Goal: Complete application form

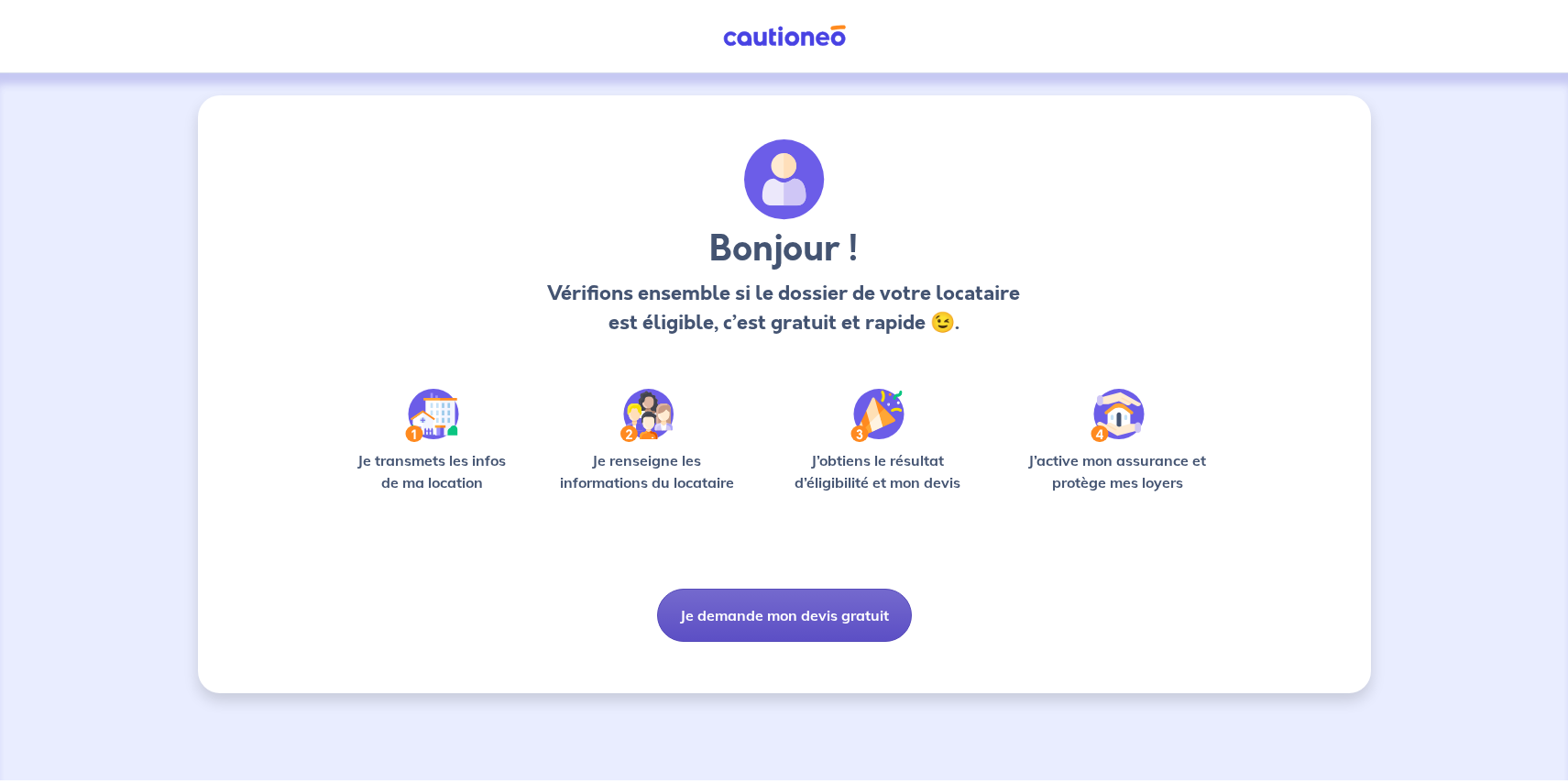
click at [796, 610] on button "Je demande mon devis gratuit" at bounding box center [784, 616] width 255 height 53
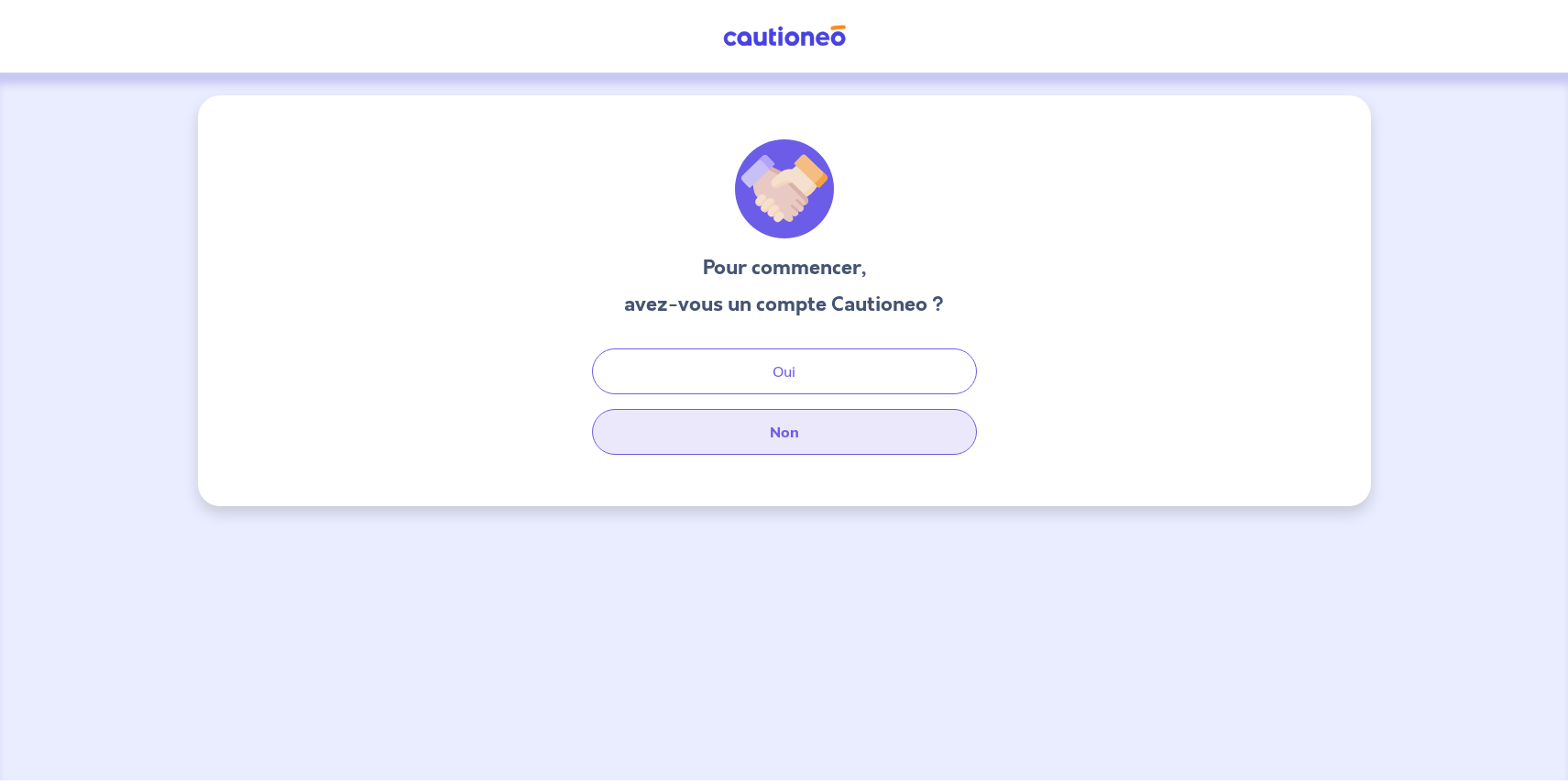
click at [820, 435] on button "Non" at bounding box center [784, 431] width 385 height 45
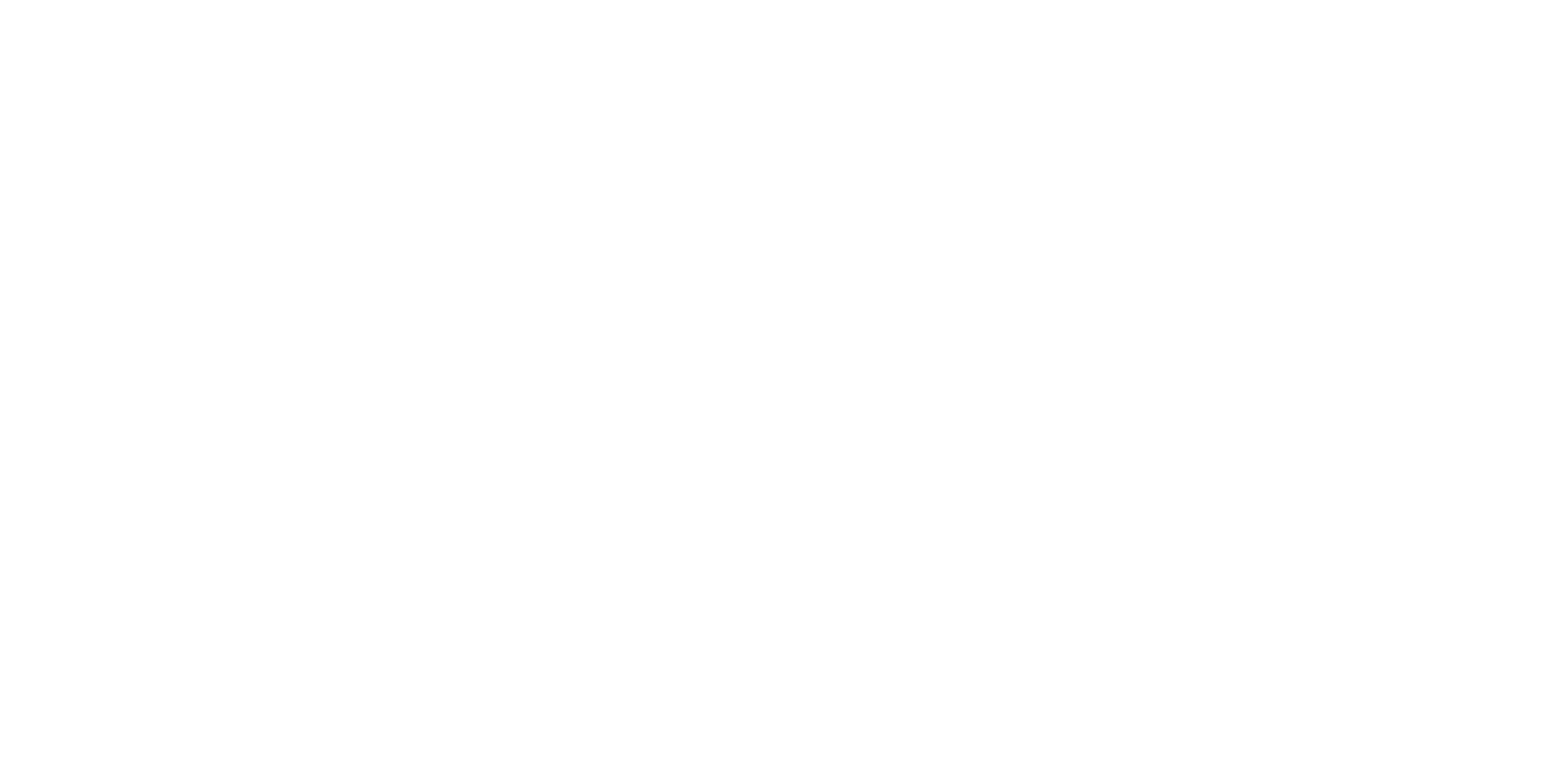
select select "FR"
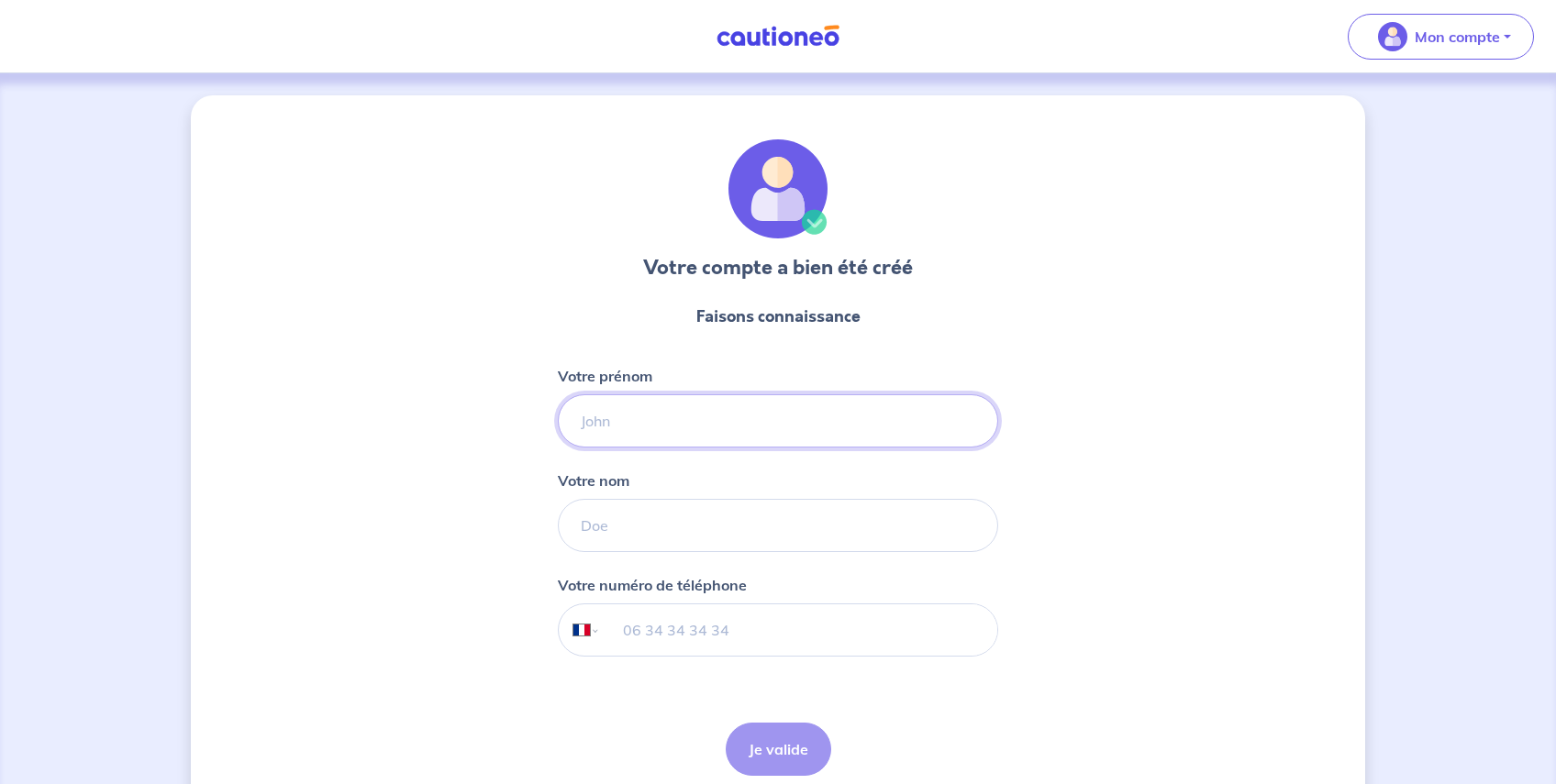
click at [641, 425] on input "Votre prénom" at bounding box center [778, 421] width 440 height 53
type input "marc"
type input "ballu"
type input "06 08 33 24 58"
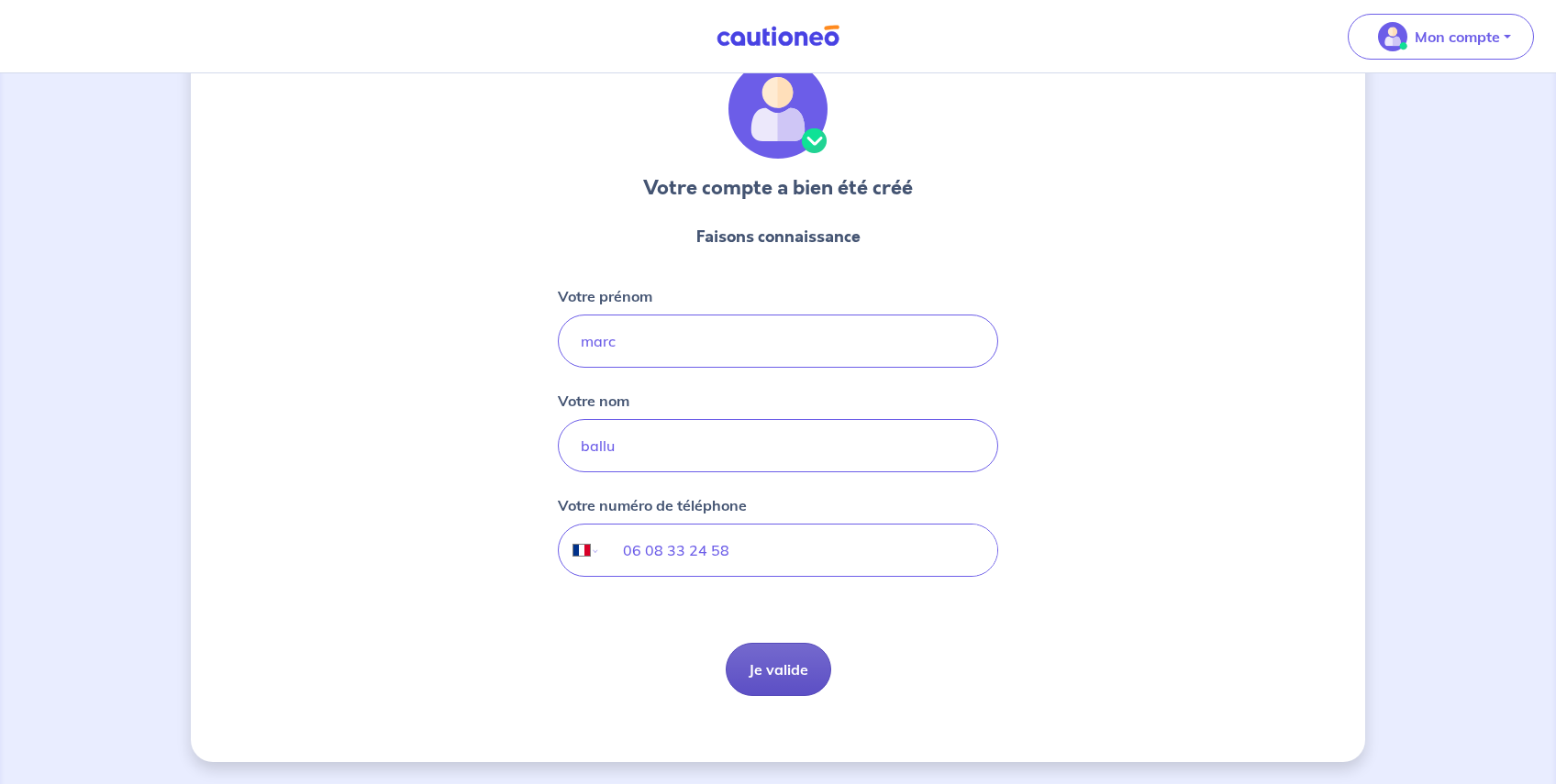
click at [791, 662] on button "Je valide" at bounding box center [778, 670] width 106 height 53
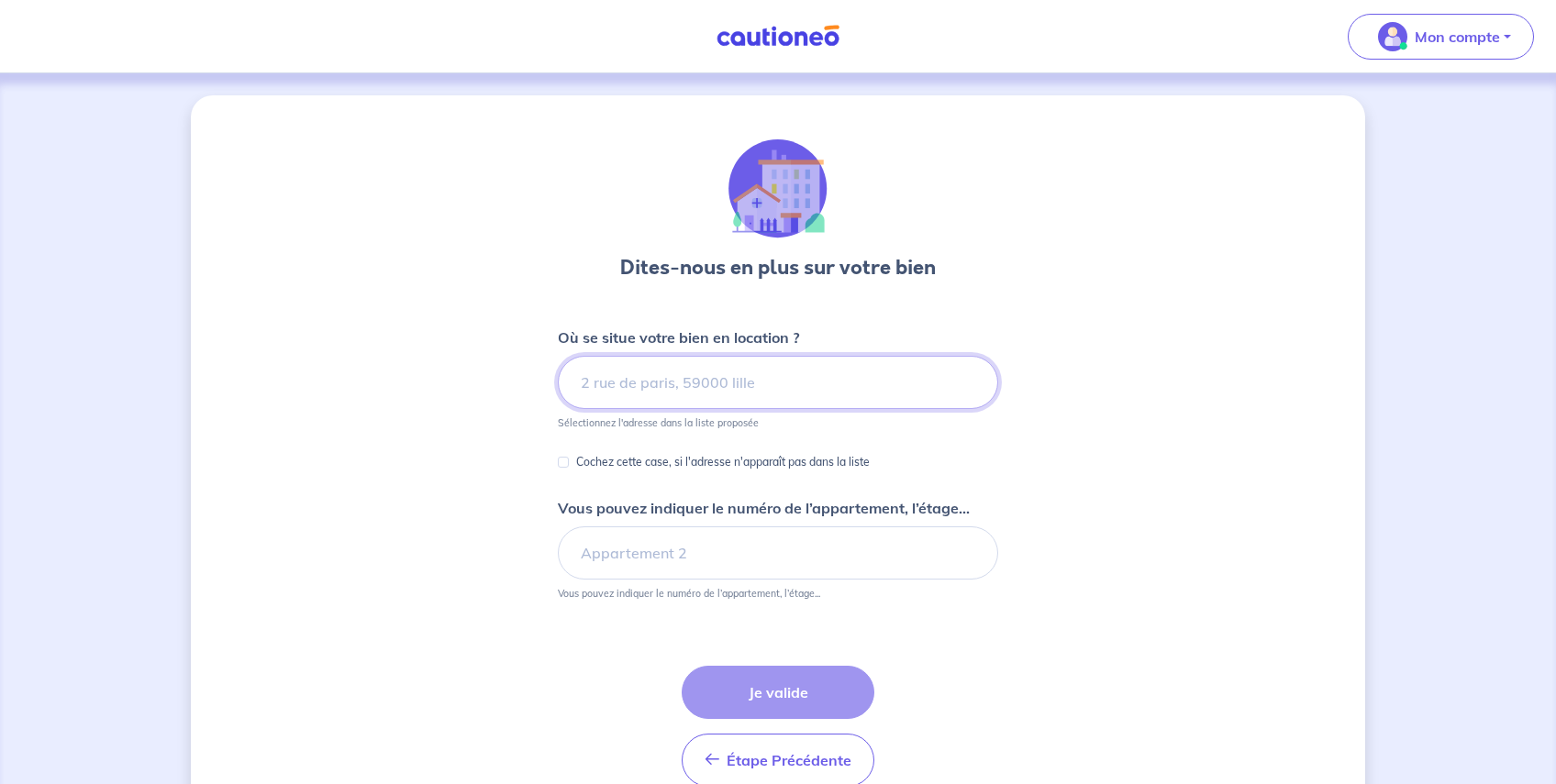
click at [743, 389] on input at bounding box center [778, 382] width 440 height 53
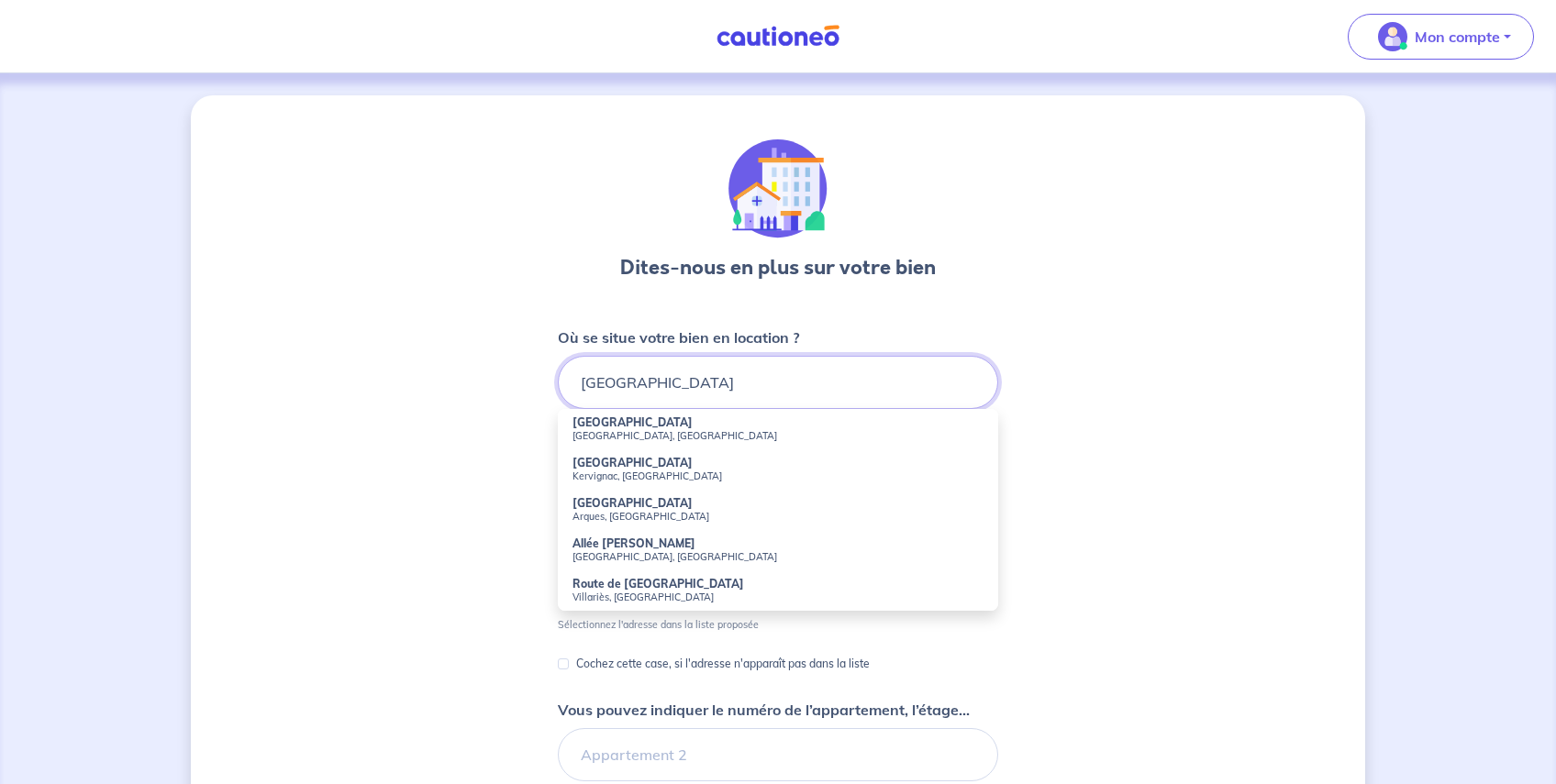
type input "[GEOGRAPHIC_DATA]"
click at [1176, 472] on div "Dites-nous en plus sur votre bien Où se situe votre bien en location ? toulouse…" at bounding box center [778, 575] width 1174 height 959
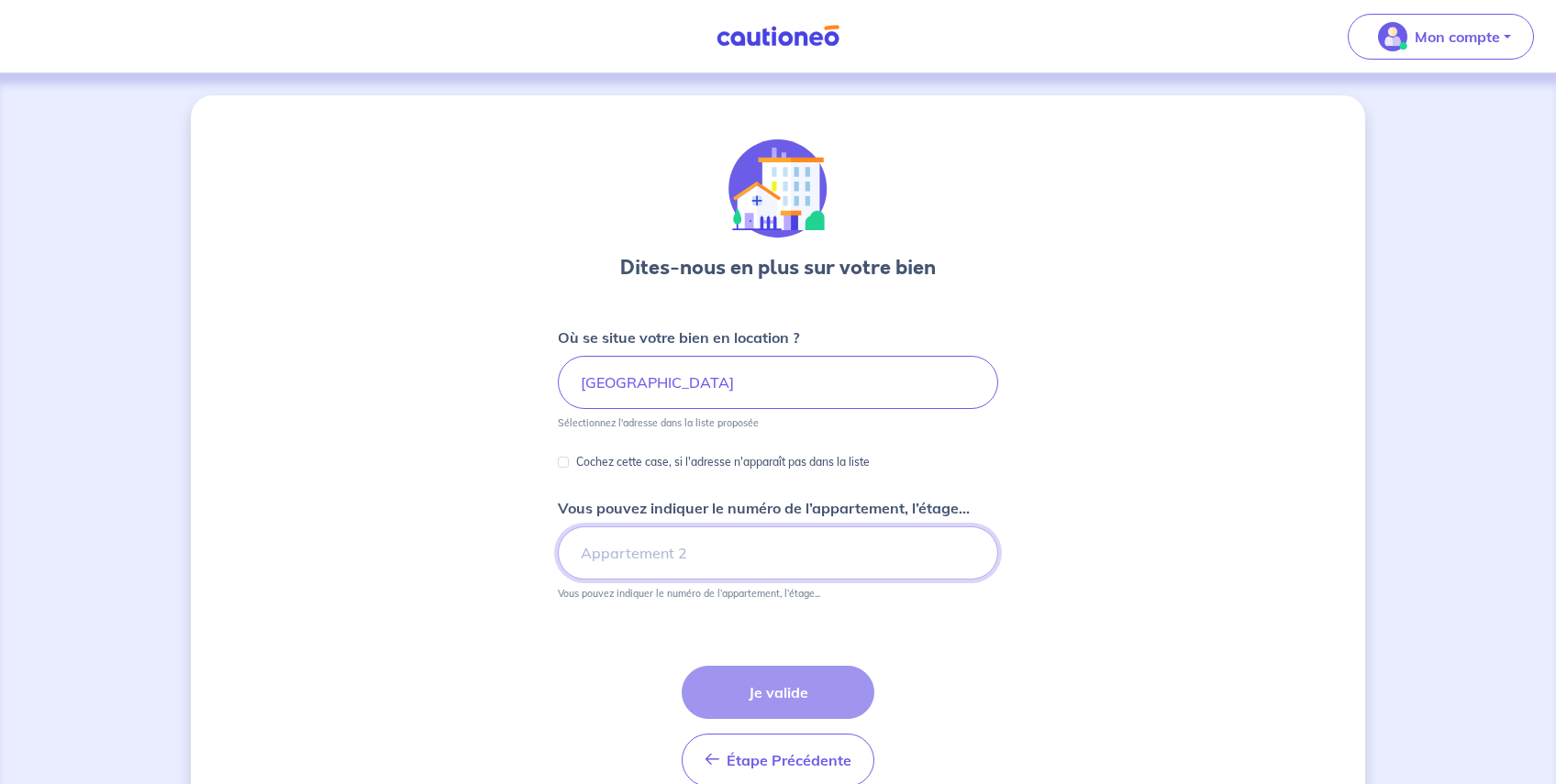
click at [718, 551] on input "Vous pouvez indiquer le numéro de l’appartement, l’étage..." at bounding box center [778, 553] width 440 height 53
type input "n °6 second étage"
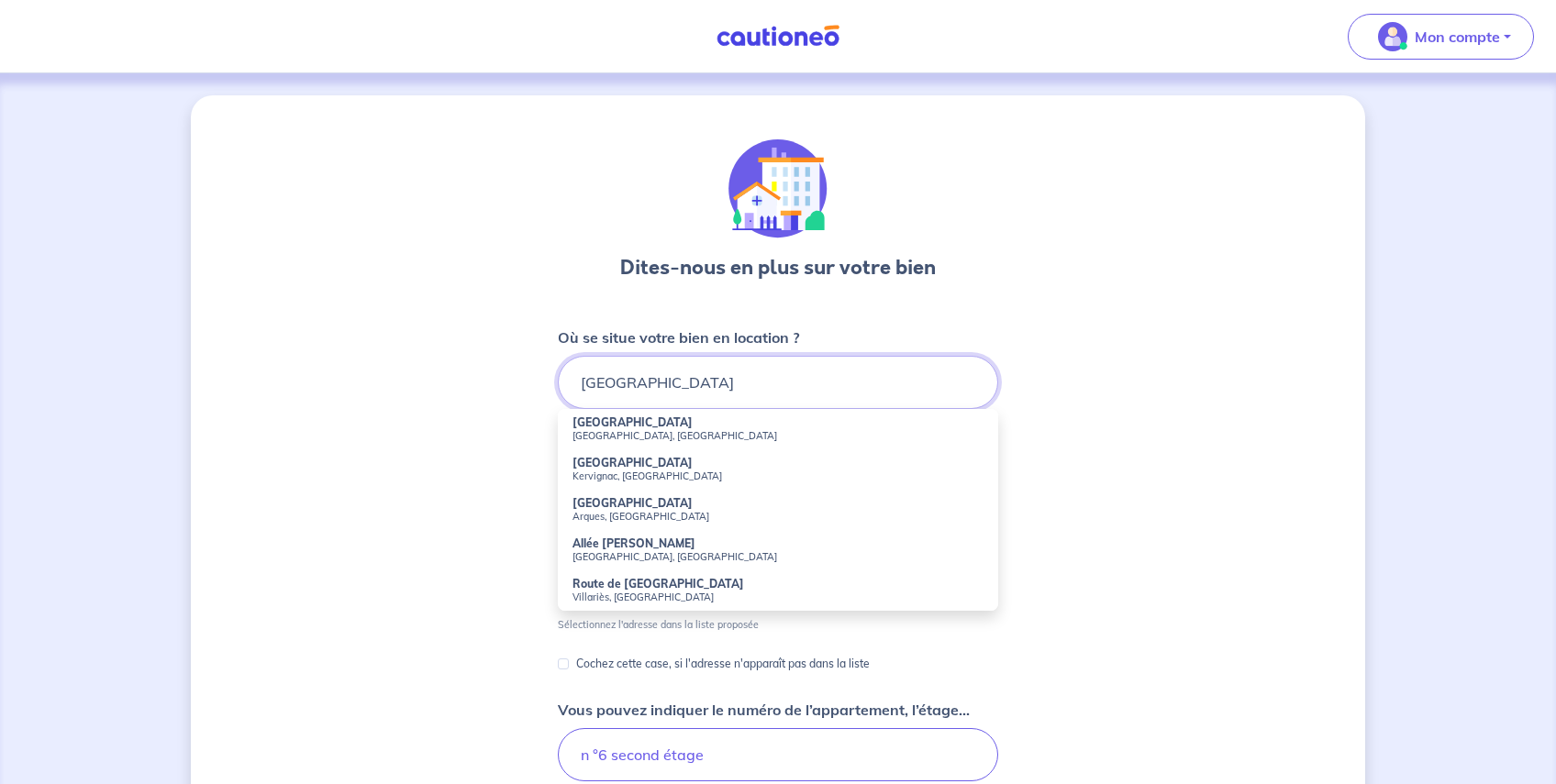
click at [665, 383] on input "[GEOGRAPHIC_DATA]" at bounding box center [778, 382] width 440 height 53
type input "t"
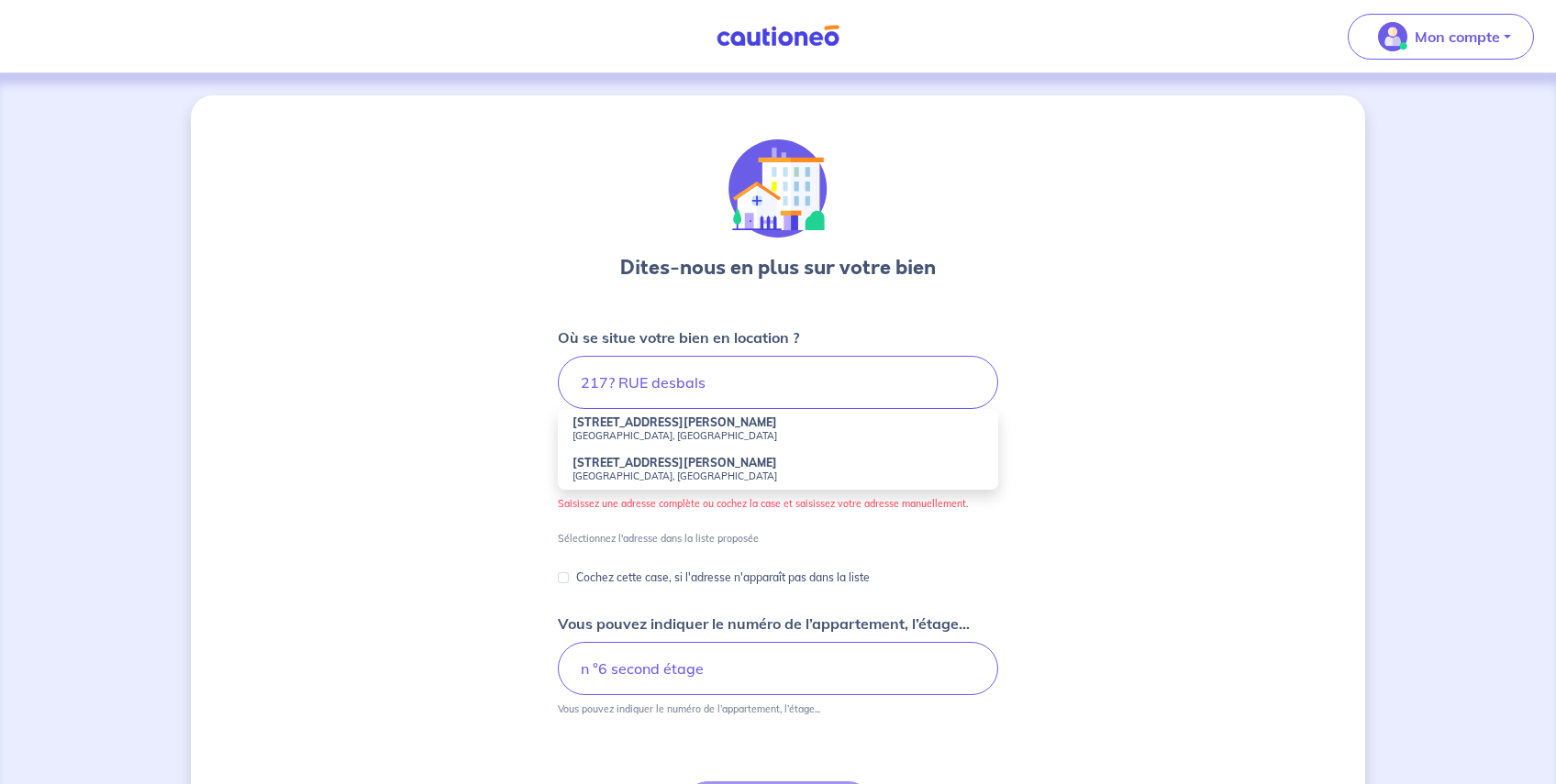
click at [637, 426] on strong "[STREET_ADDRESS][PERSON_NAME]" at bounding box center [674, 422] width 204 height 14
type input "[STREET_ADDRESS][PERSON_NAME]"
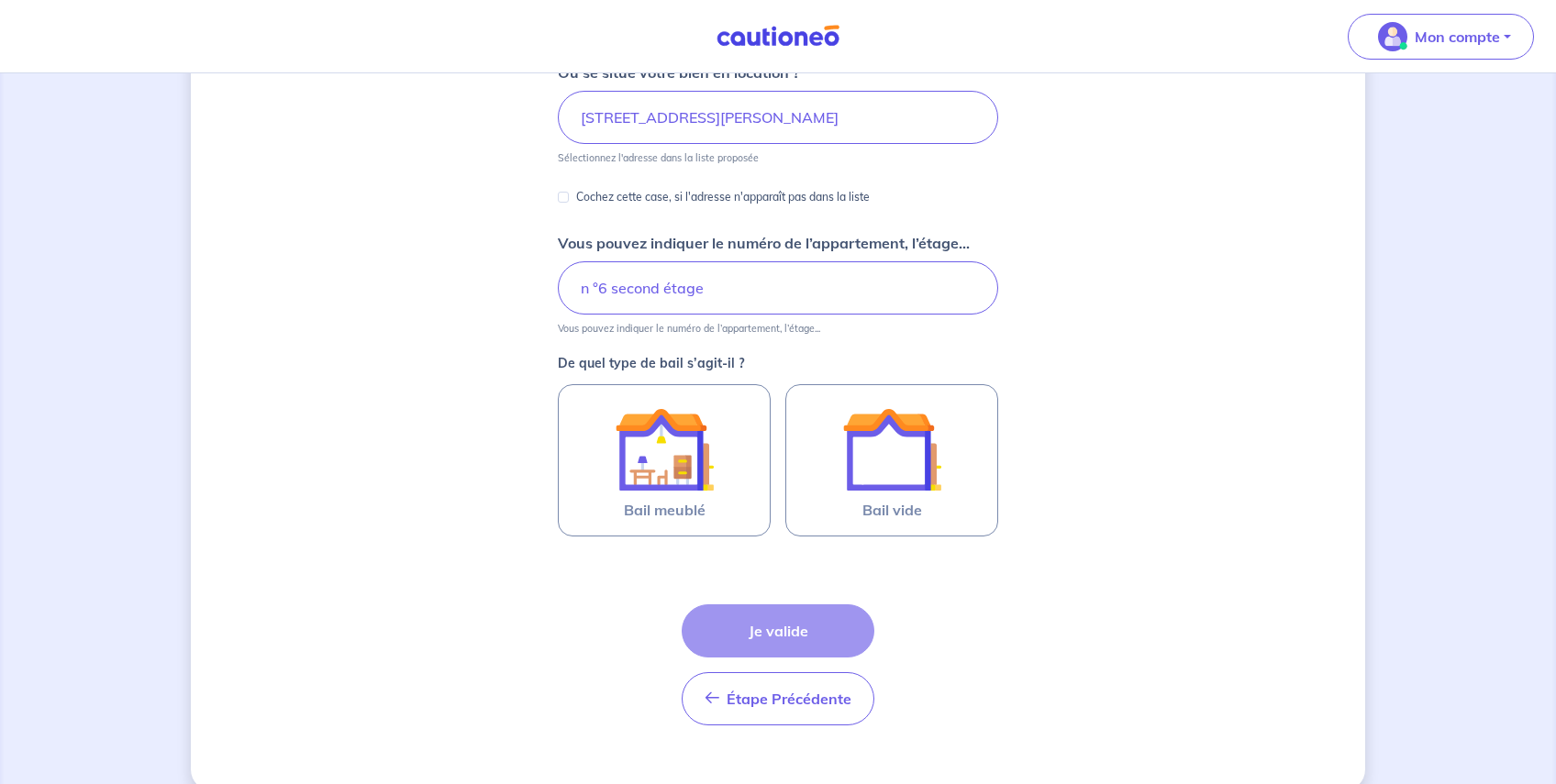
scroll to position [275, 0]
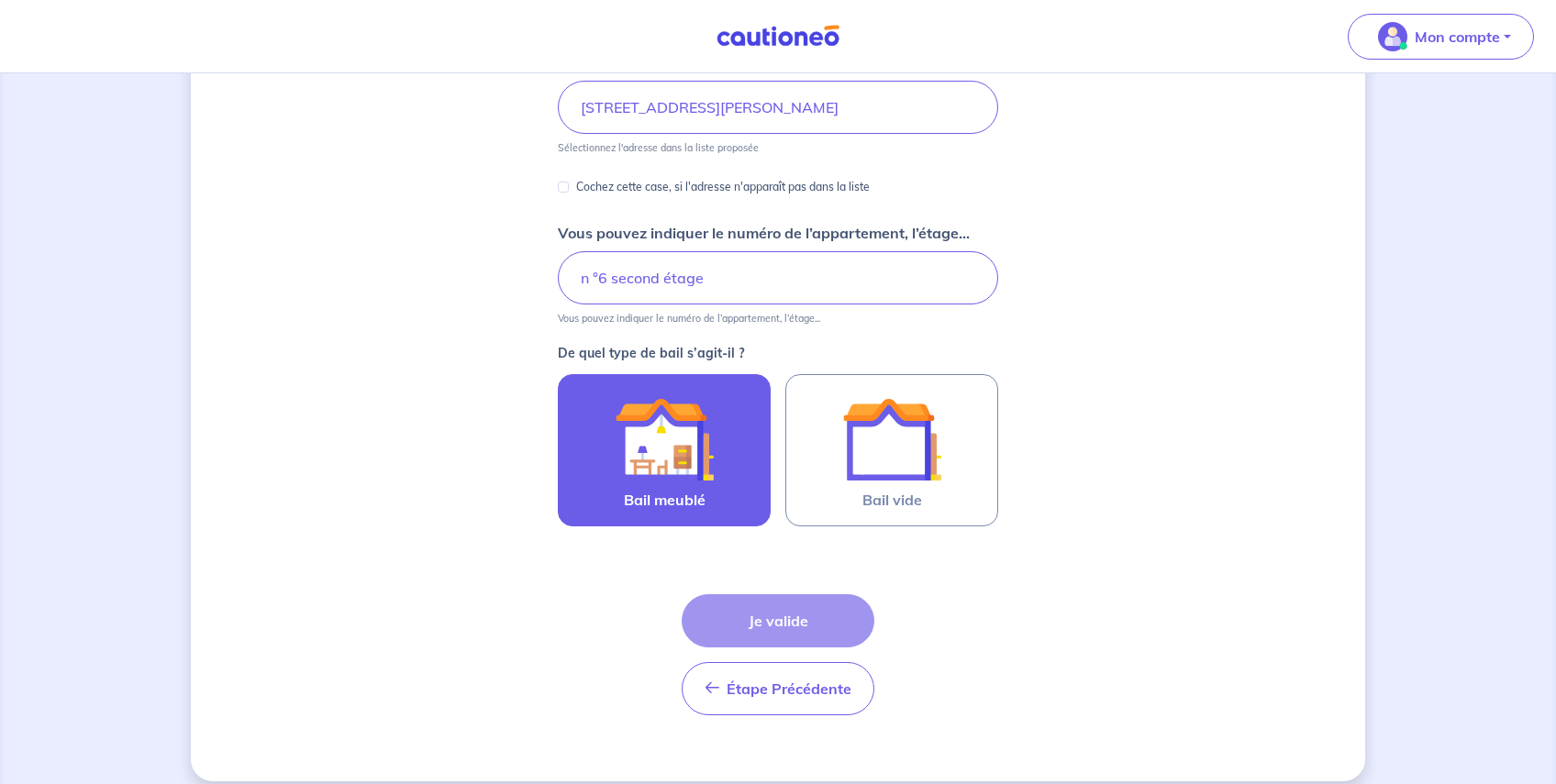
click at [660, 493] on span "Bail meublé" at bounding box center [664, 499] width 81 height 22
click at [0, 0] on input "Bail meublé" at bounding box center [0, 0] width 0 height 0
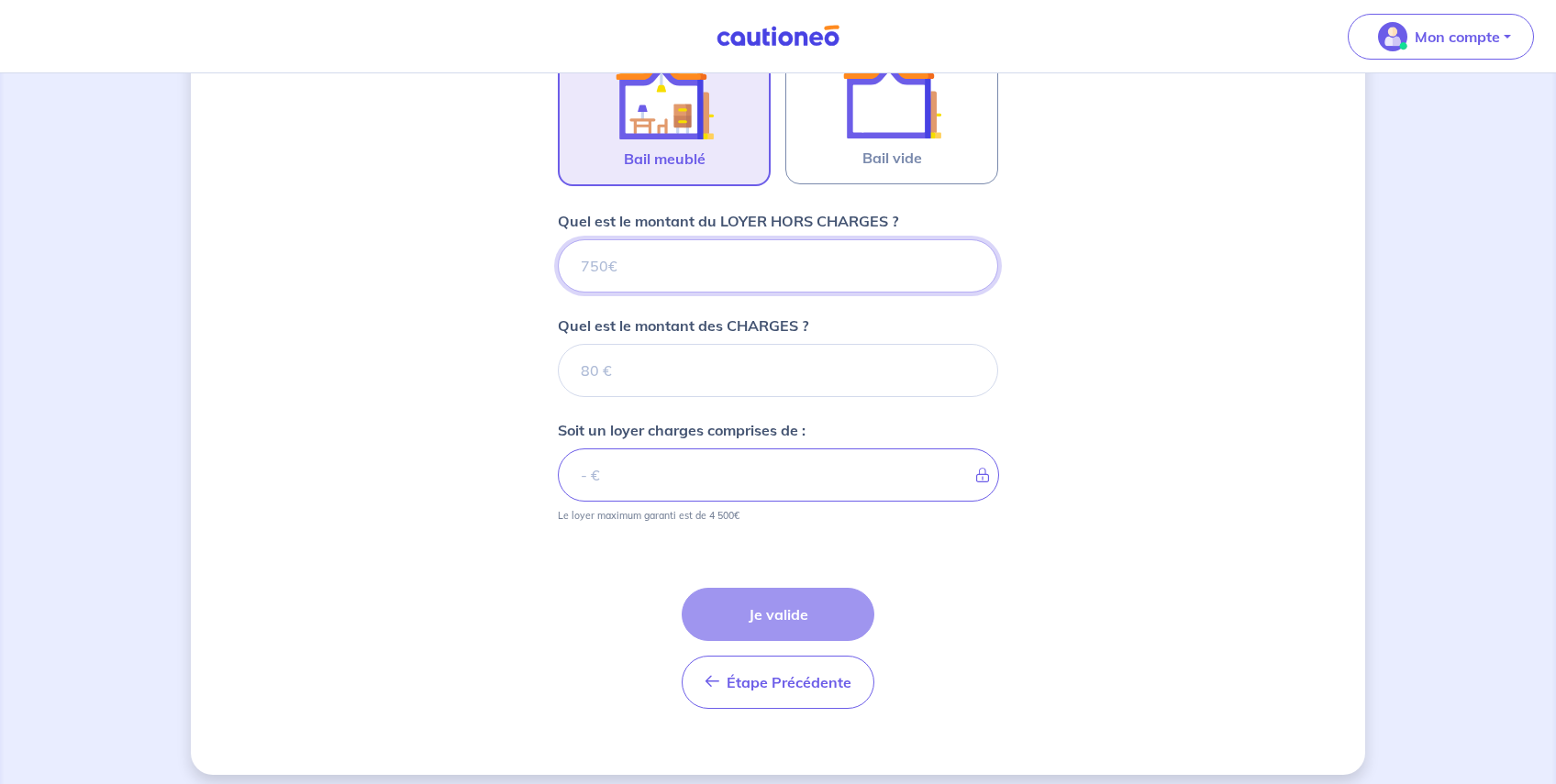
scroll to position [630, 0]
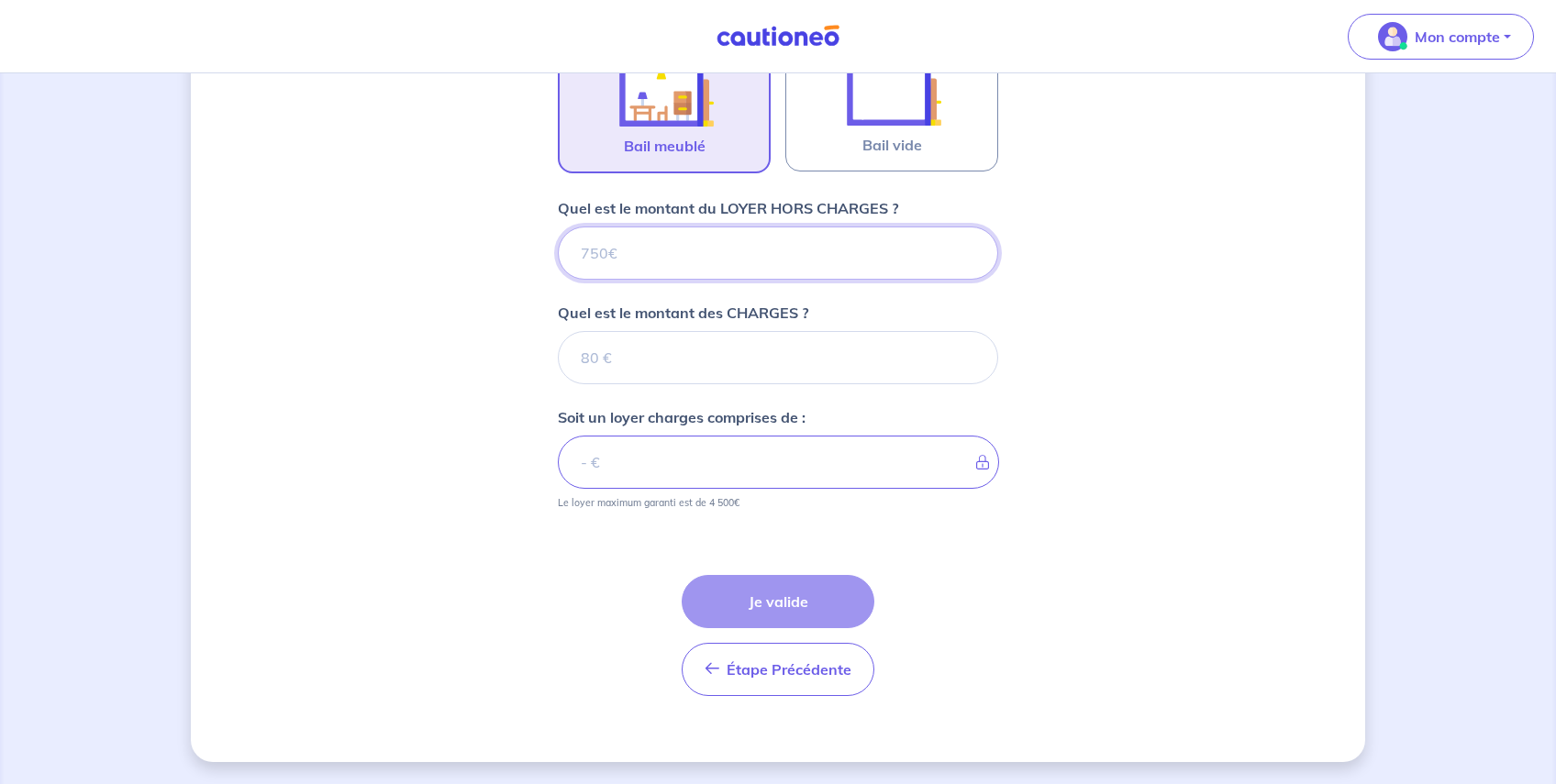
click at [711, 260] on input "Quel est le montant du LOYER HORS CHARGES ?" at bounding box center [778, 253] width 440 height 53
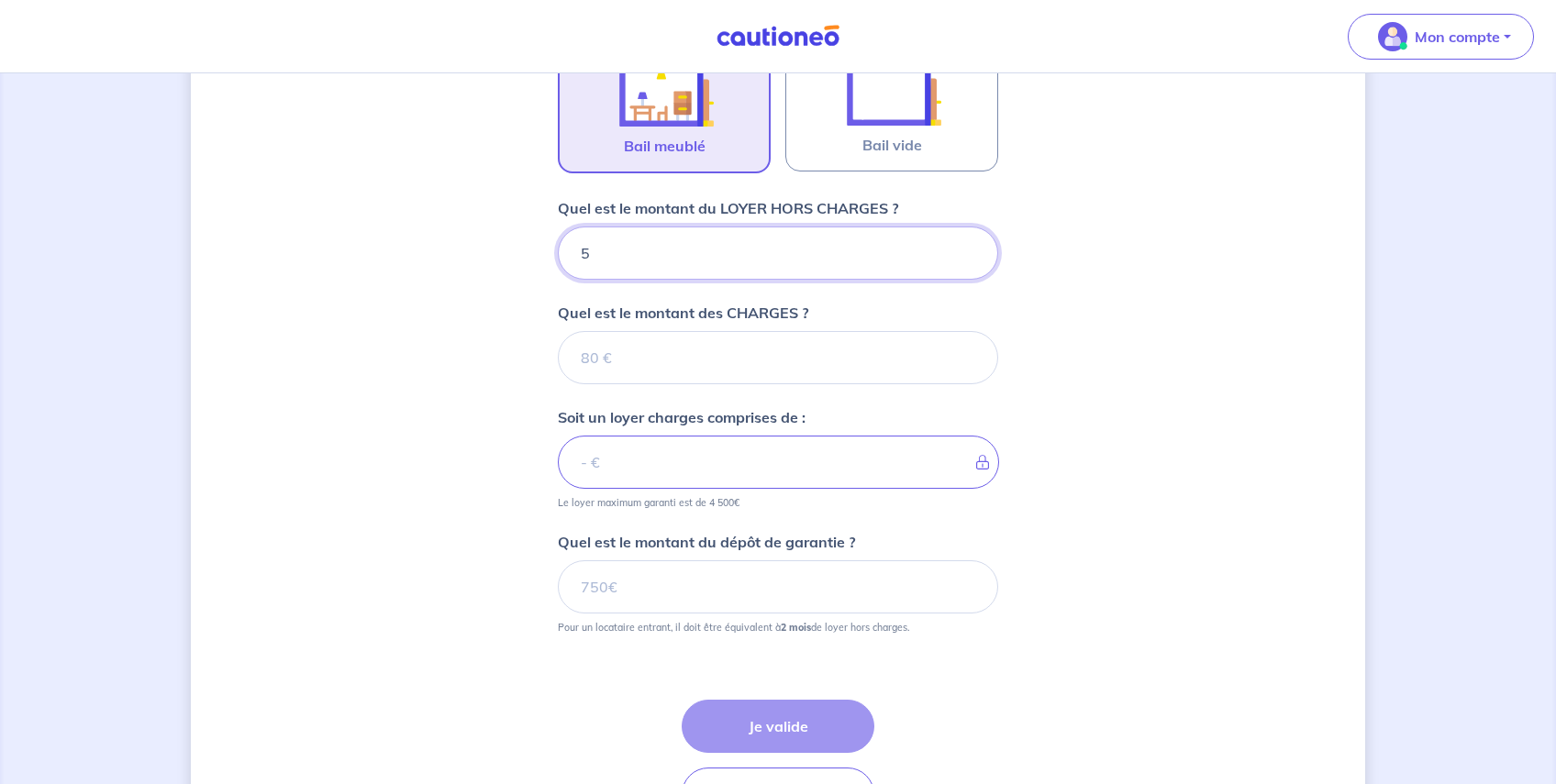
type input "50"
type input "500"
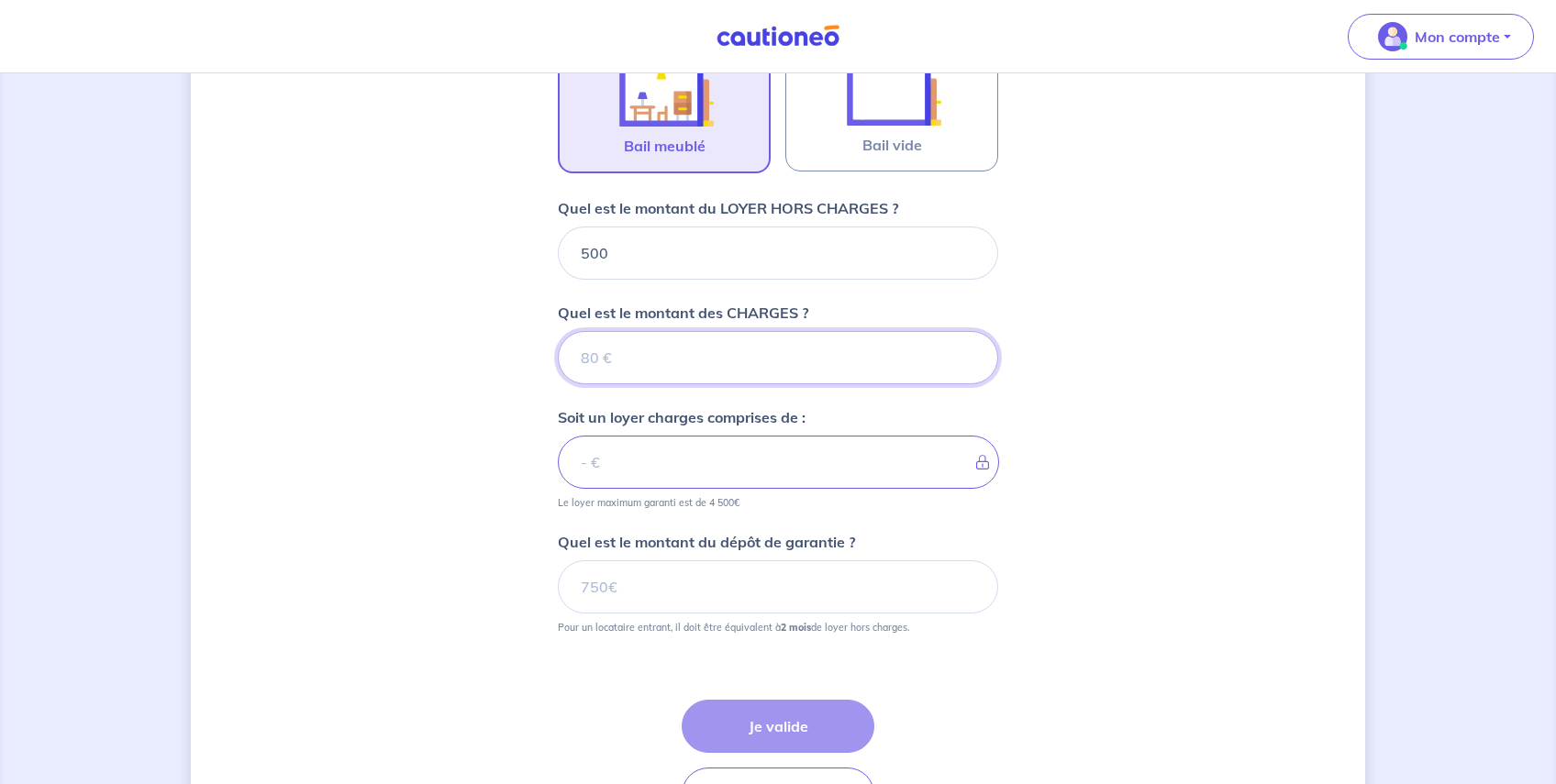
click at [732, 357] on input "Quel est le montant des CHARGES ?" at bounding box center [778, 357] width 440 height 53
type input "20"
type input "520"
type input "200"
type input "700"
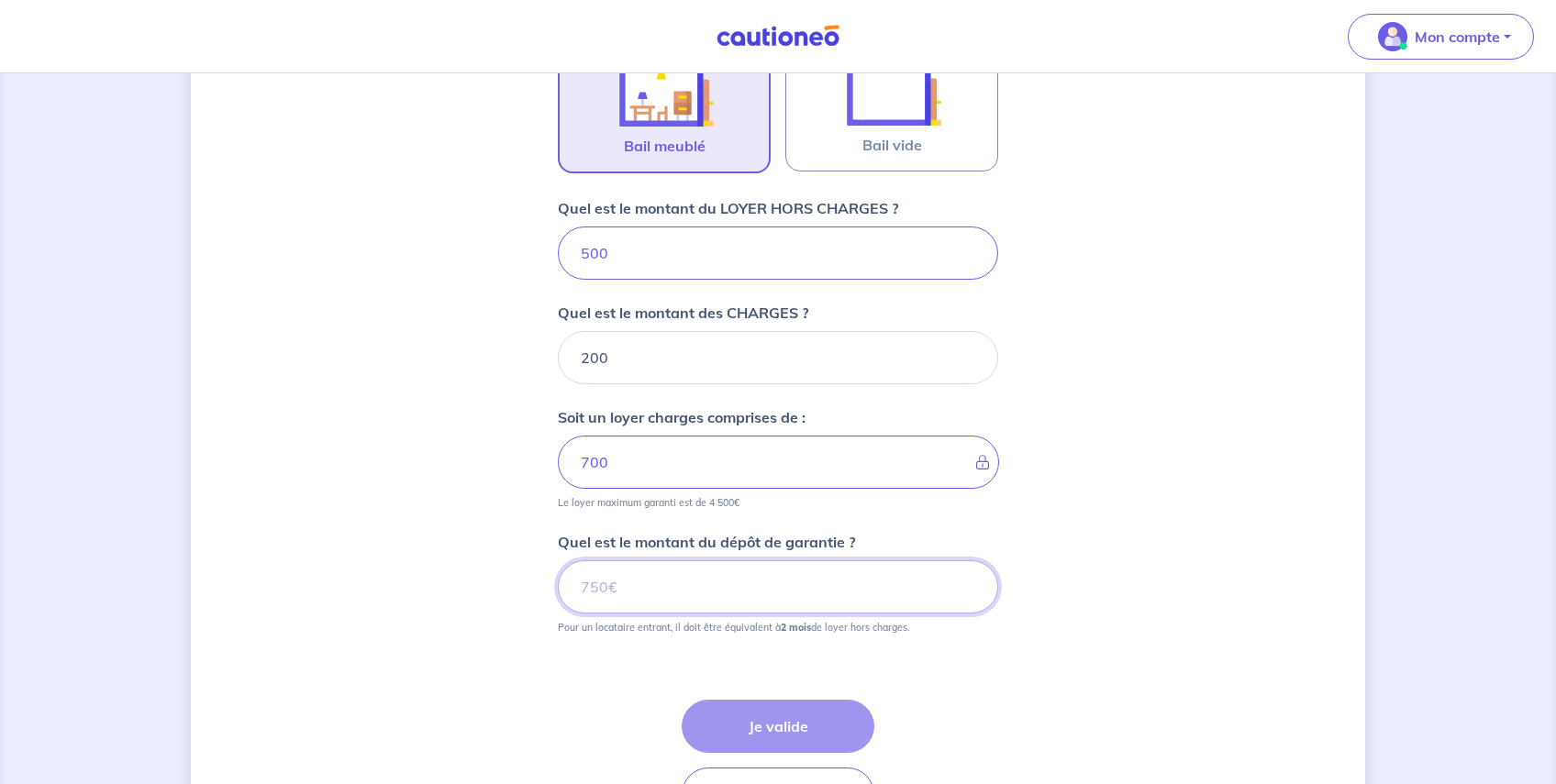
click at [721, 587] on input "Quel est le montant du dépôt de garantie ?" at bounding box center [778, 586] width 440 height 53
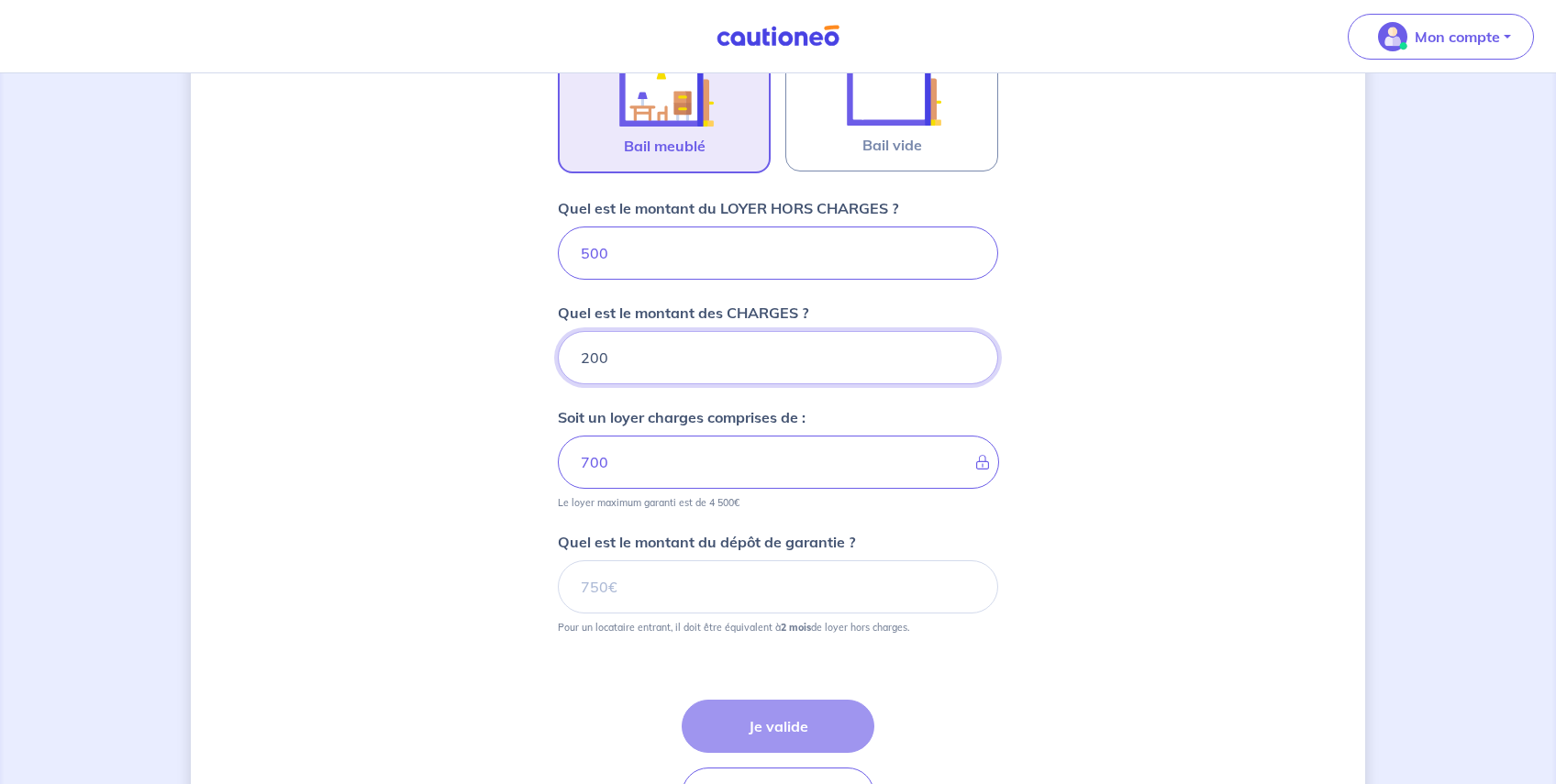
click at [621, 365] on input "200" at bounding box center [778, 357] width 440 height 53
type input "20"
type input "520"
type input "20"
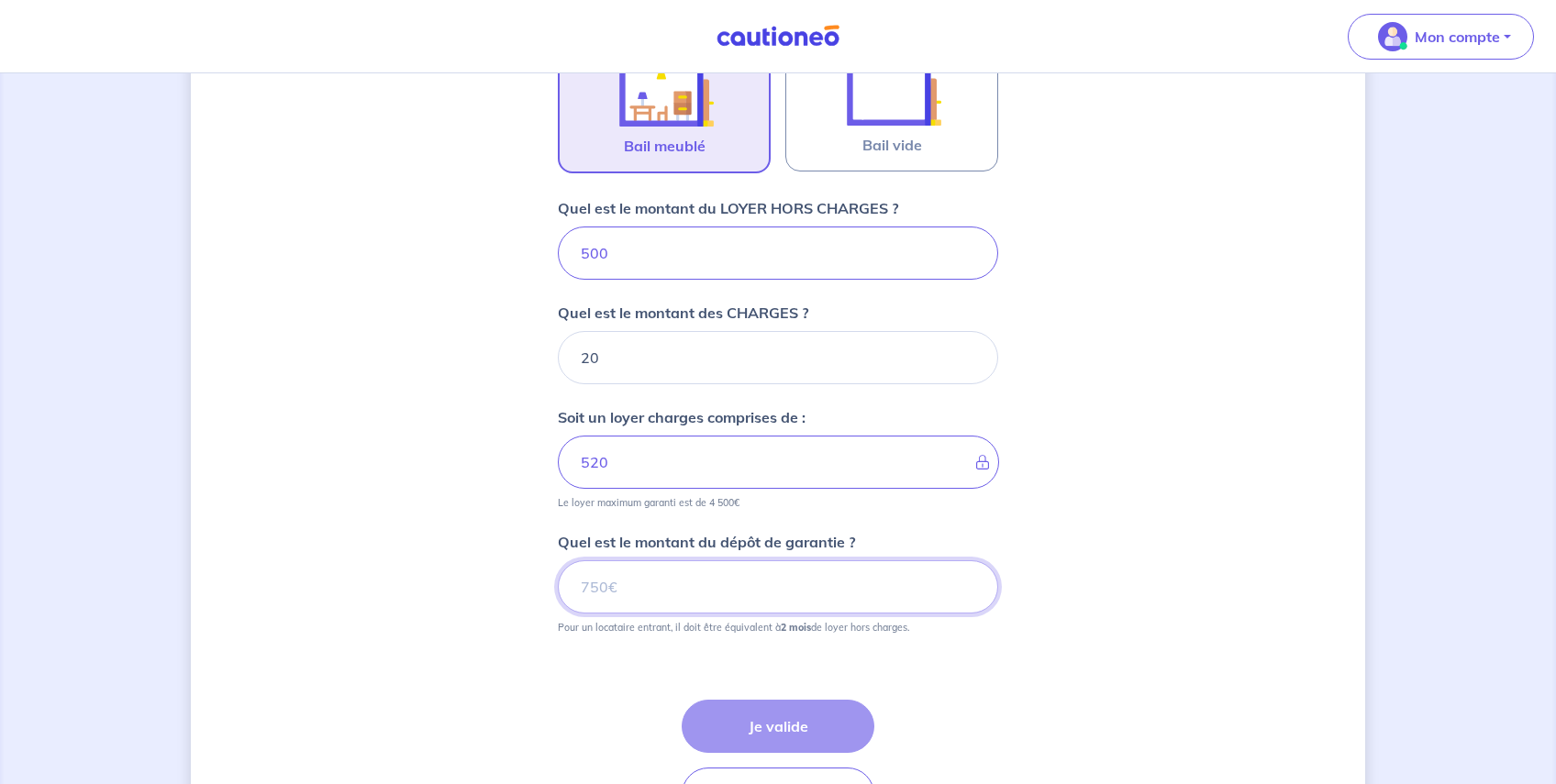
click at [691, 591] on input "Quel est le montant du dépôt de garantie ?" at bounding box center [778, 586] width 440 height 53
type input "0"
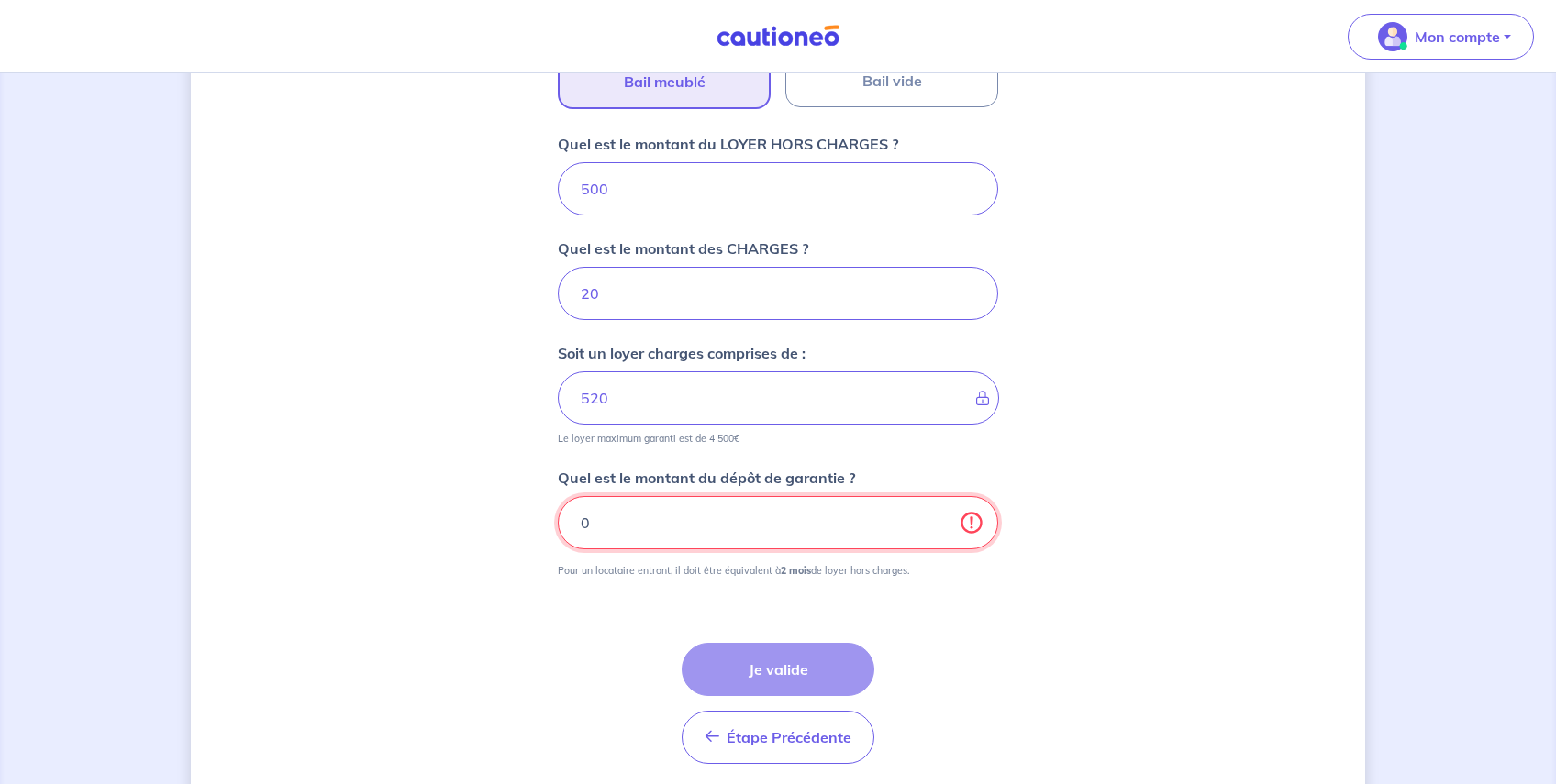
scroll to position [762, 0]
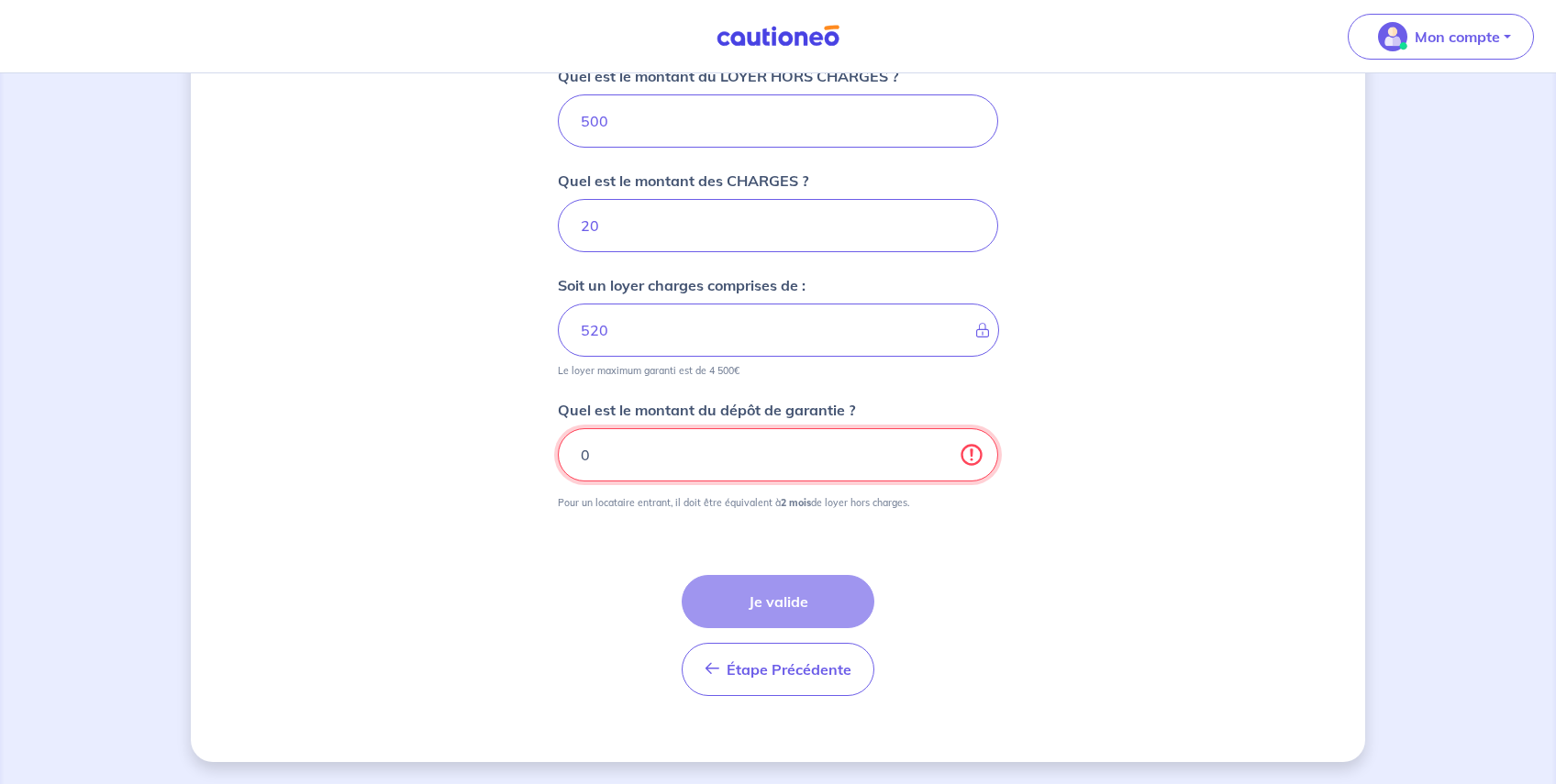
click at [679, 457] on input "0" at bounding box center [778, 455] width 440 height 53
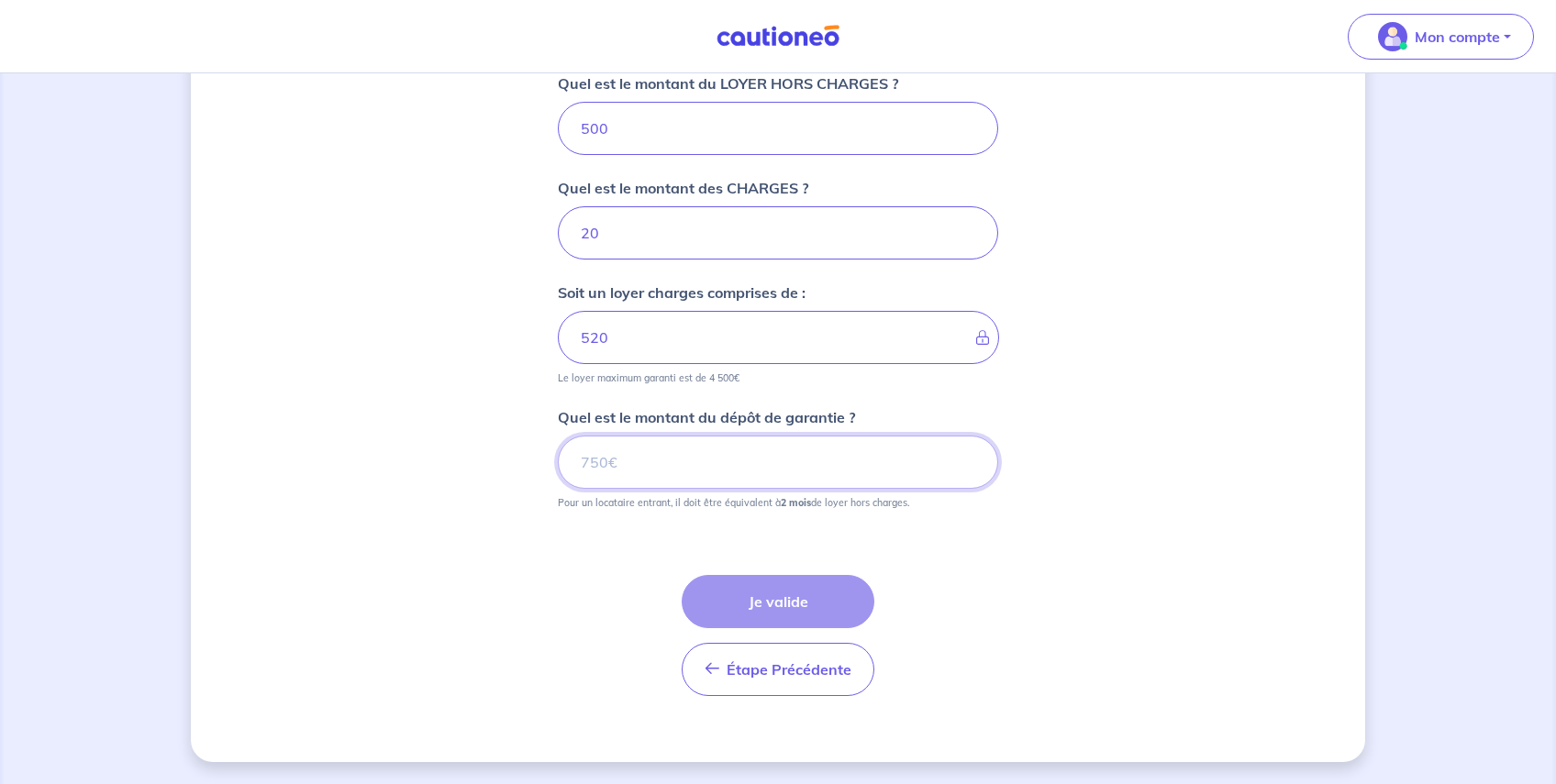
scroll to position [755, 0]
type input "5"
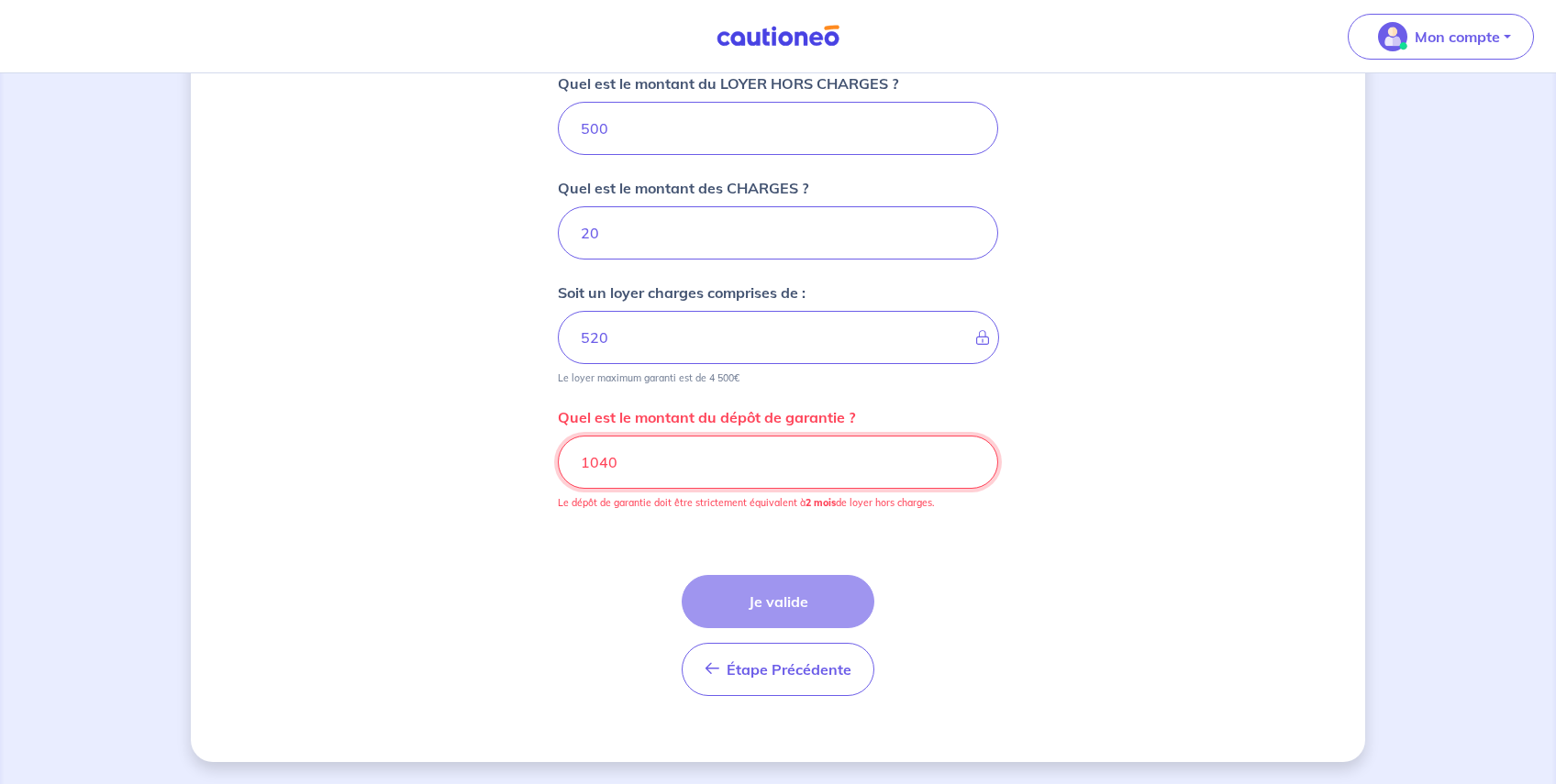
click at [681, 477] on input "1040" at bounding box center [778, 462] width 440 height 53
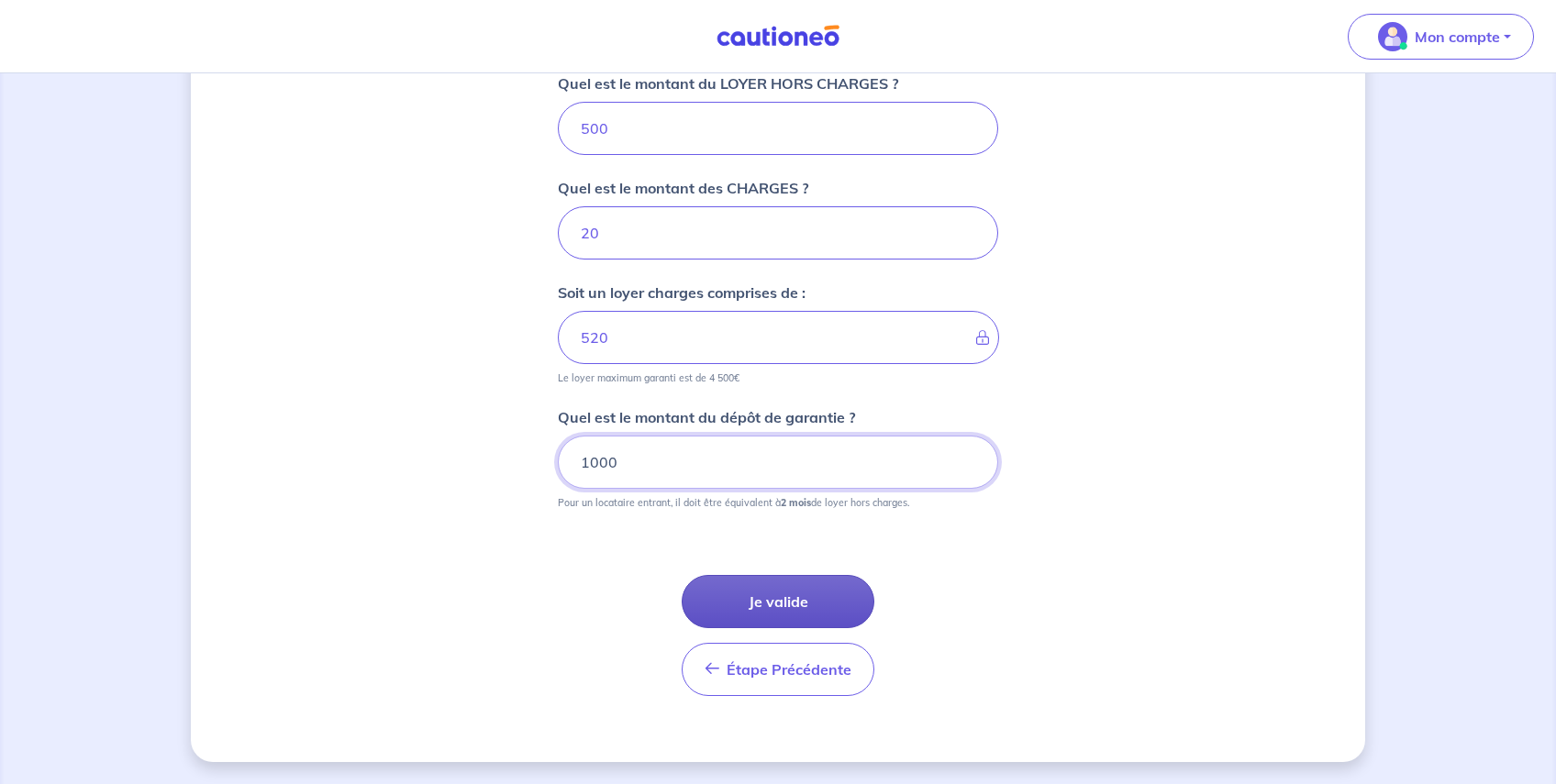
type input "1000"
click at [760, 609] on button "Je valide" at bounding box center [778, 601] width 193 height 53
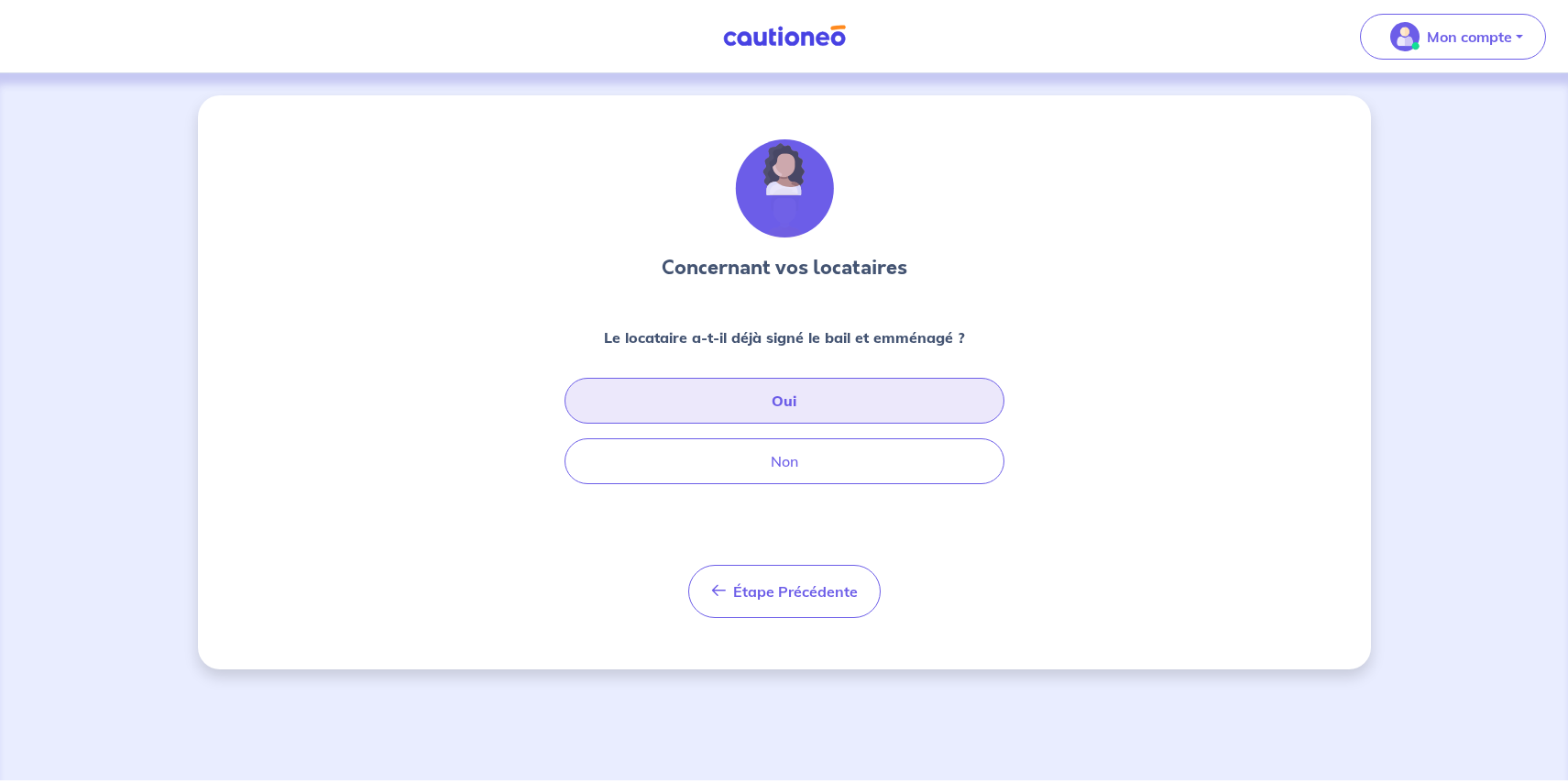
click at [851, 407] on button "Oui" at bounding box center [784, 401] width 439 height 45
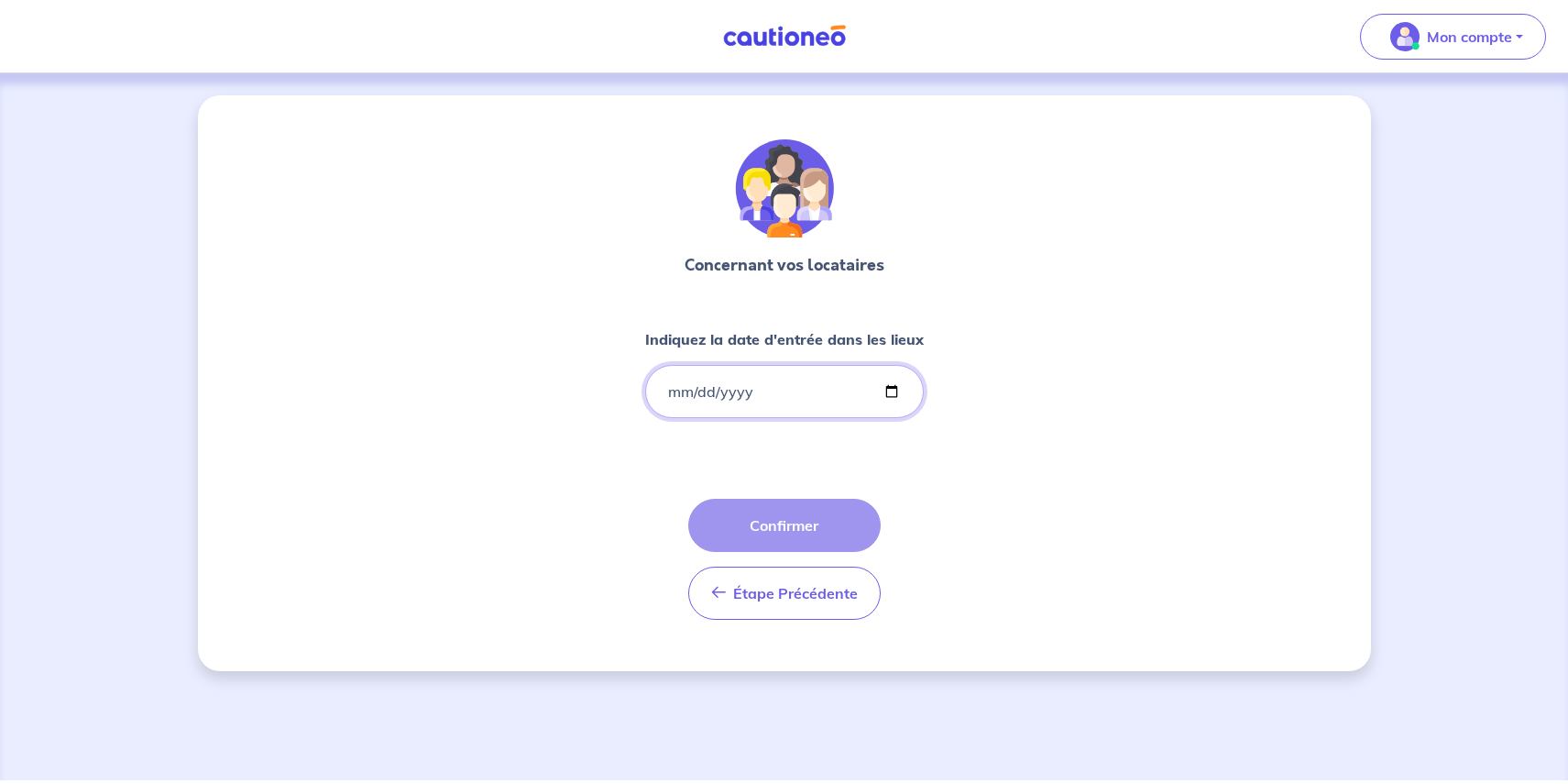
click at [826, 392] on input "Indiquez la date d'entrée dans les lieux" at bounding box center [784, 392] width 279 height 53
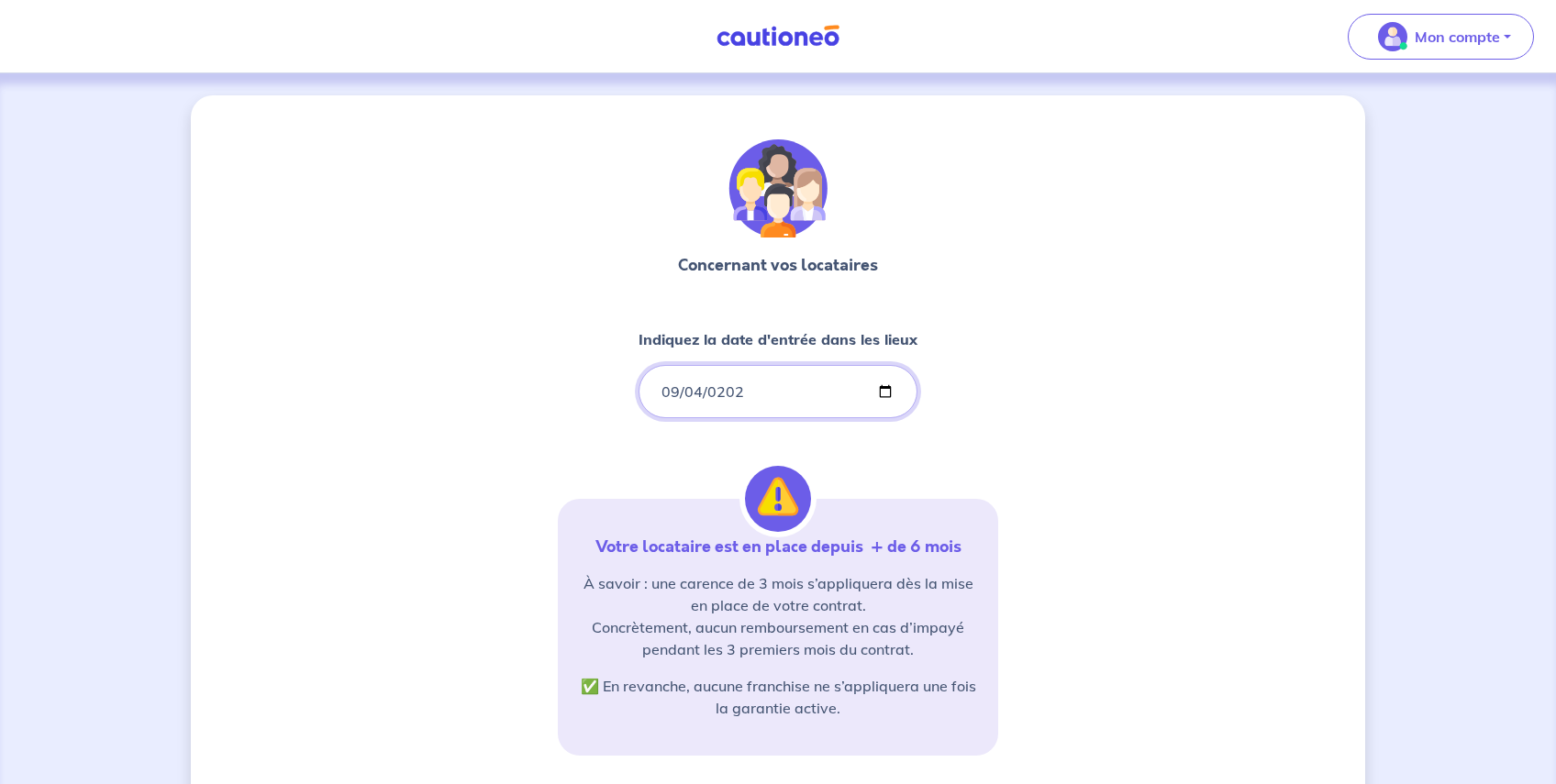
type input "2021-09-04"
click at [1117, 424] on div "Concernant vos locataires Indiquez la date d'entrée dans les lieux 2021-09-04 V…" at bounding box center [778, 559] width 1174 height 928
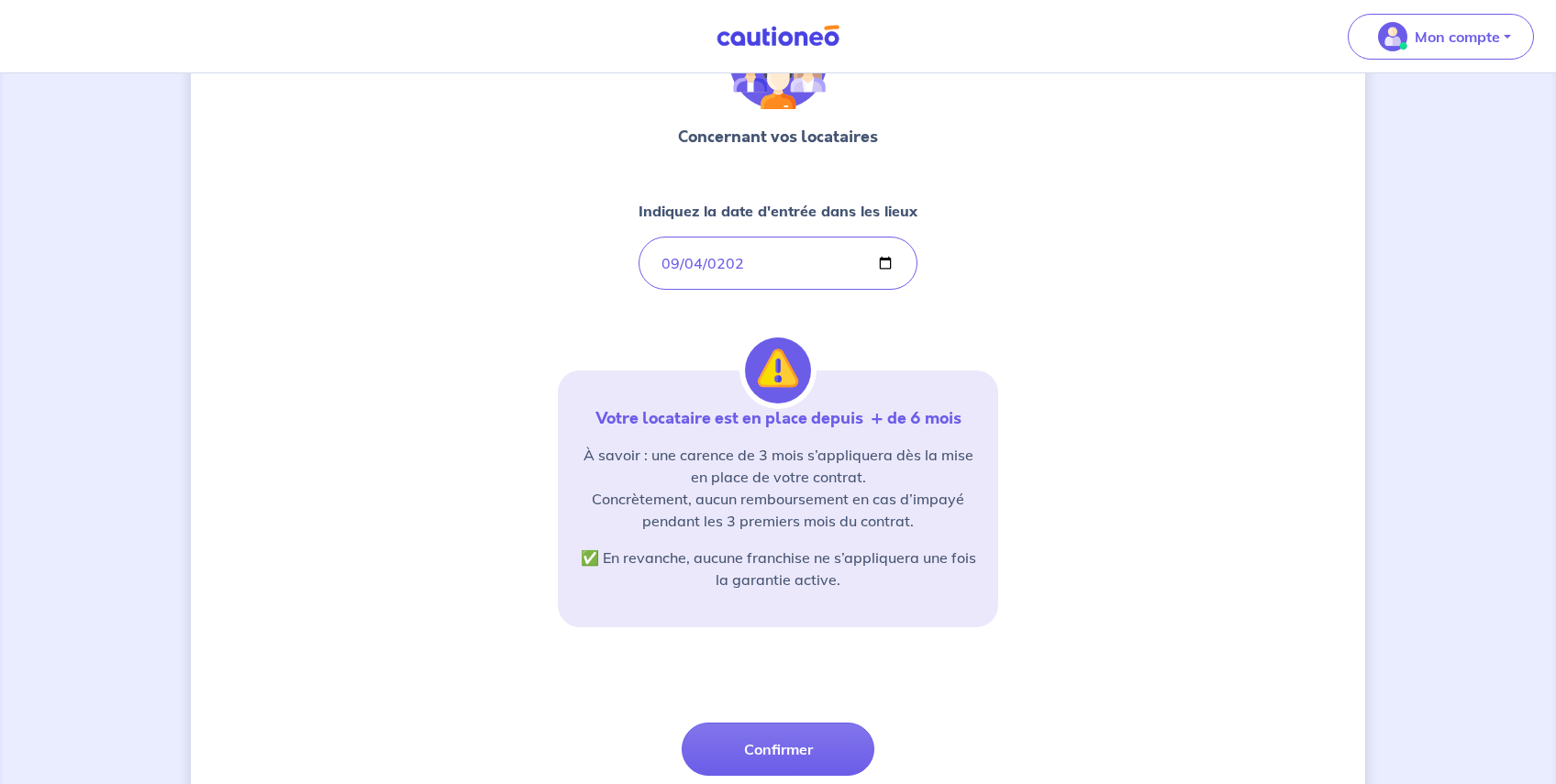
scroll to position [183, 0]
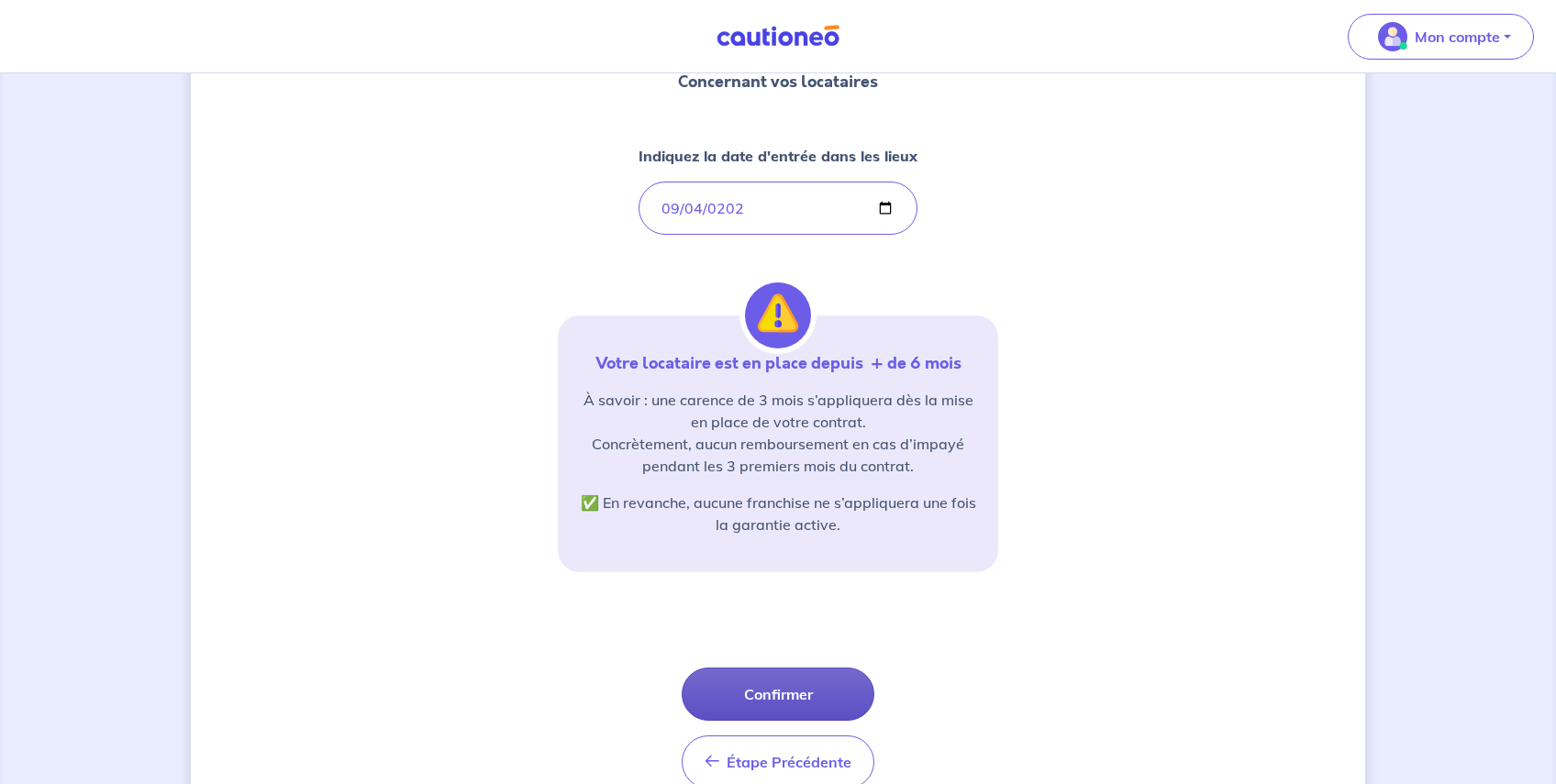
click at [763, 698] on button "Confirmer" at bounding box center [778, 694] width 193 height 53
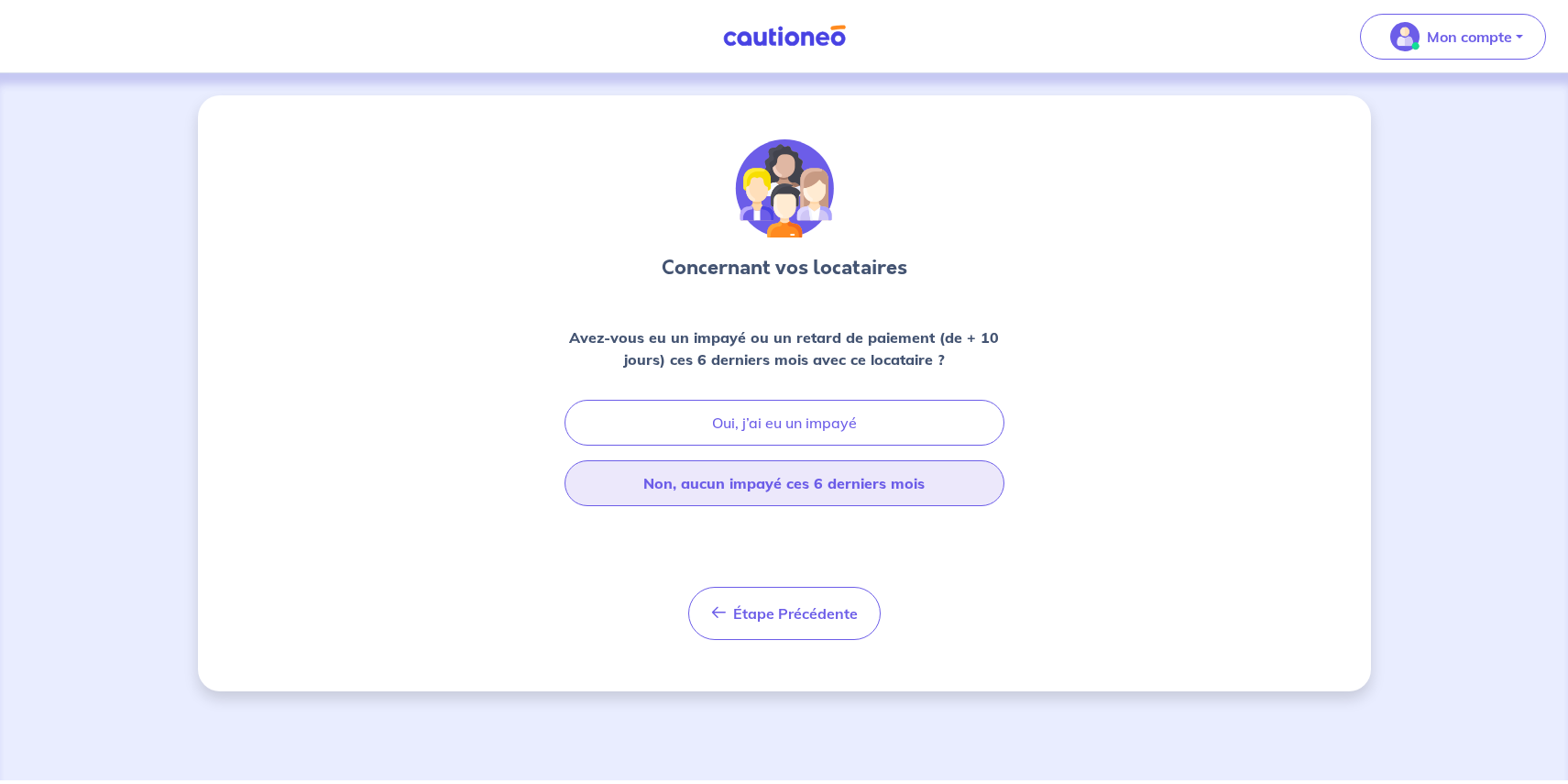
click at [841, 479] on button "Non, aucun impayé ces 6 derniers mois" at bounding box center [784, 483] width 439 height 45
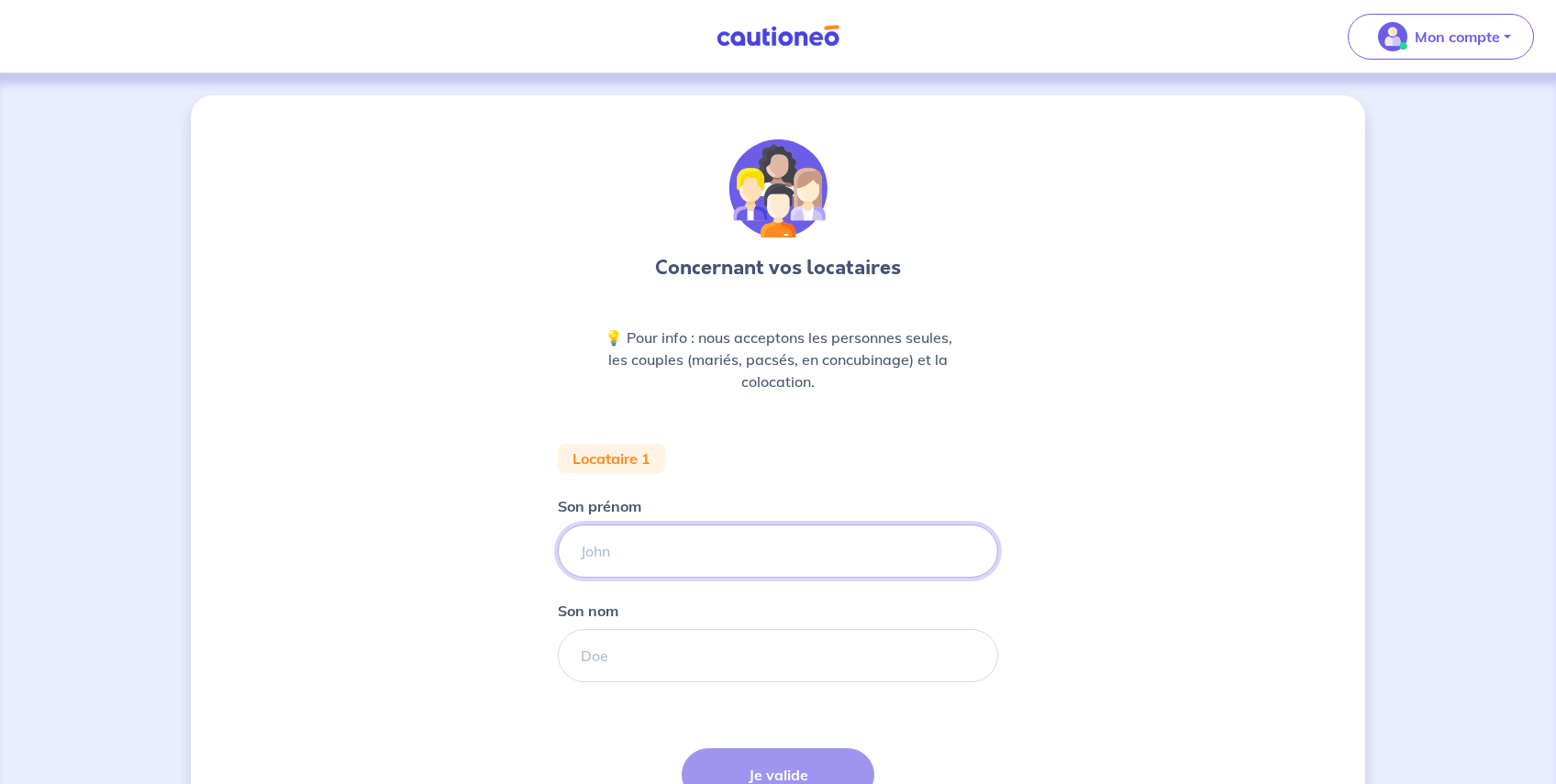
click at [713, 549] on input "Son prénom" at bounding box center [778, 551] width 440 height 53
type input "C"
type input "FLORENCE"
click at [696, 645] on input "Son nom" at bounding box center [778, 655] width 440 height 53
type input "O"
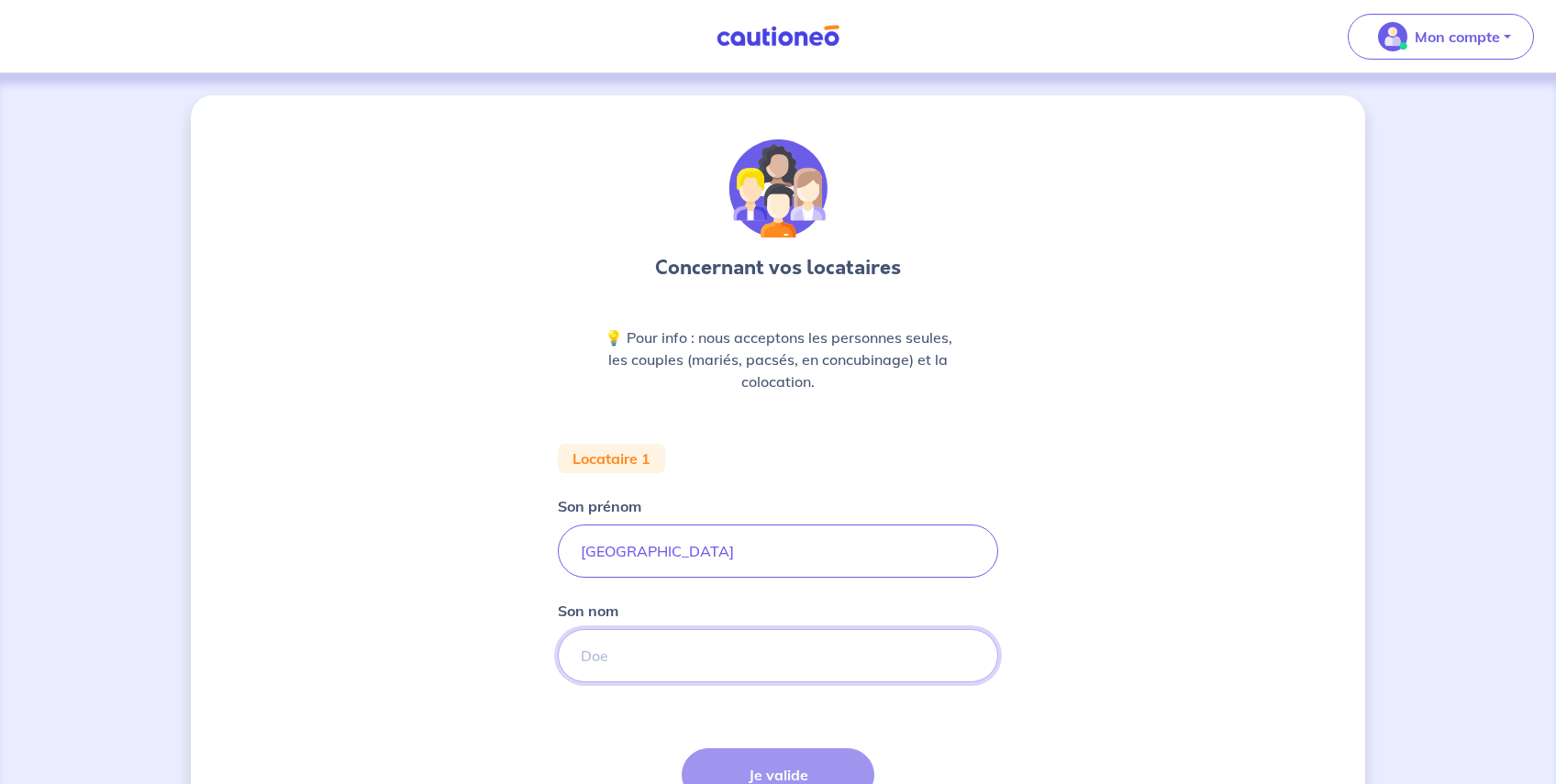
type input "c"
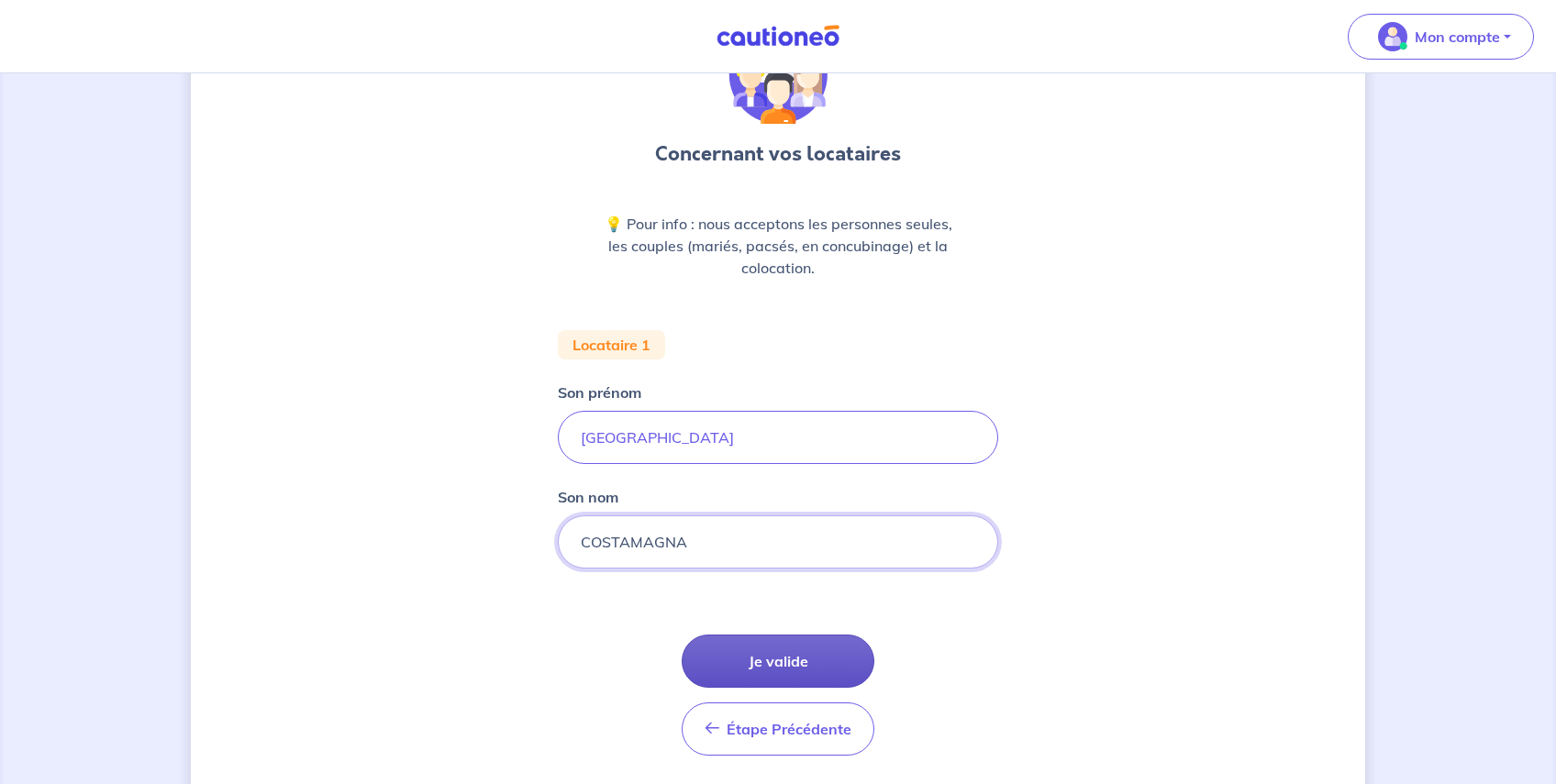
type input "COSTAMAGNA"
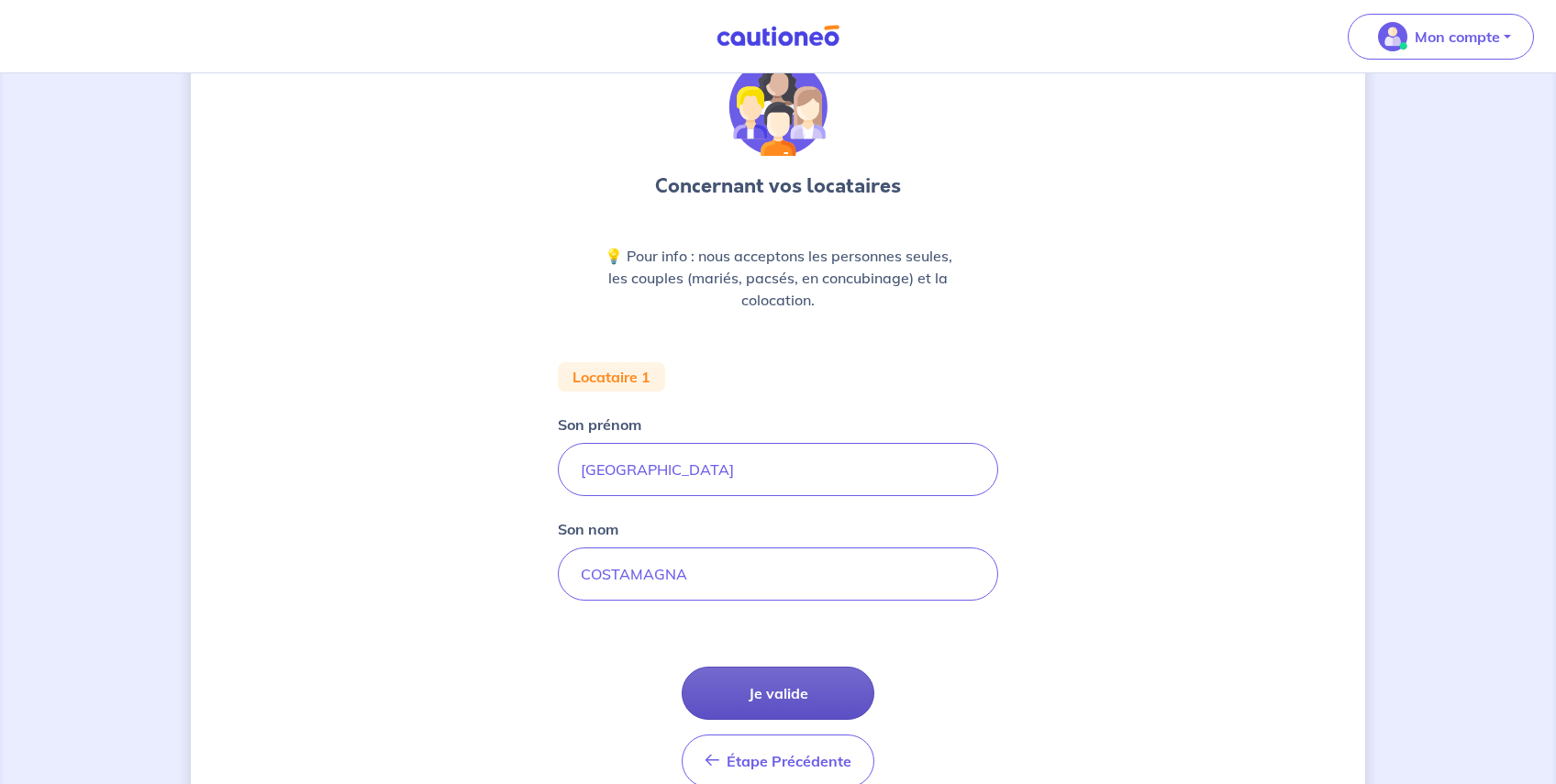
click at [808, 600] on form "Locataire 1 Son prénom FLORENCE Son nom COSTAMAGNA Étape Précédente Précédent J…" at bounding box center [778, 582] width 440 height 440
click at [803, 685] on button "Je valide" at bounding box center [778, 693] width 193 height 53
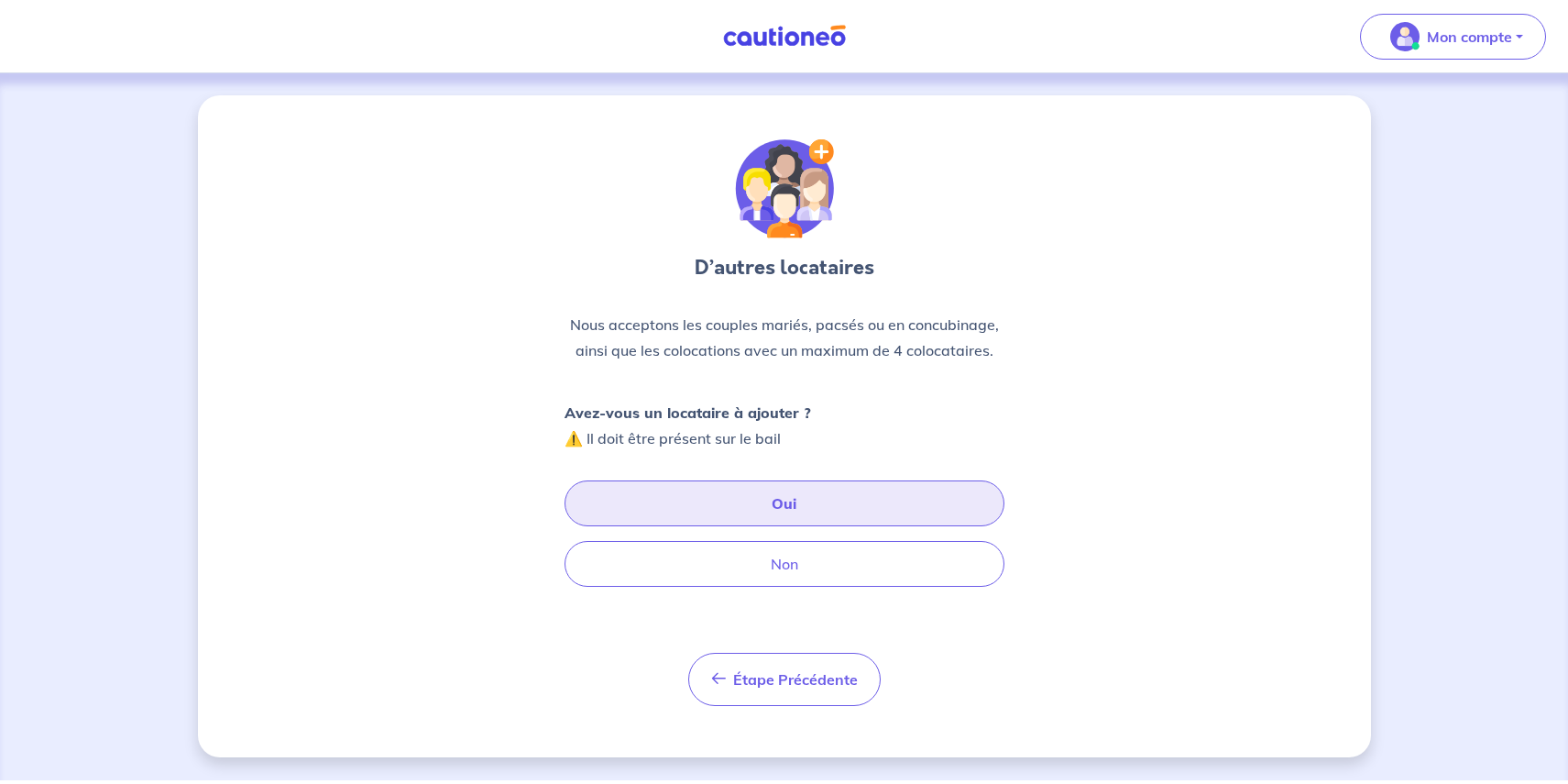
click at [690, 503] on button "Oui" at bounding box center [784, 503] width 439 height 45
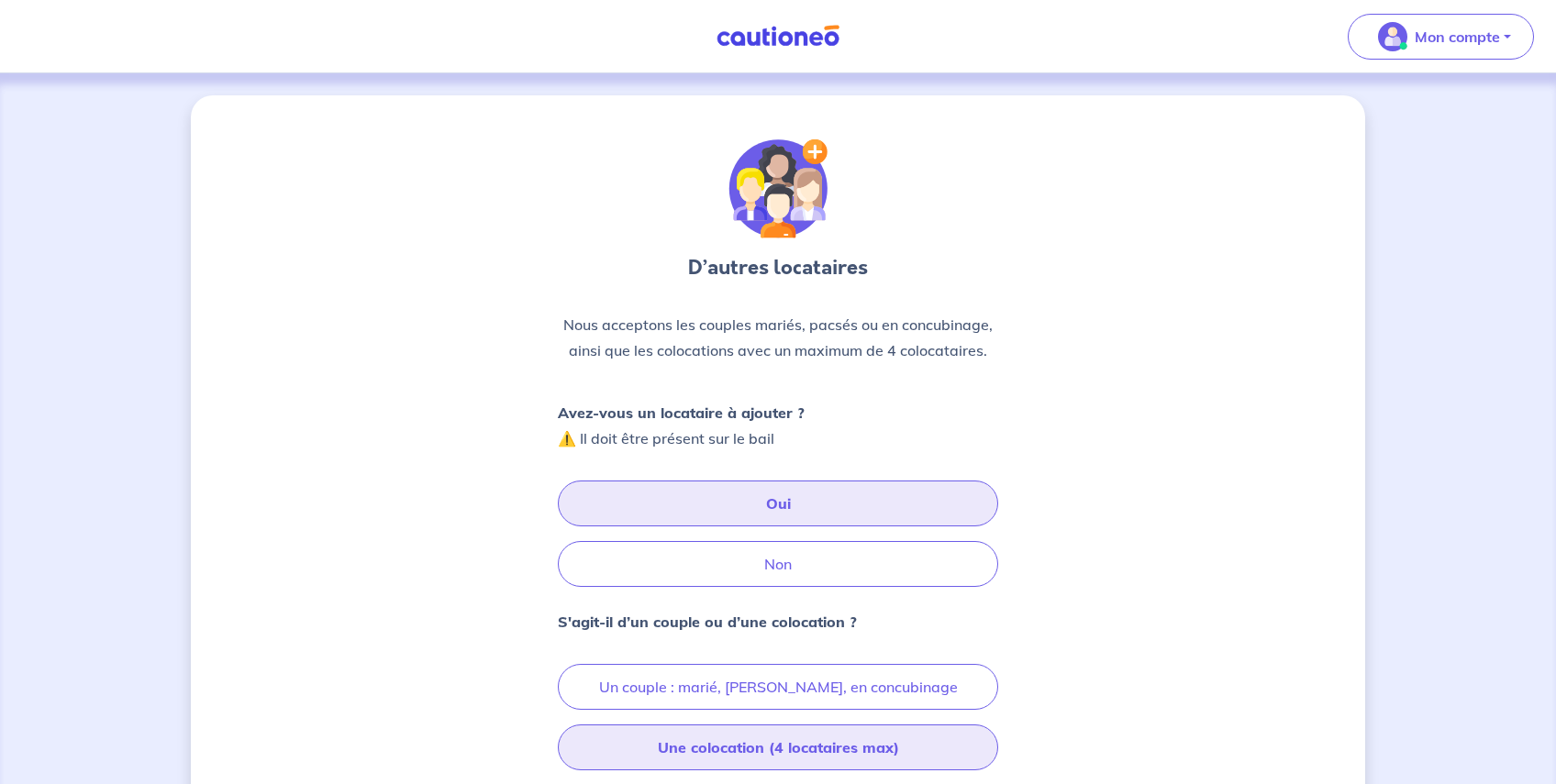
click at [731, 763] on button "Une colocation (4 locataires max)" at bounding box center [778, 747] width 440 height 45
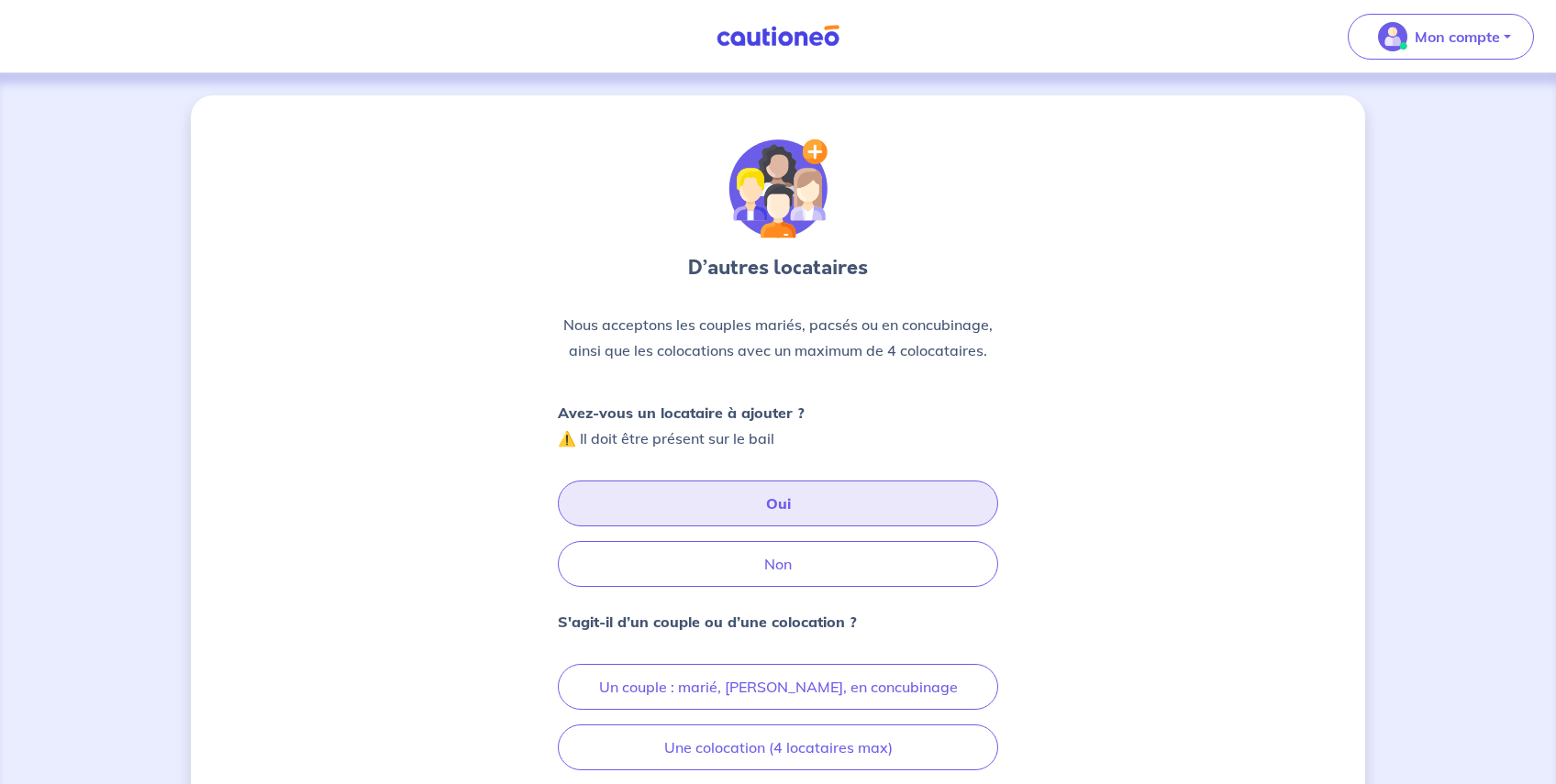
click at [763, 504] on button "Oui" at bounding box center [778, 503] width 440 height 45
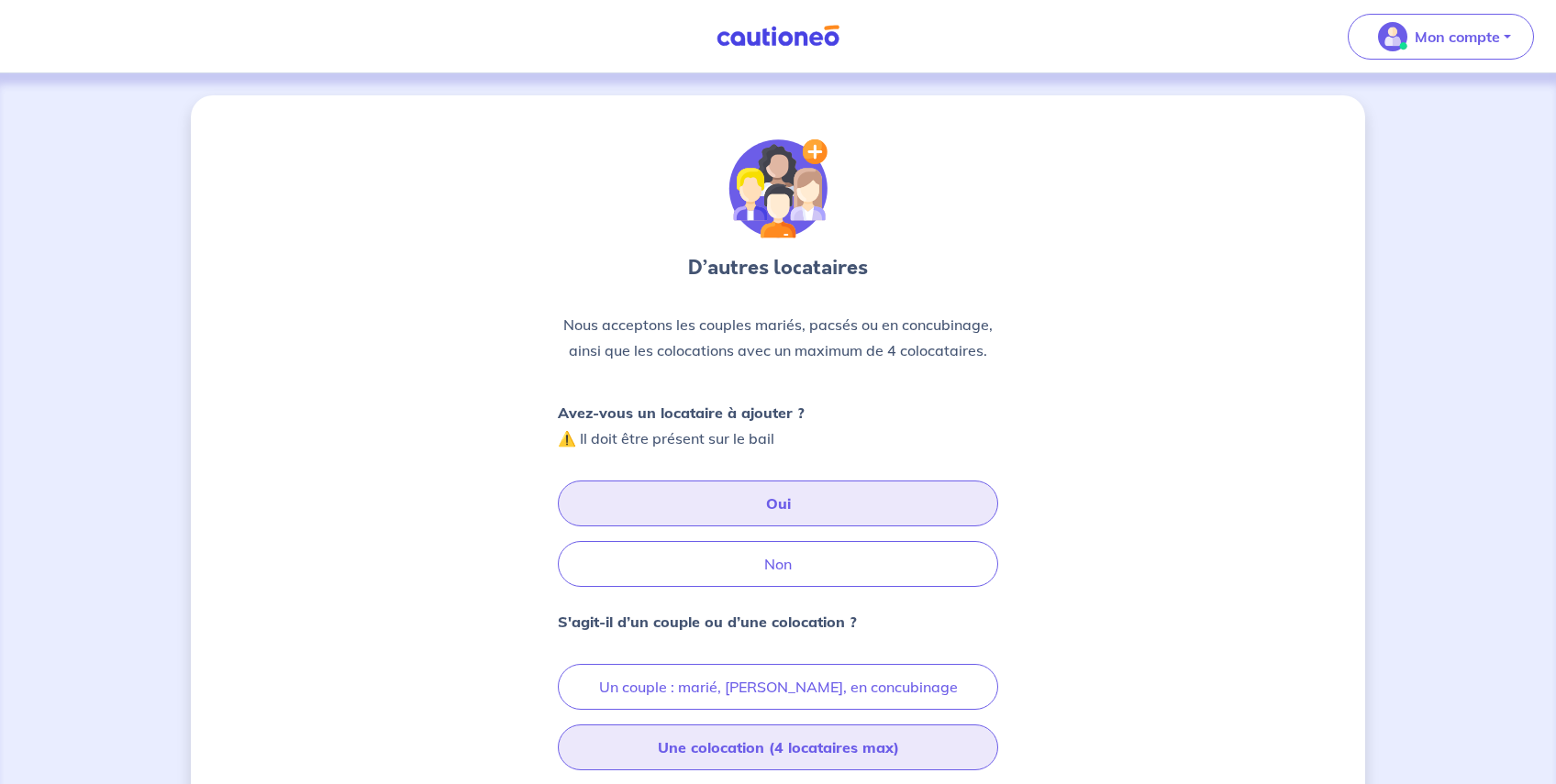
click at [761, 754] on button "Une colocation (4 locataires max)" at bounding box center [778, 747] width 440 height 45
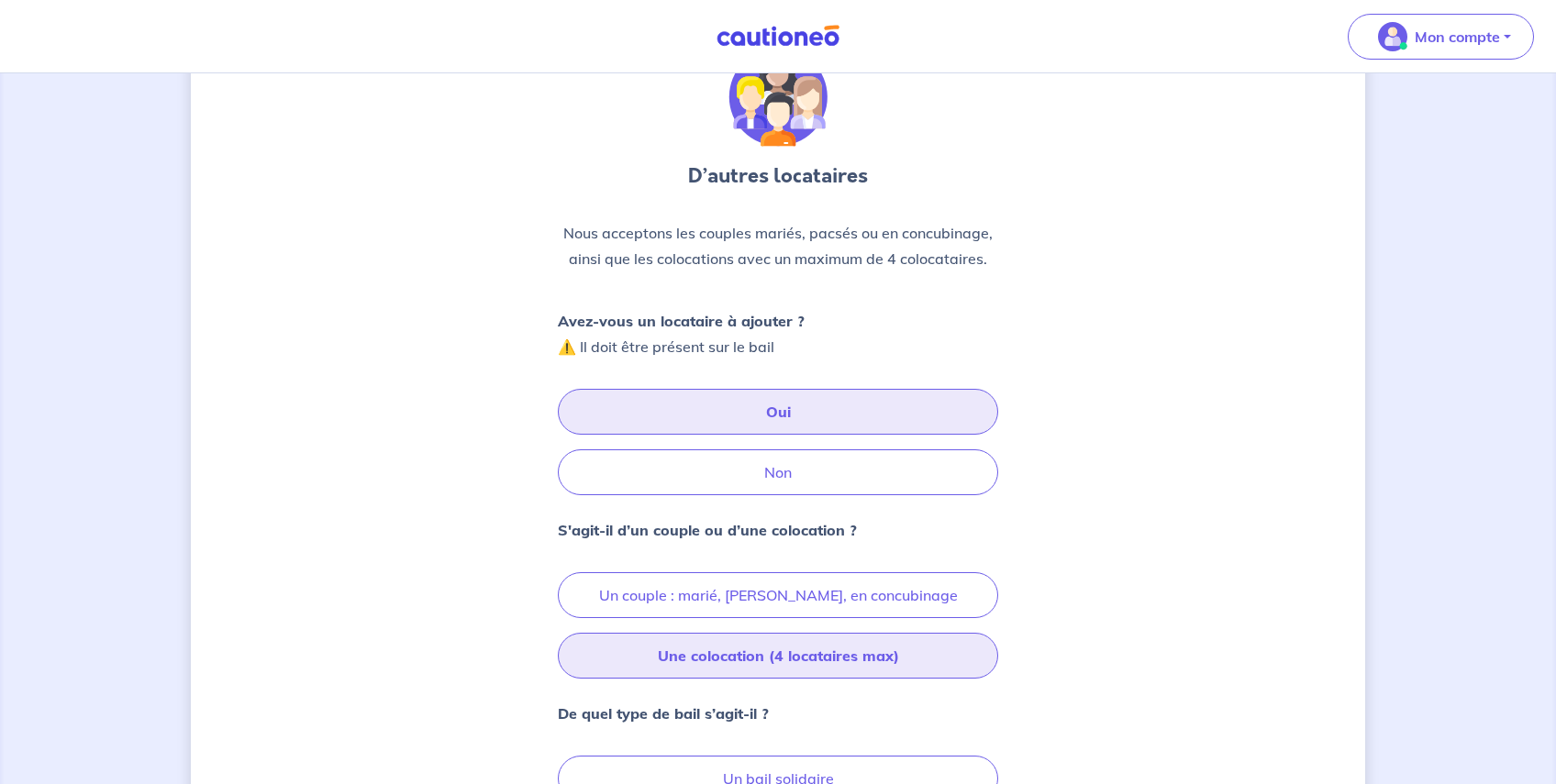
scroll to position [275, 0]
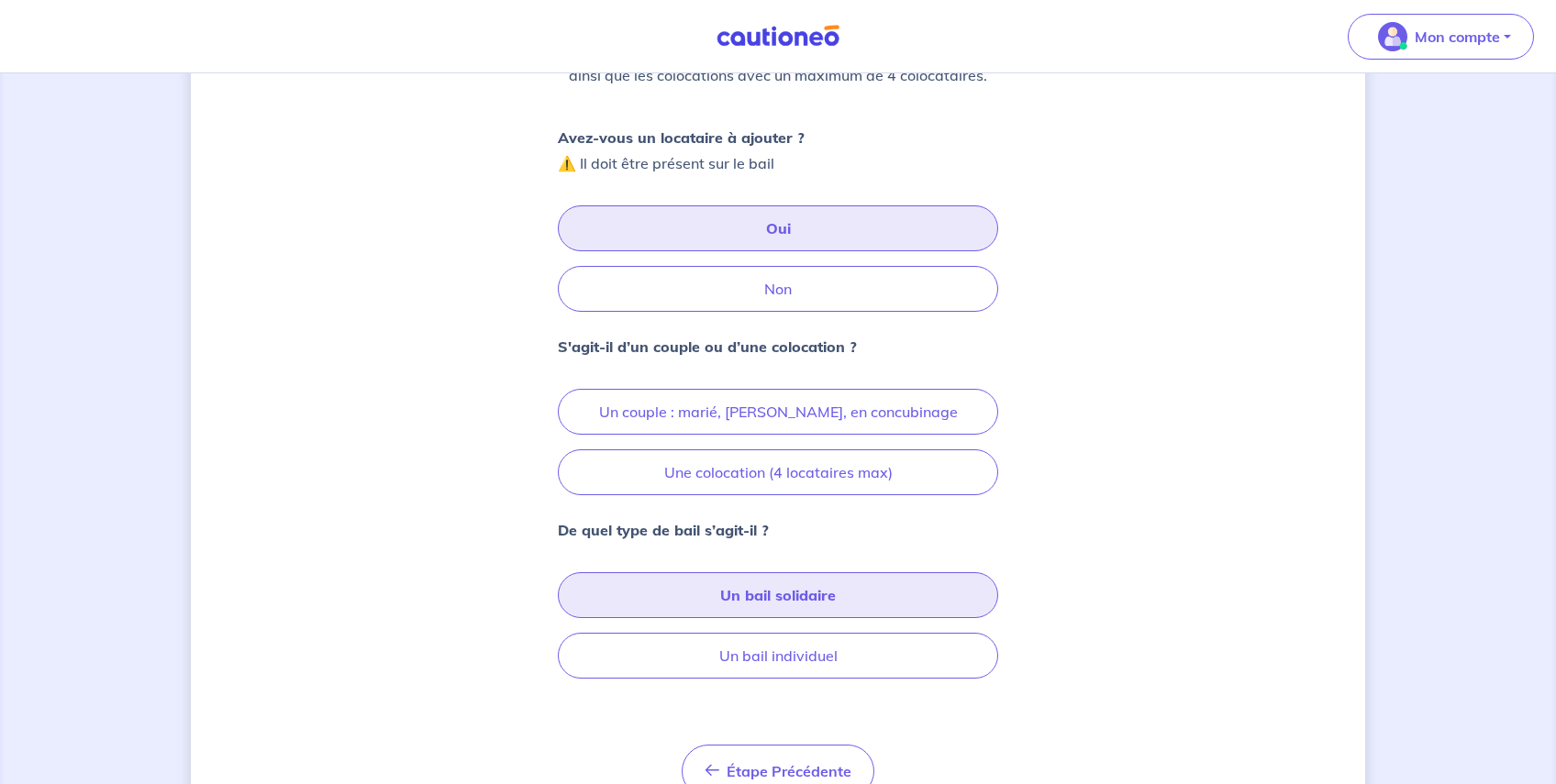
click at [794, 598] on button "Un bail solidaire" at bounding box center [778, 595] width 440 height 45
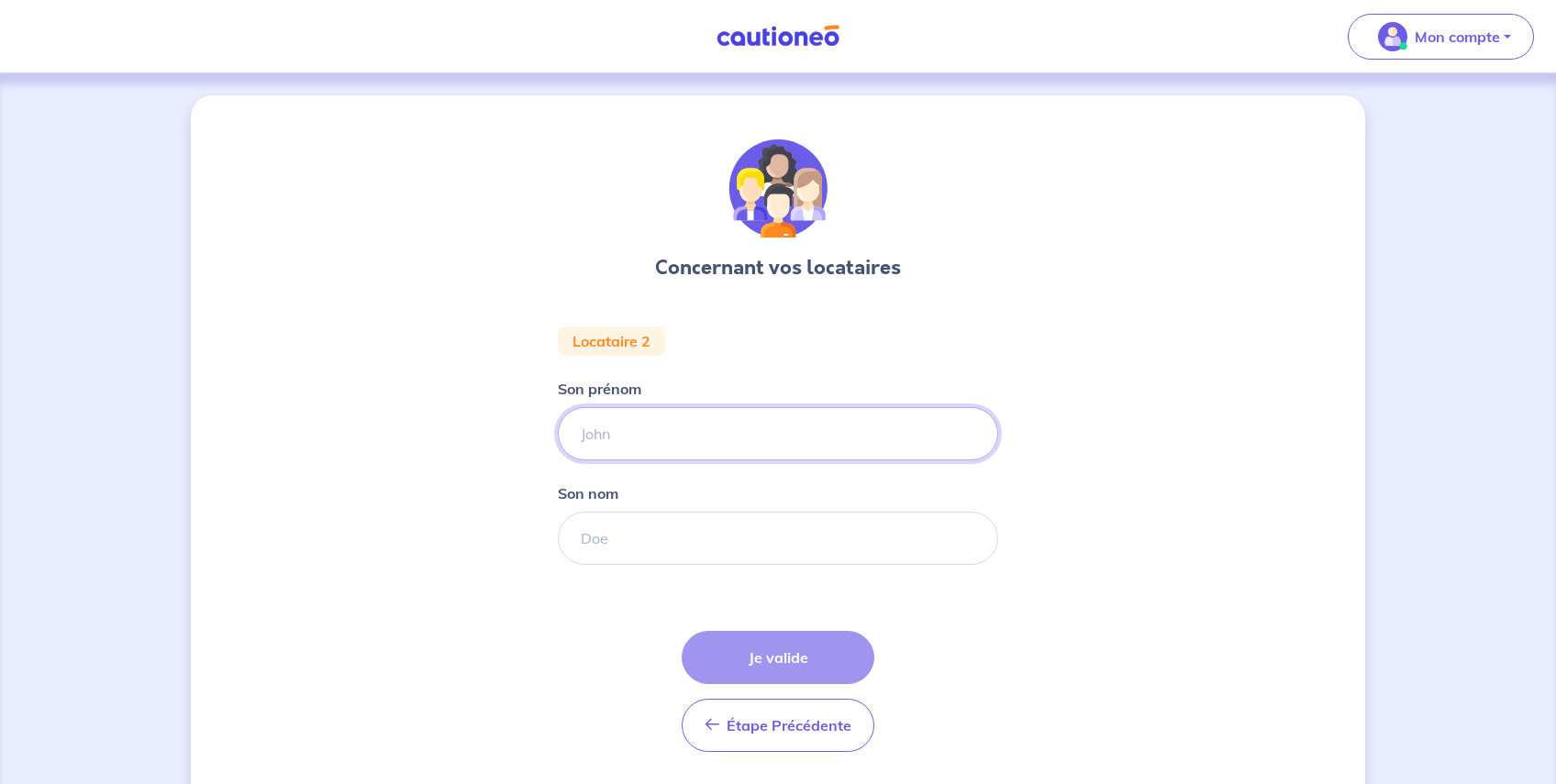
click at [615, 433] on input "Son prénom" at bounding box center [778, 434] width 440 height 53
type input "RODRIGUE"
click at [617, 553] on input "Son nom" at bounding box center [778, 538] width 440 height 53
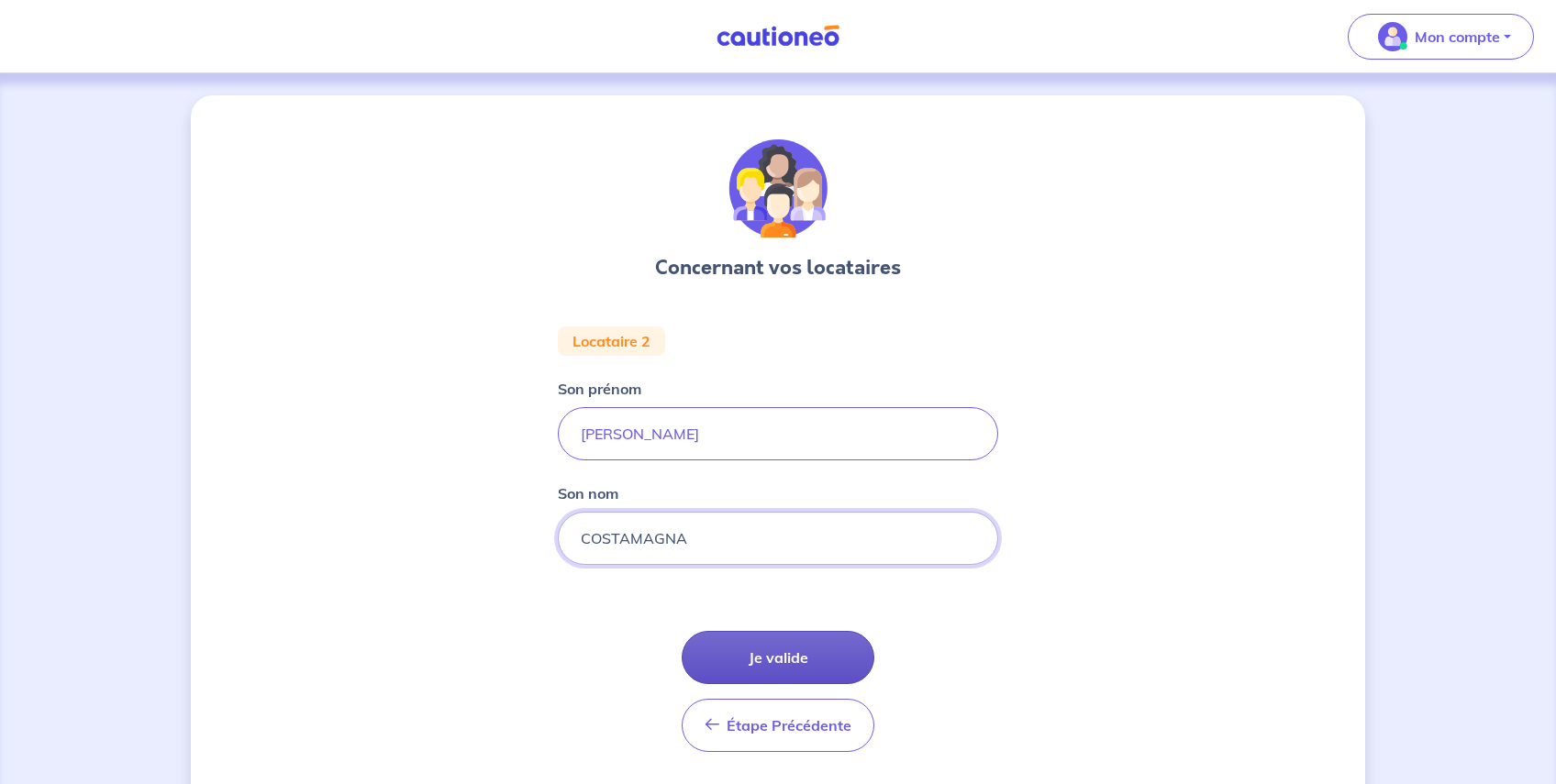
type input "COSTAMAGNA"
click at [777, 645] on button "Je valide" at bounding box center [778, 657] width 193 height 53
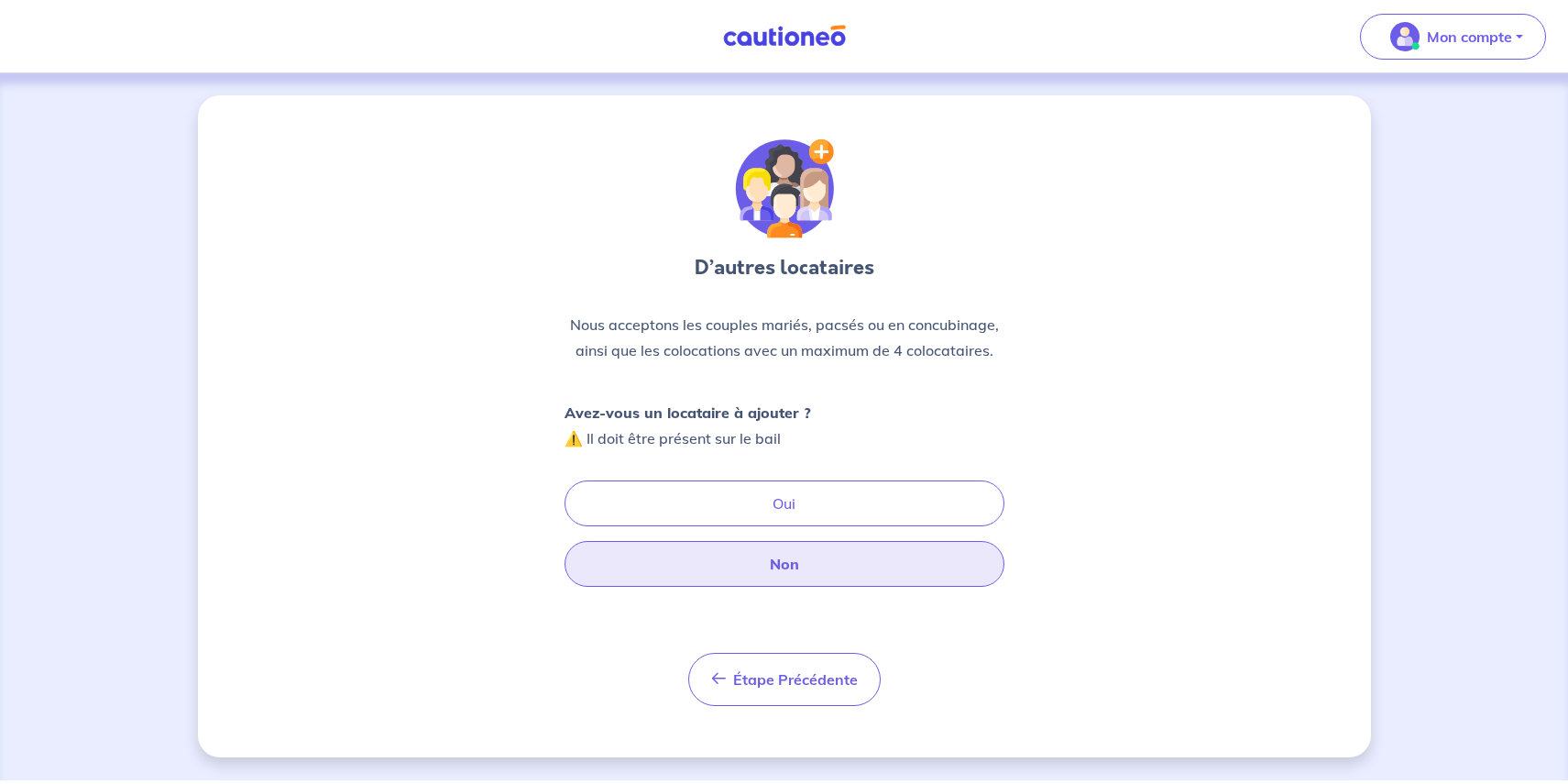
click at [774, 560] on button "Non" at bounding box center [784, 564] width 439 height 45
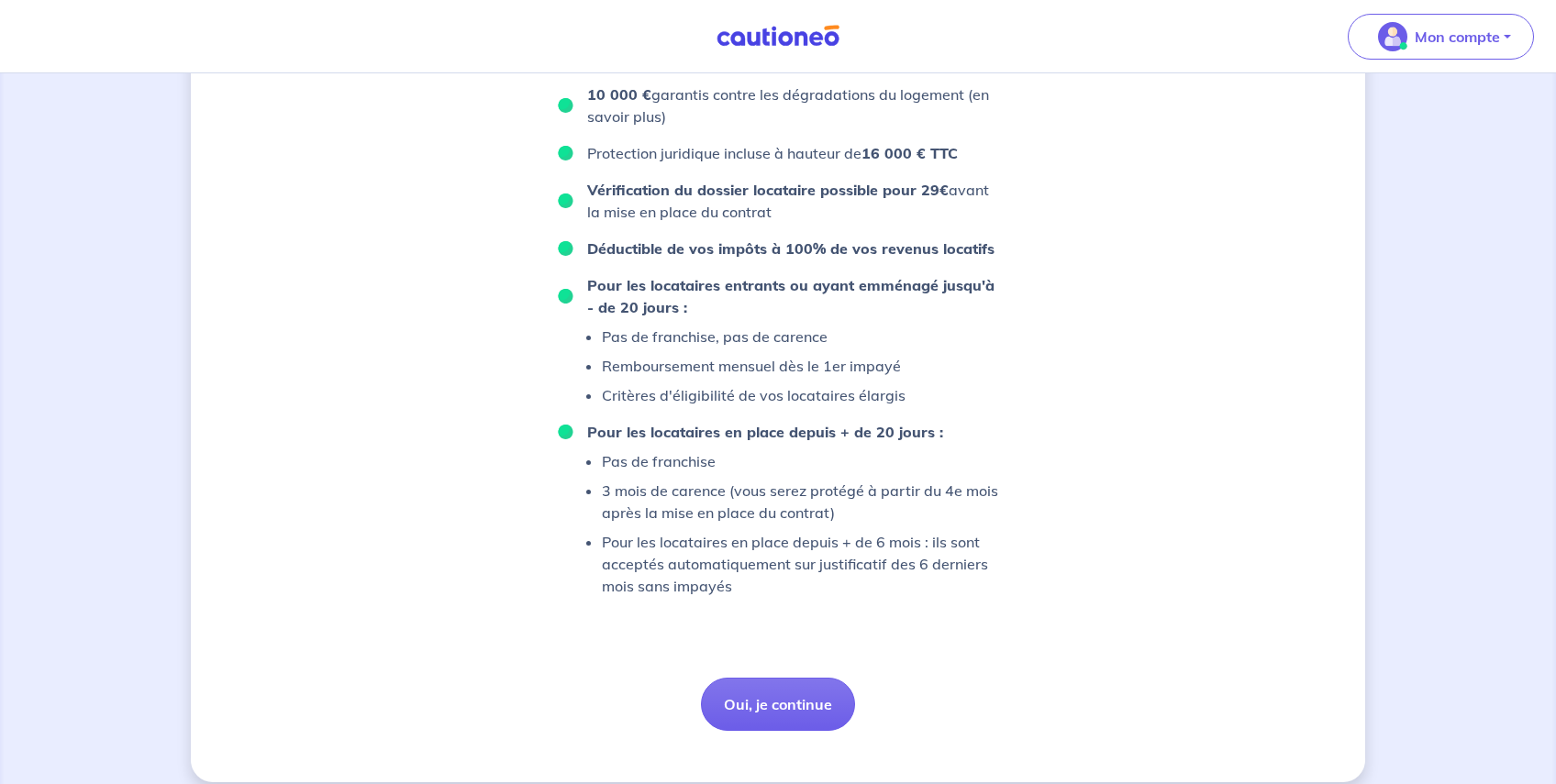
scroll to position [887, 0]
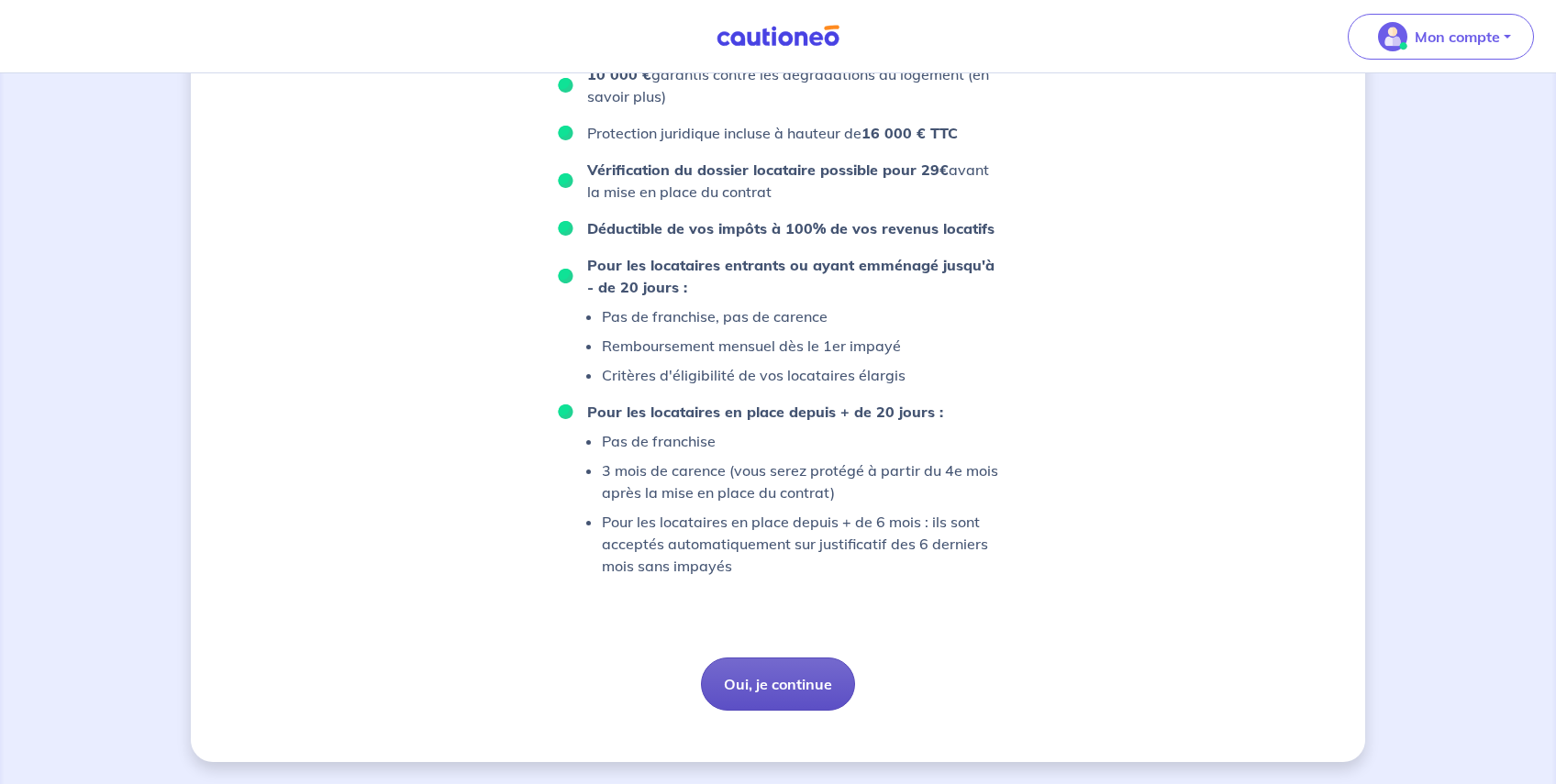
click at [751, 688] on button "Oui, je continue" at bounding box center [778, 684] width 154 height 53
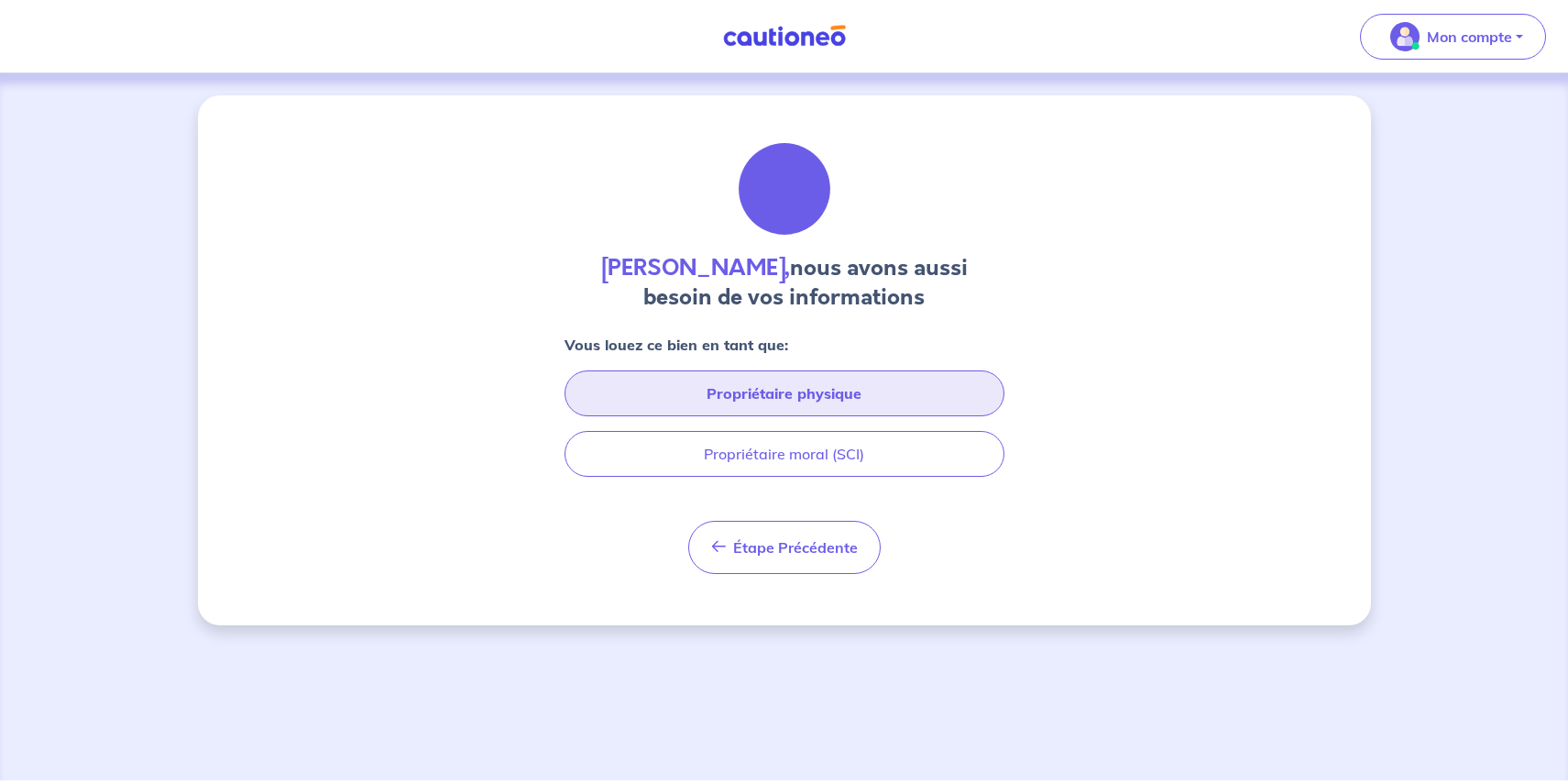
click at [781, 396] on button "Propriétaire physique" at bounding box center [784, 393] width 439 height 45
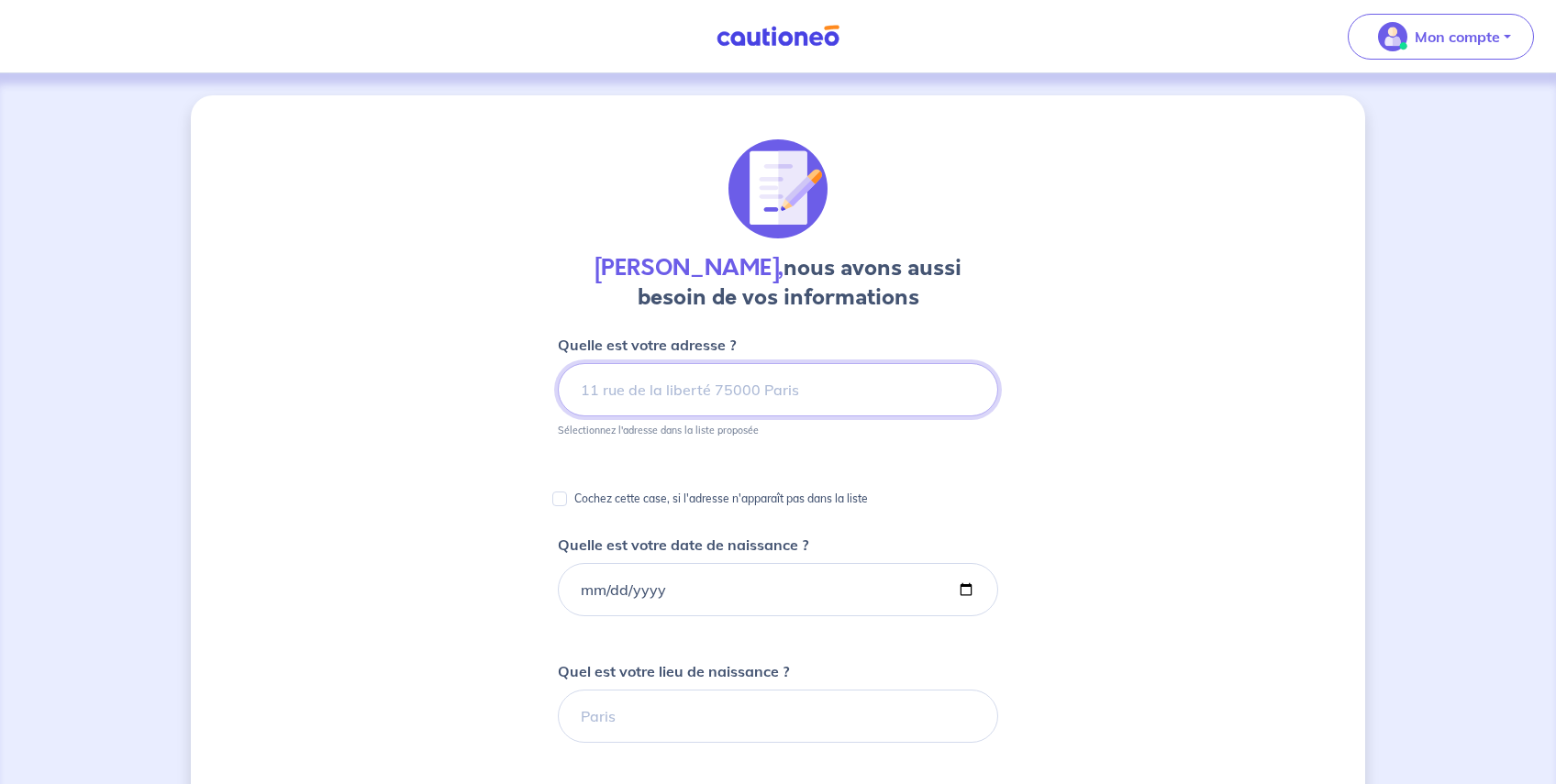
click at [781, 396] on input at bounding box center [778, 390] width 440 height 53
click at [738, 400] on input at bounding box center [778, 390] width 440 height 53
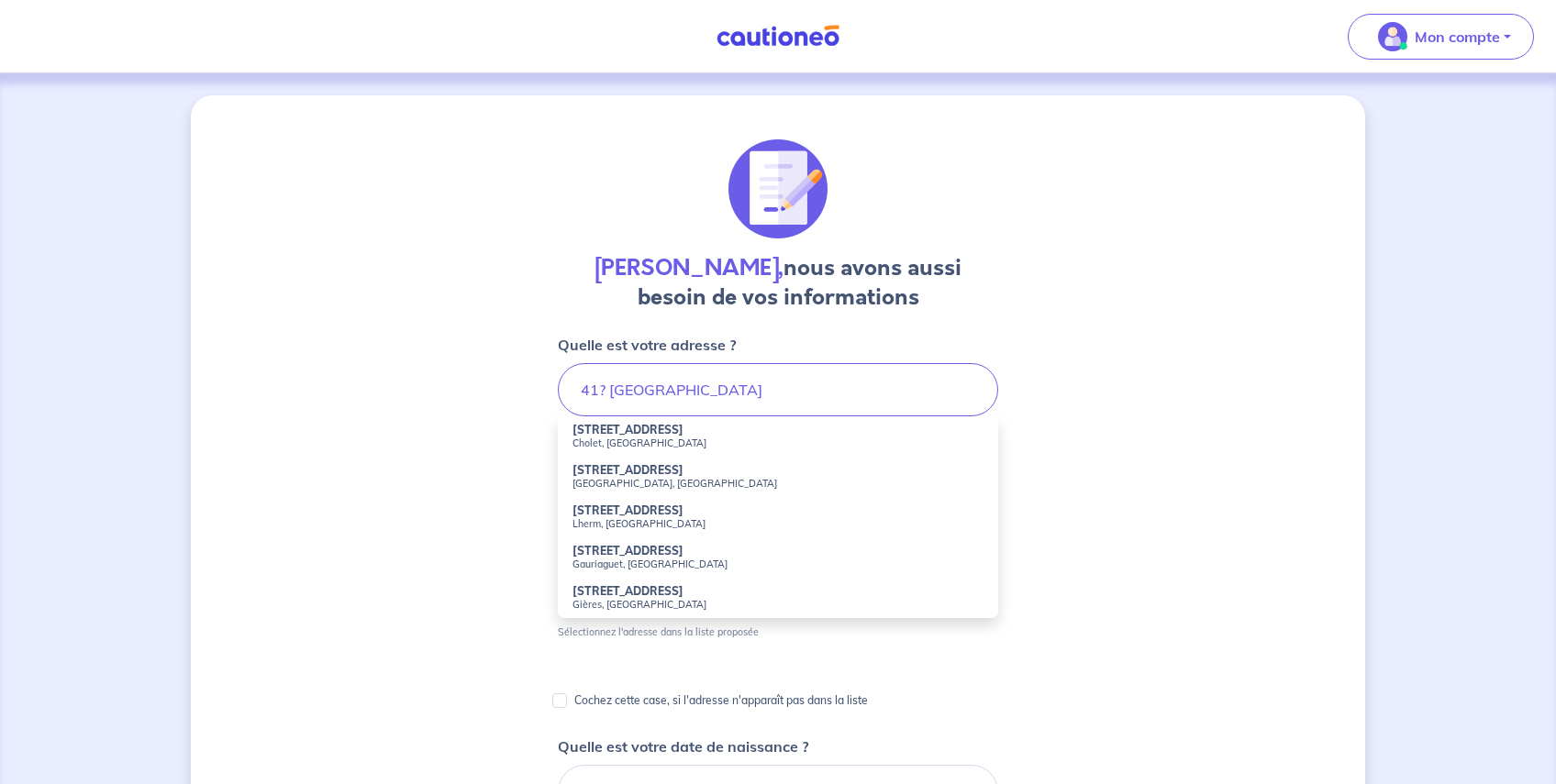
click at [644, 434] on strong "41 Rue de la Passerelle" at bounding box center [627, 429] width 111 height 14
type input "41 Rue de la Passerelle, Cholet, France"
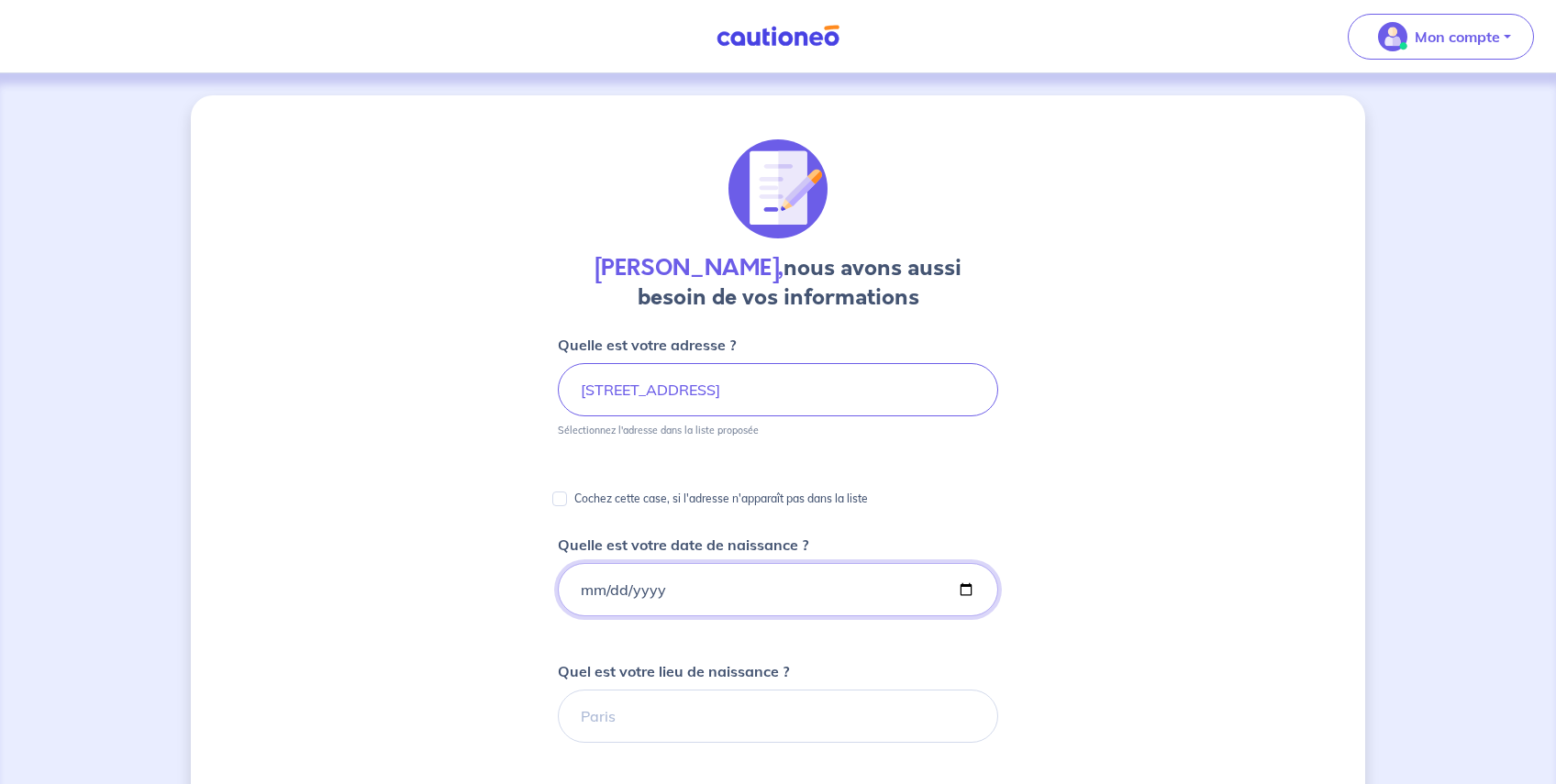
click at [673, 590] on input "Quelle est votre date de naissance ?" at bounding box center [778, 589] width 440 height 53
type input "[DATE]"
click at [762, 709] on input "Quel est votre lieu de naissance ?" at bounding box center [778, 716] width 440 height 53
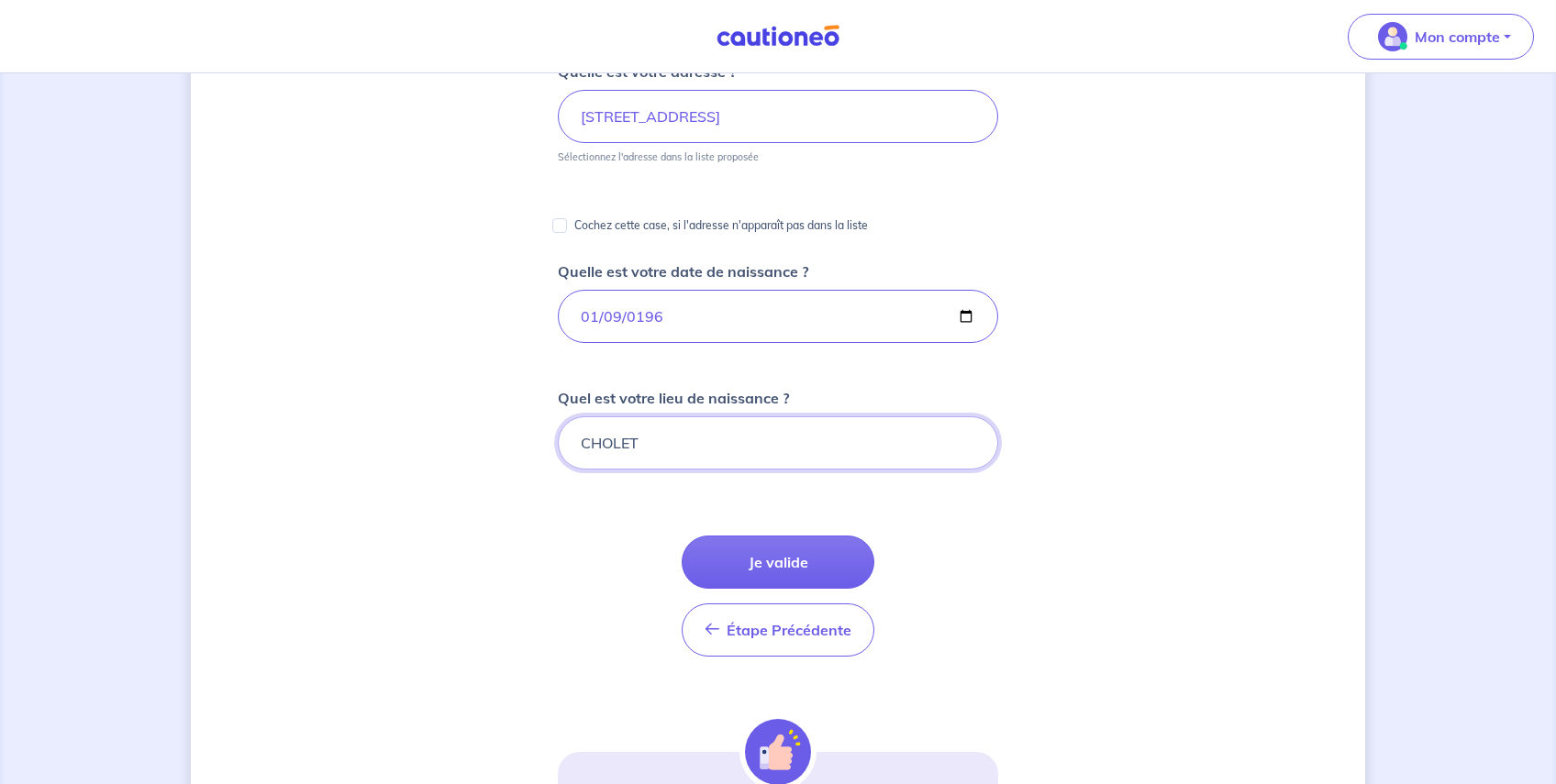
scroll to position [275, 0]
type input "CHOLET"
click at [772, 564] on button "Je valide" at bounding box center [778, 560] width 193 height 53
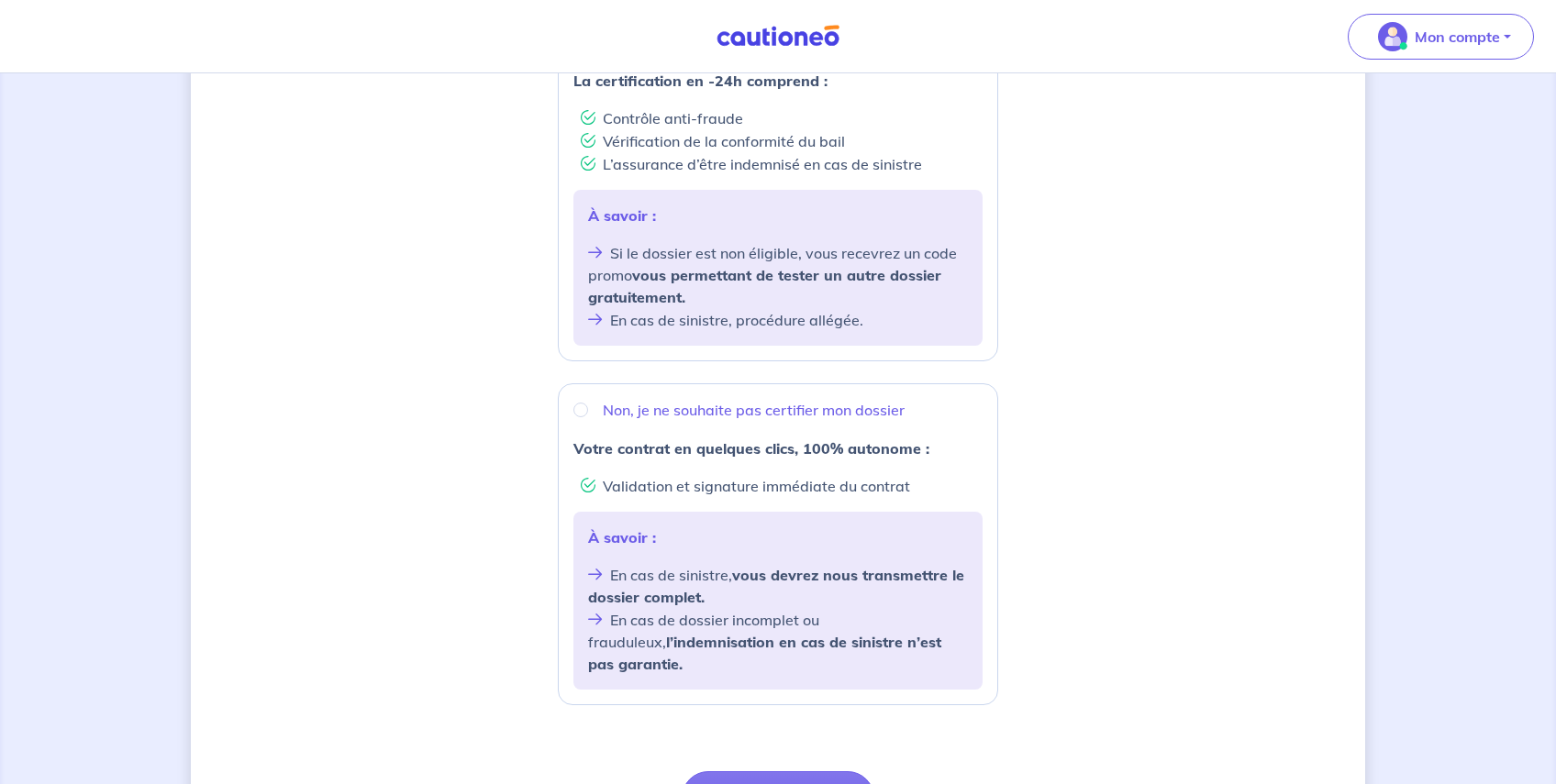
scroll to position [459, 0]
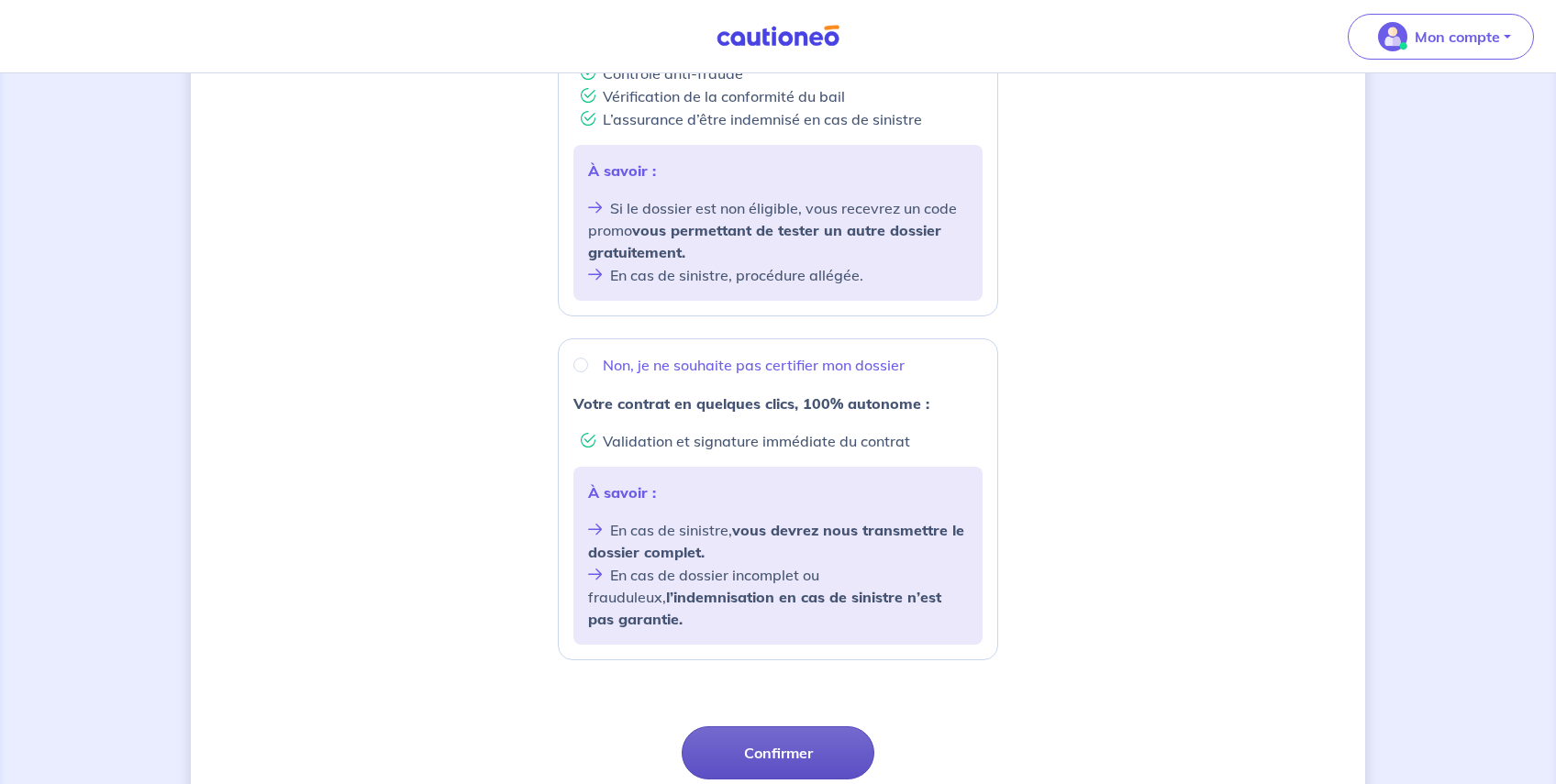
click at [777, 729] on button "Confirmer" at bounding box center [778, 753] width 193 height 53
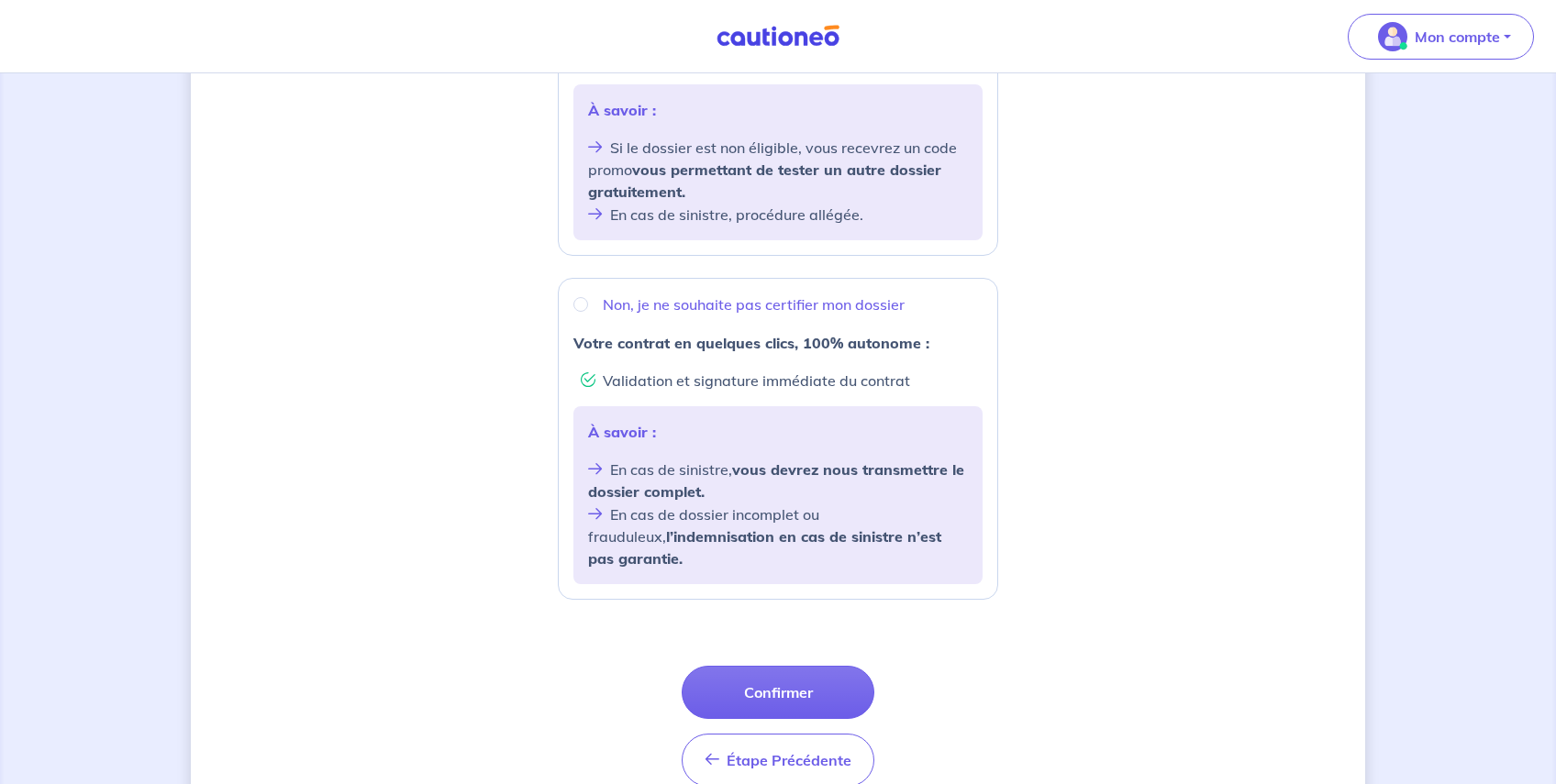
scroll to position [588, 0]
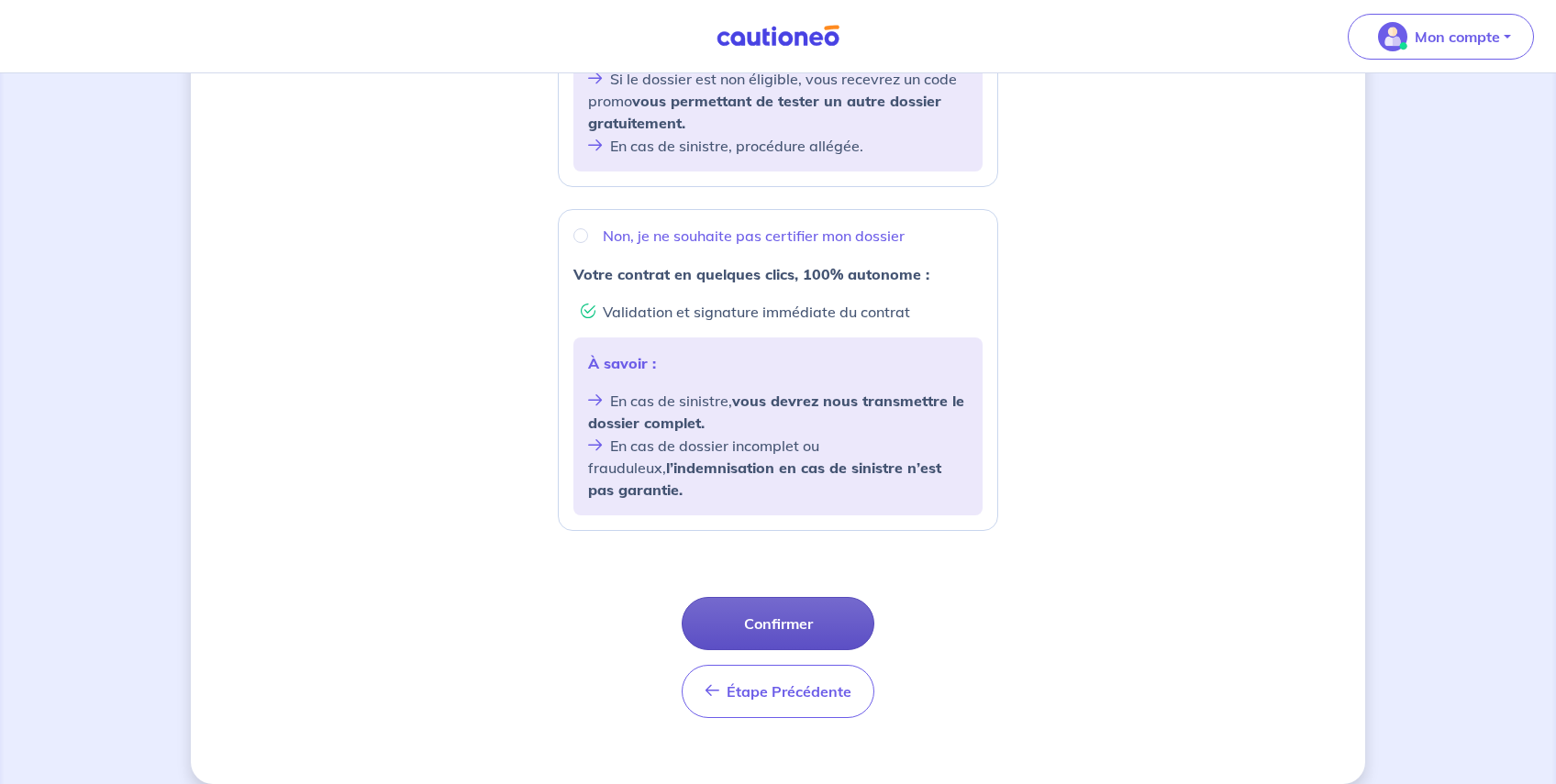
click at [804, 600] on button "Confirmer" at bounding box center [778, 623] width 193 height 53
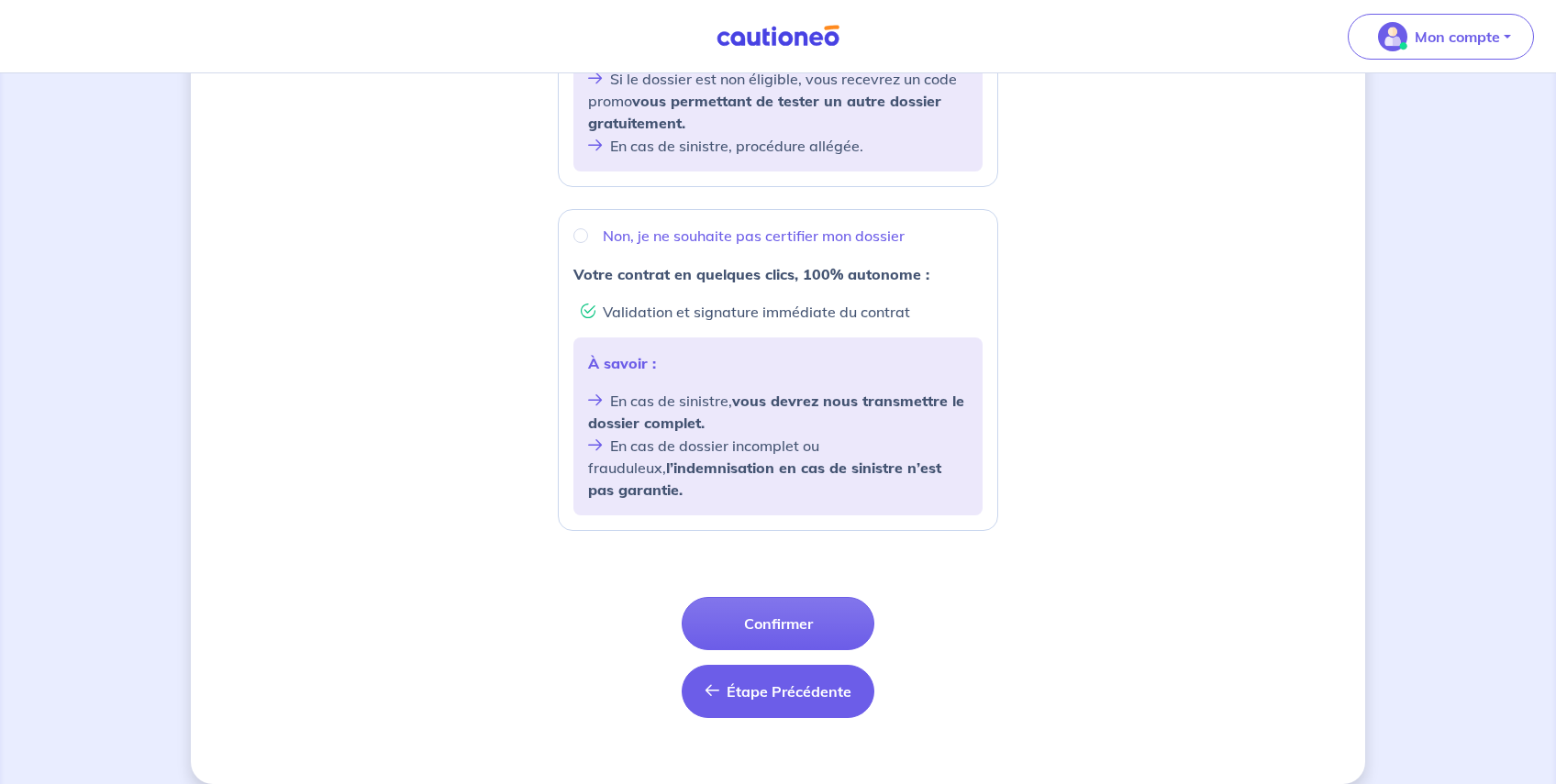
click at [791, 682] on span "Étape Précédente" at bounding box center [789, 690] width 125 height 18
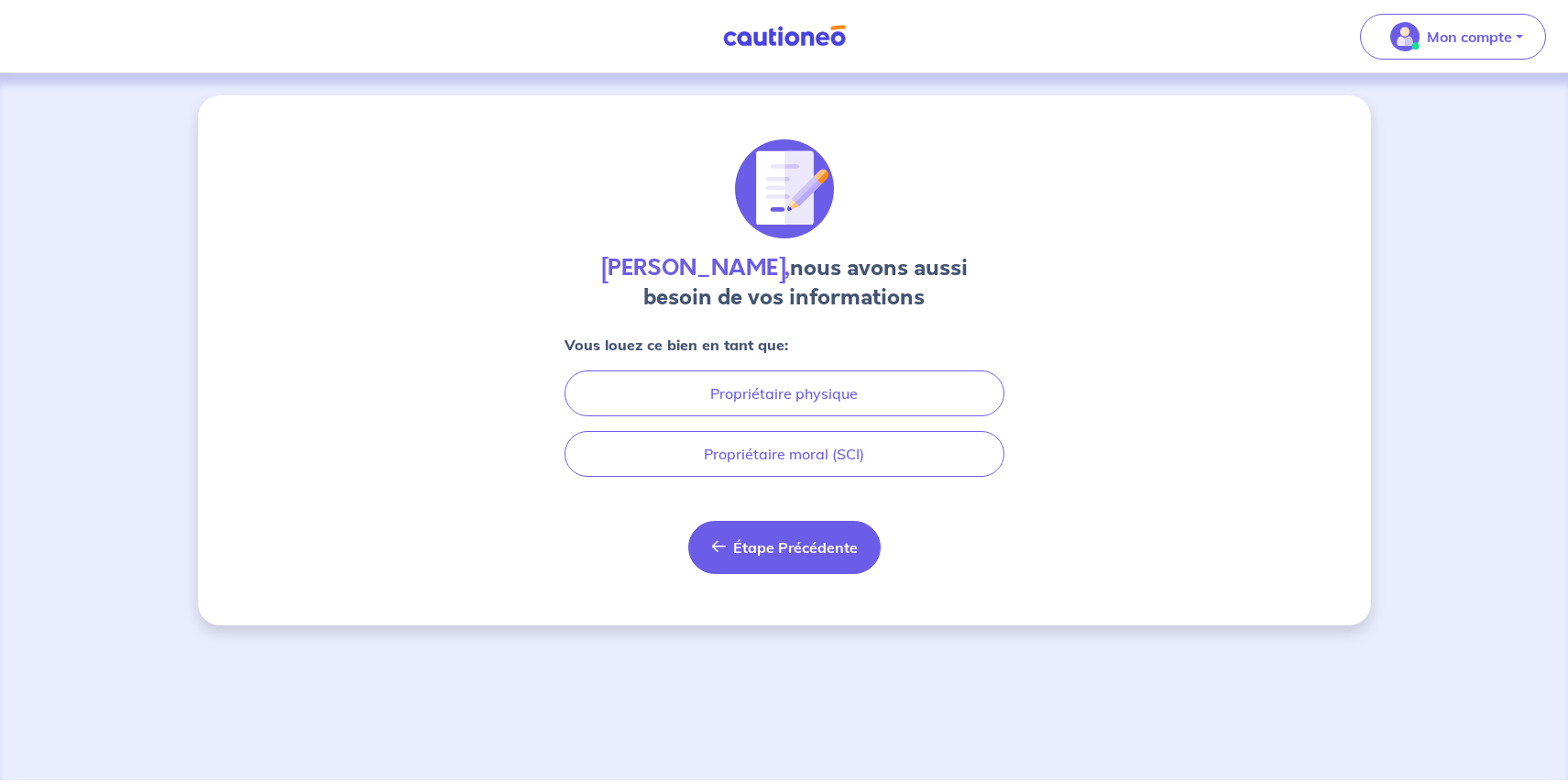
click at [787, 568] on button "Étape Précédente Précédent" at bounding box center [784, 548] width 193 height 53
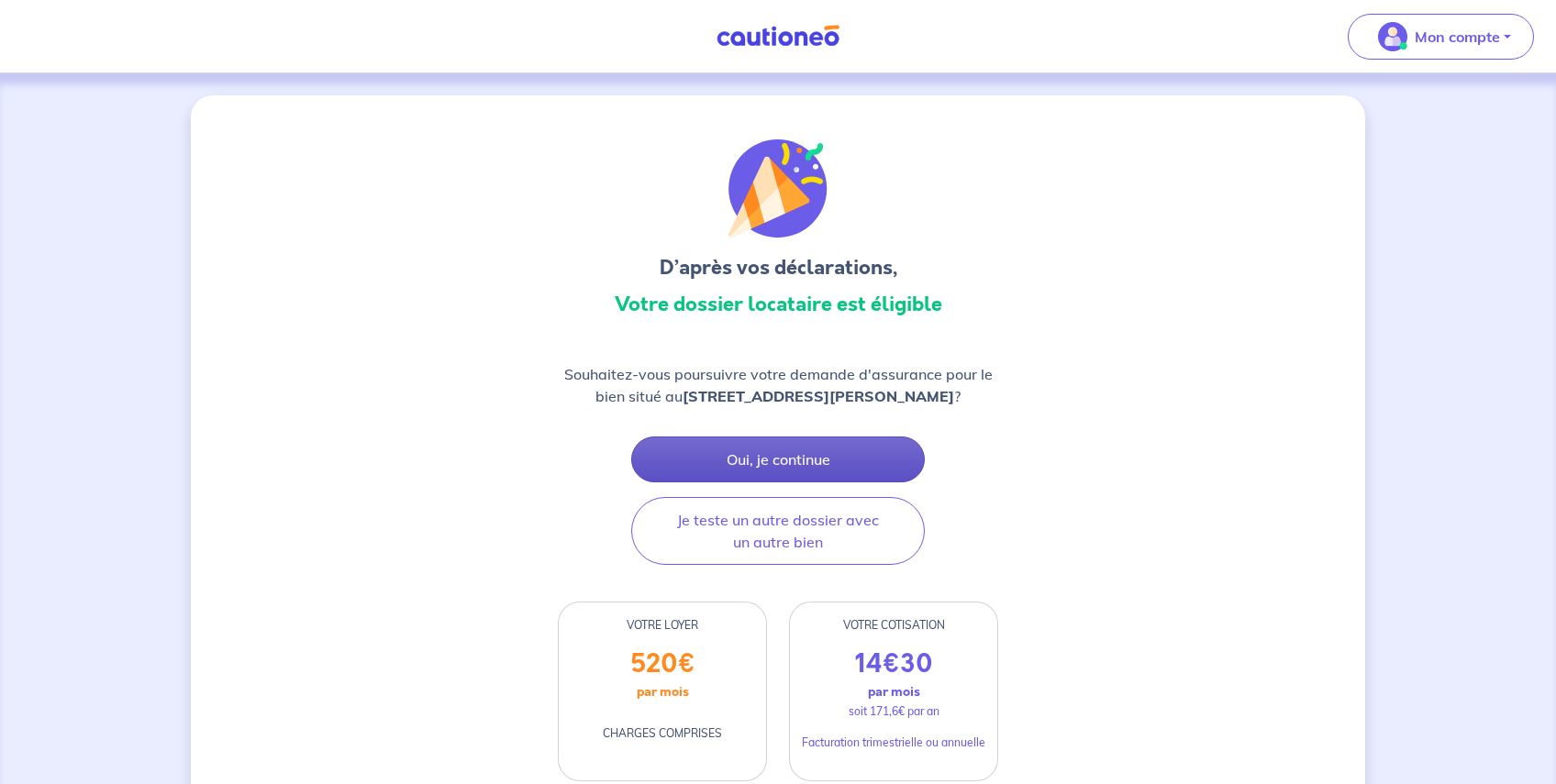
click at [830, 464] on button "Oui, je continue" at bounding box center [778, 460] width 293 height 45
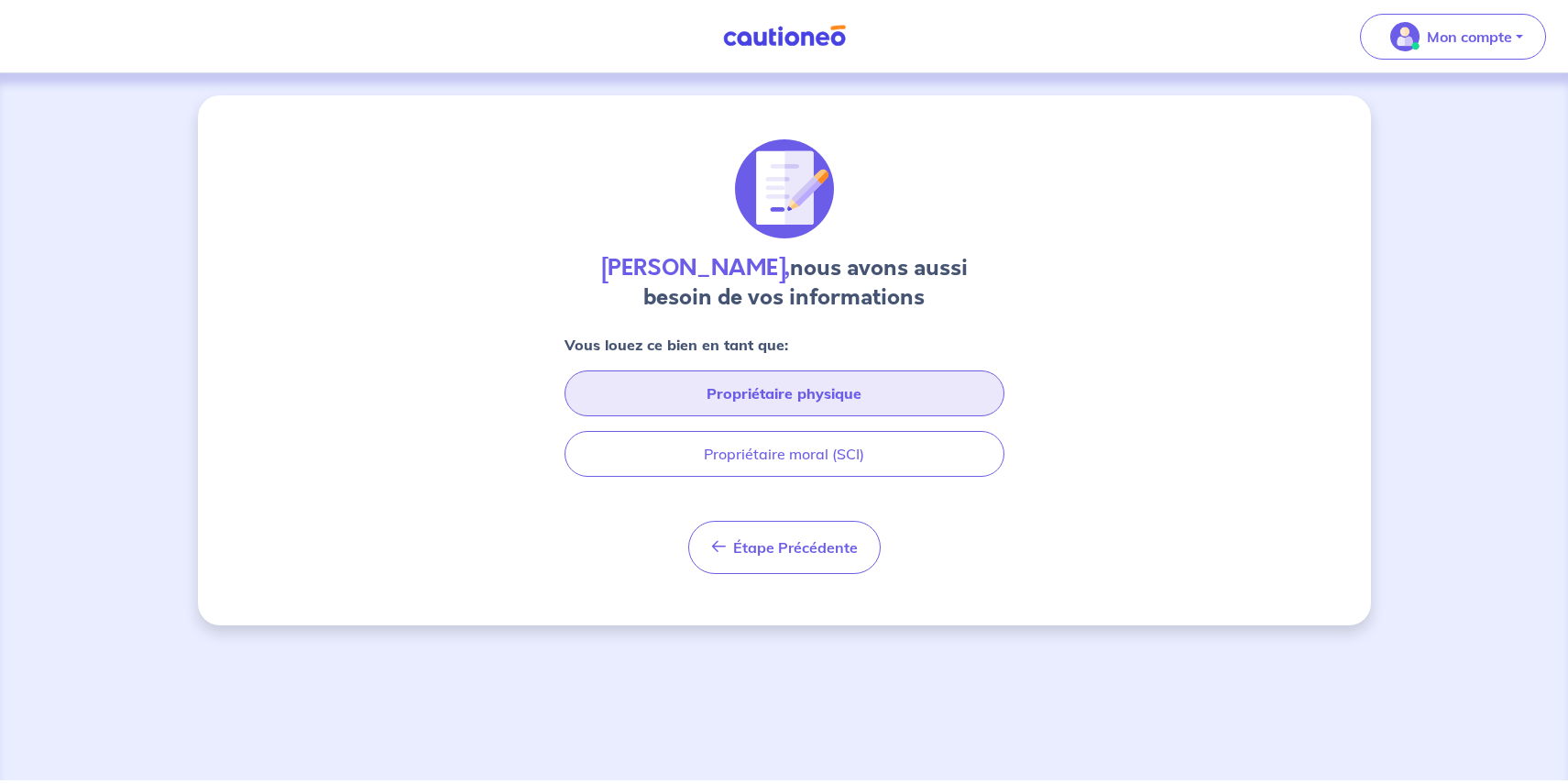
click at [856, 401] on button "Propriétaire physique" at bounding box center [784, 393] width 439 height 45
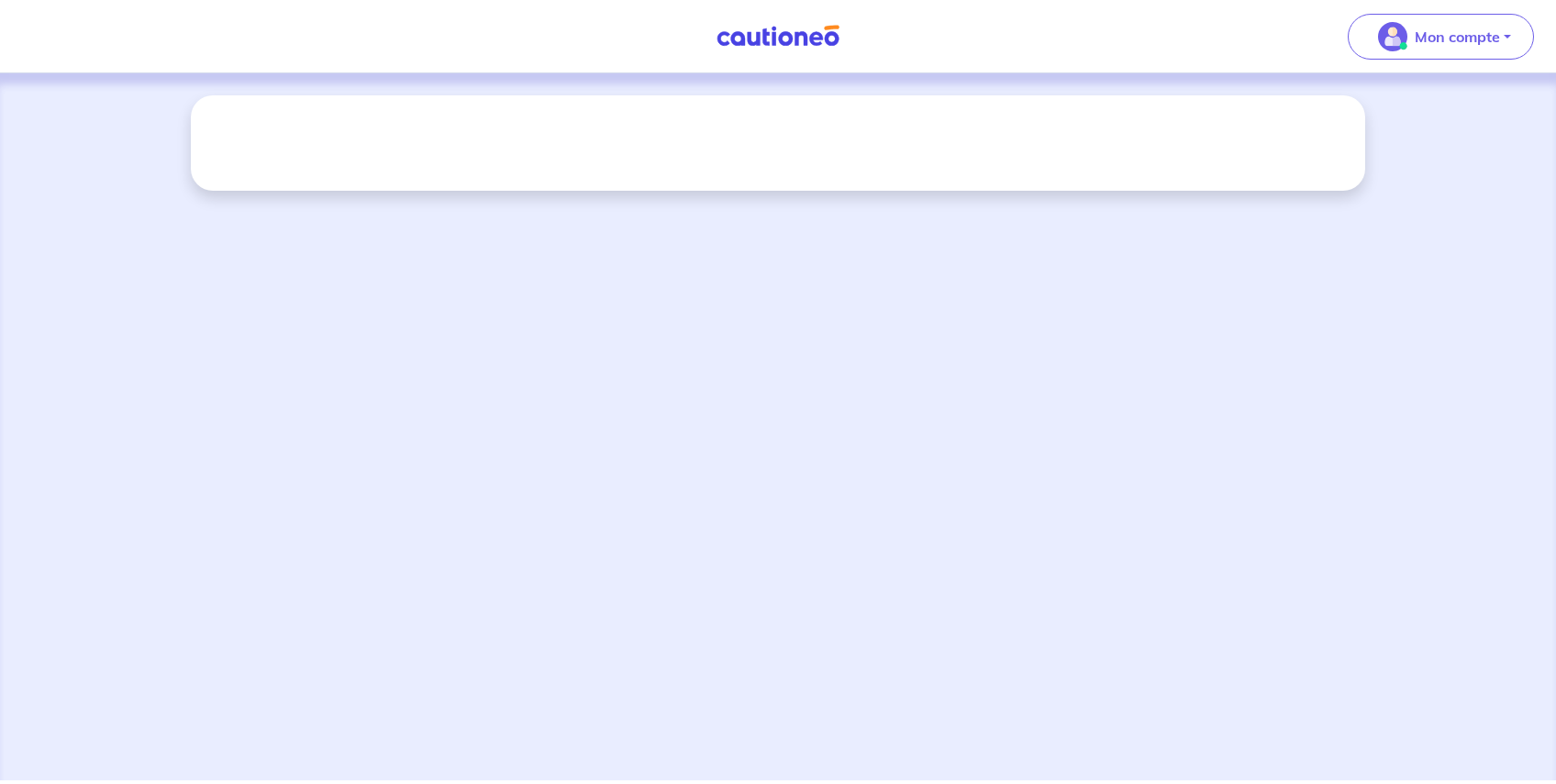
select select "FR"
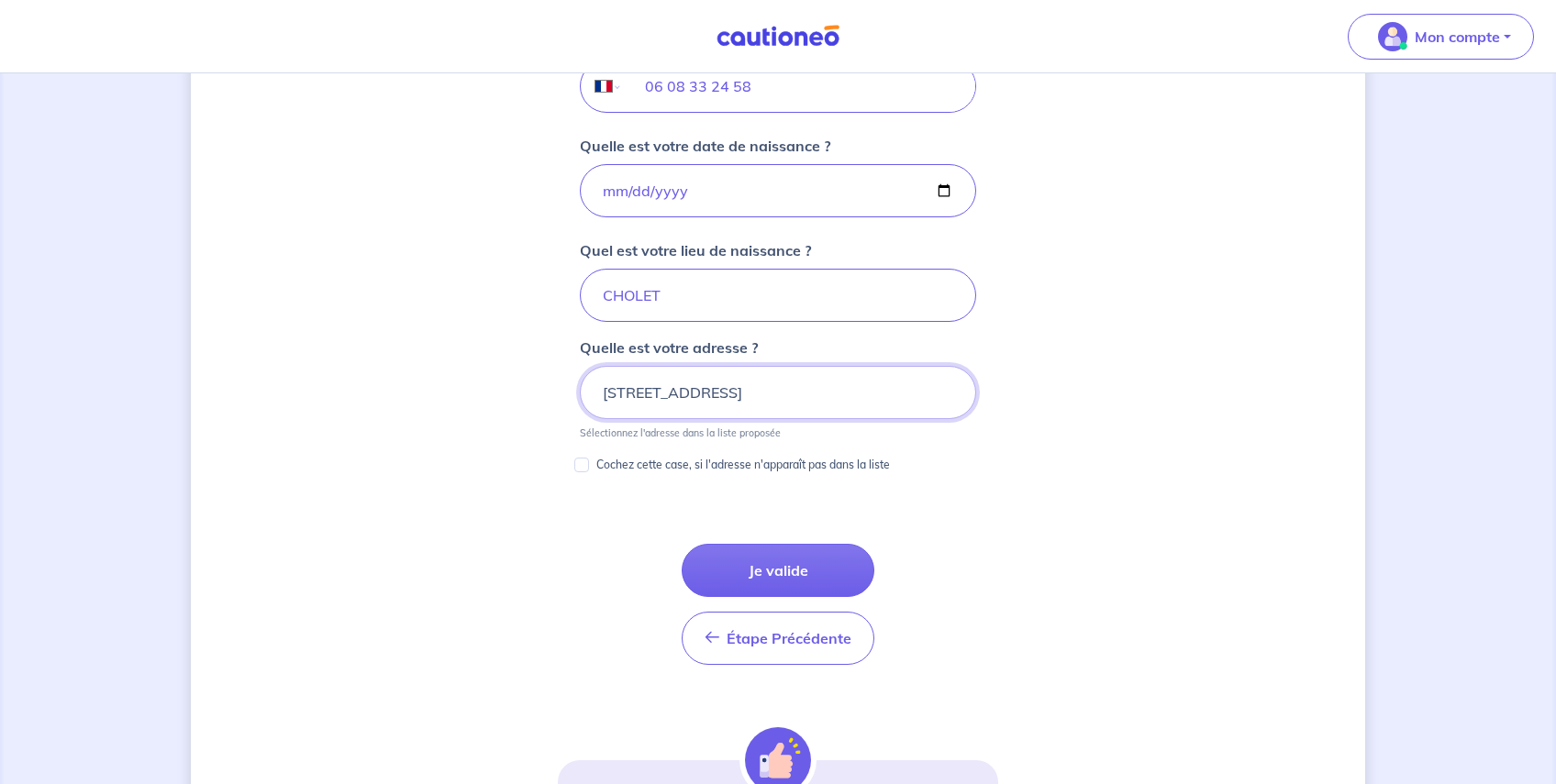
scroll to position [789, 0]
click at [803, 580] on button "Je valide" at bounding box center [778, 569] width 193 height 53
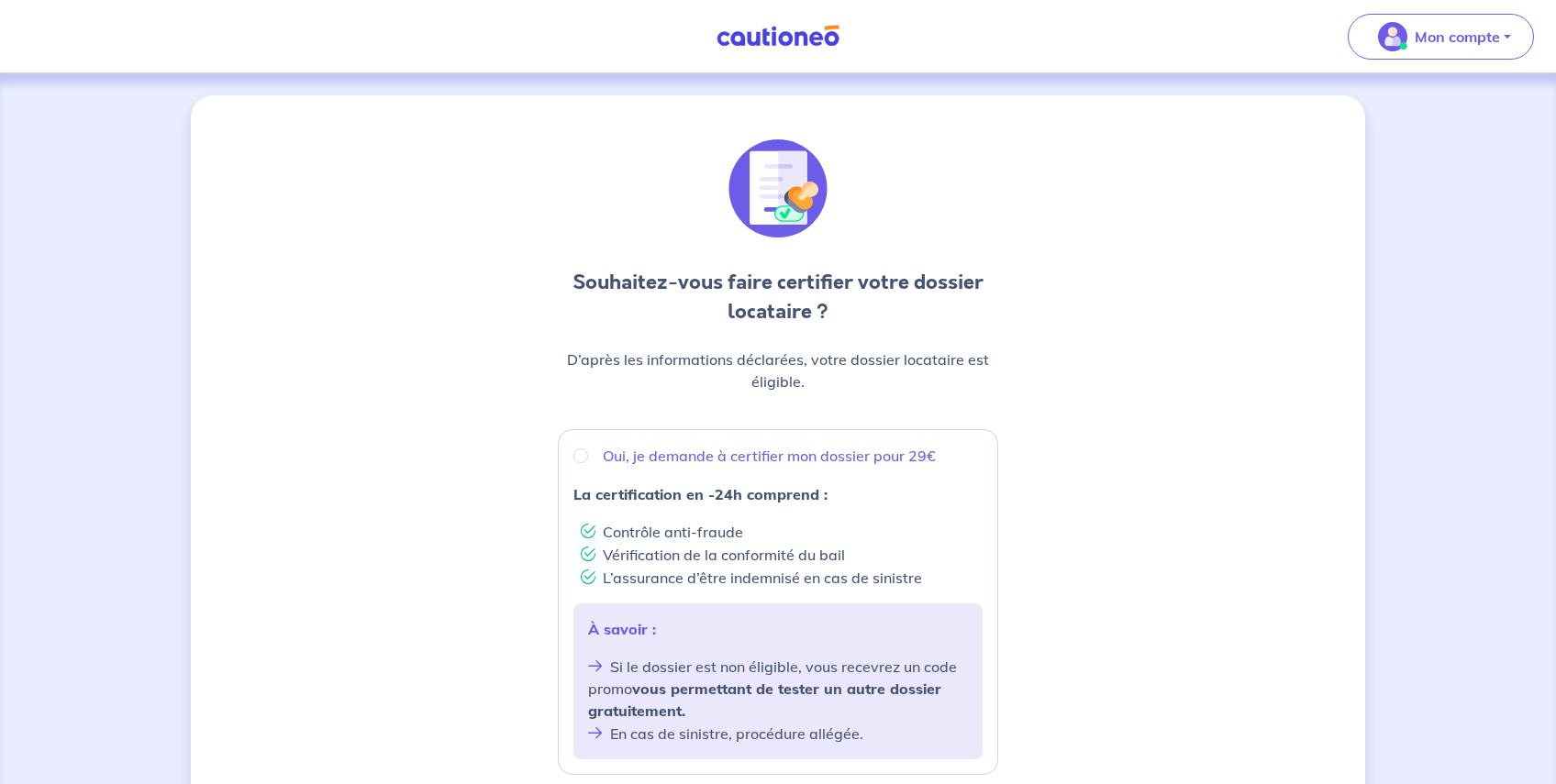
scroll to position [550, 0]
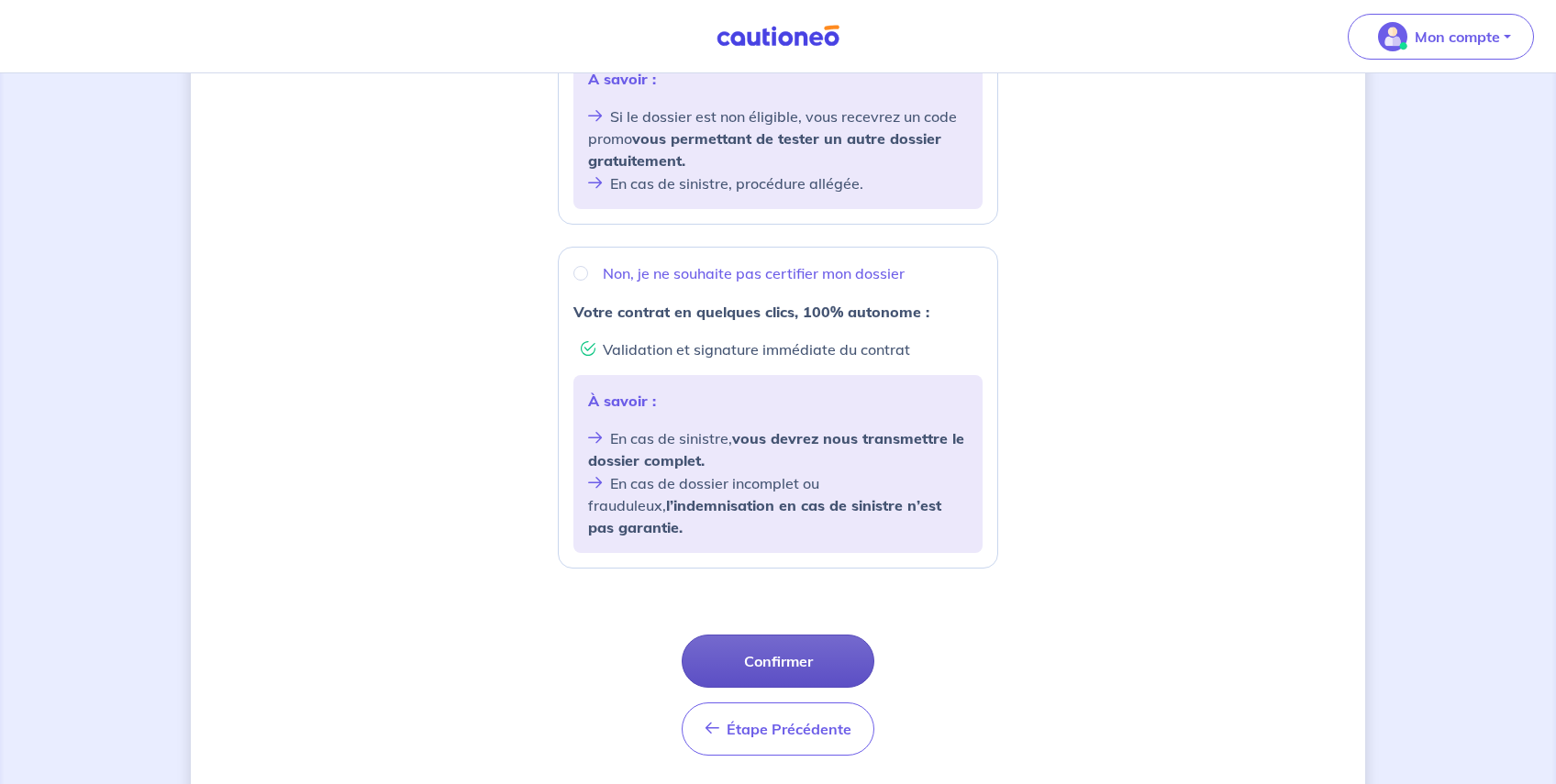
click at [789, 635] on button "Confirmer" at bounding box center [778, 661] width 193 height 53
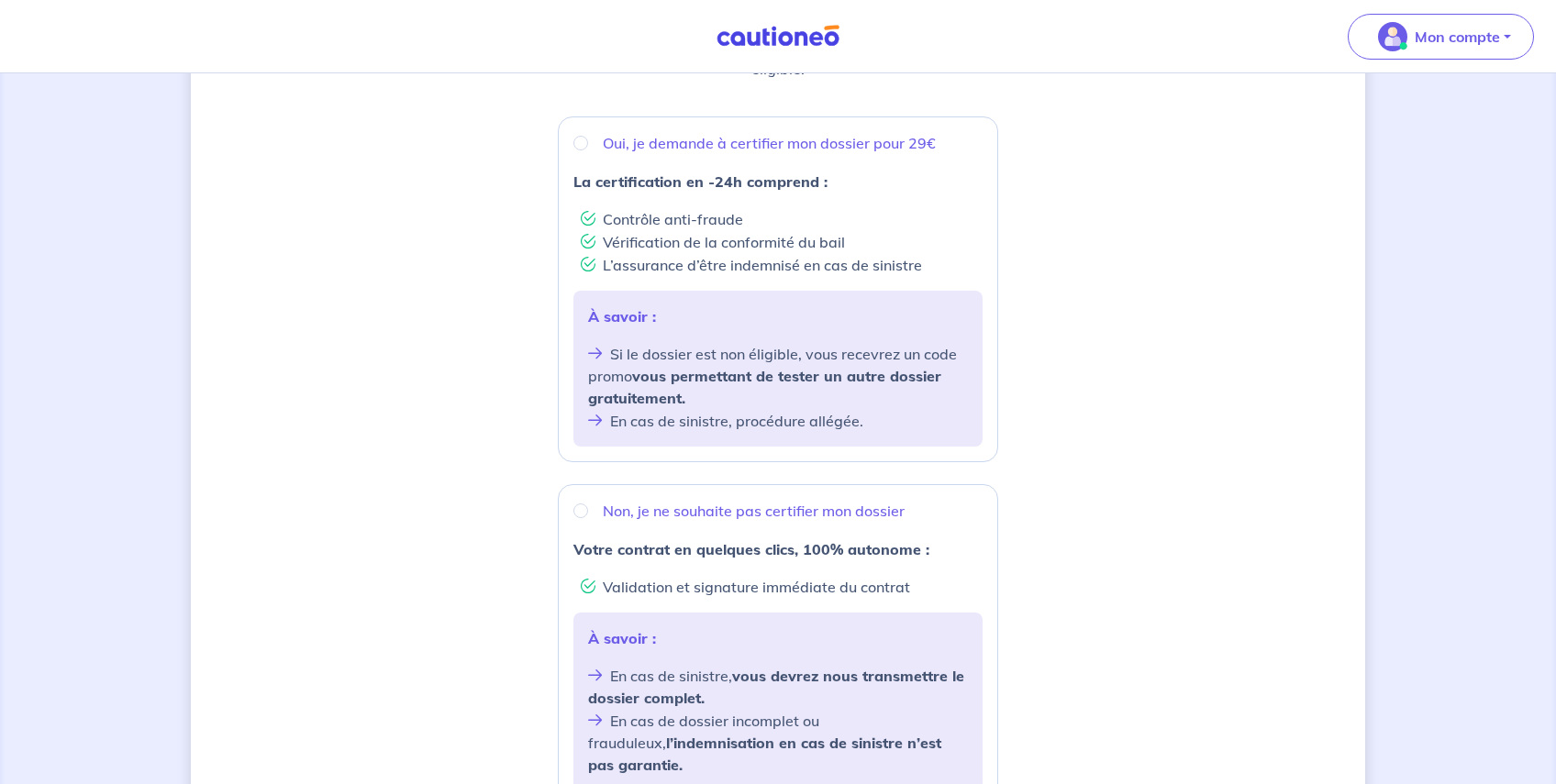
scroll to position [588, 0]
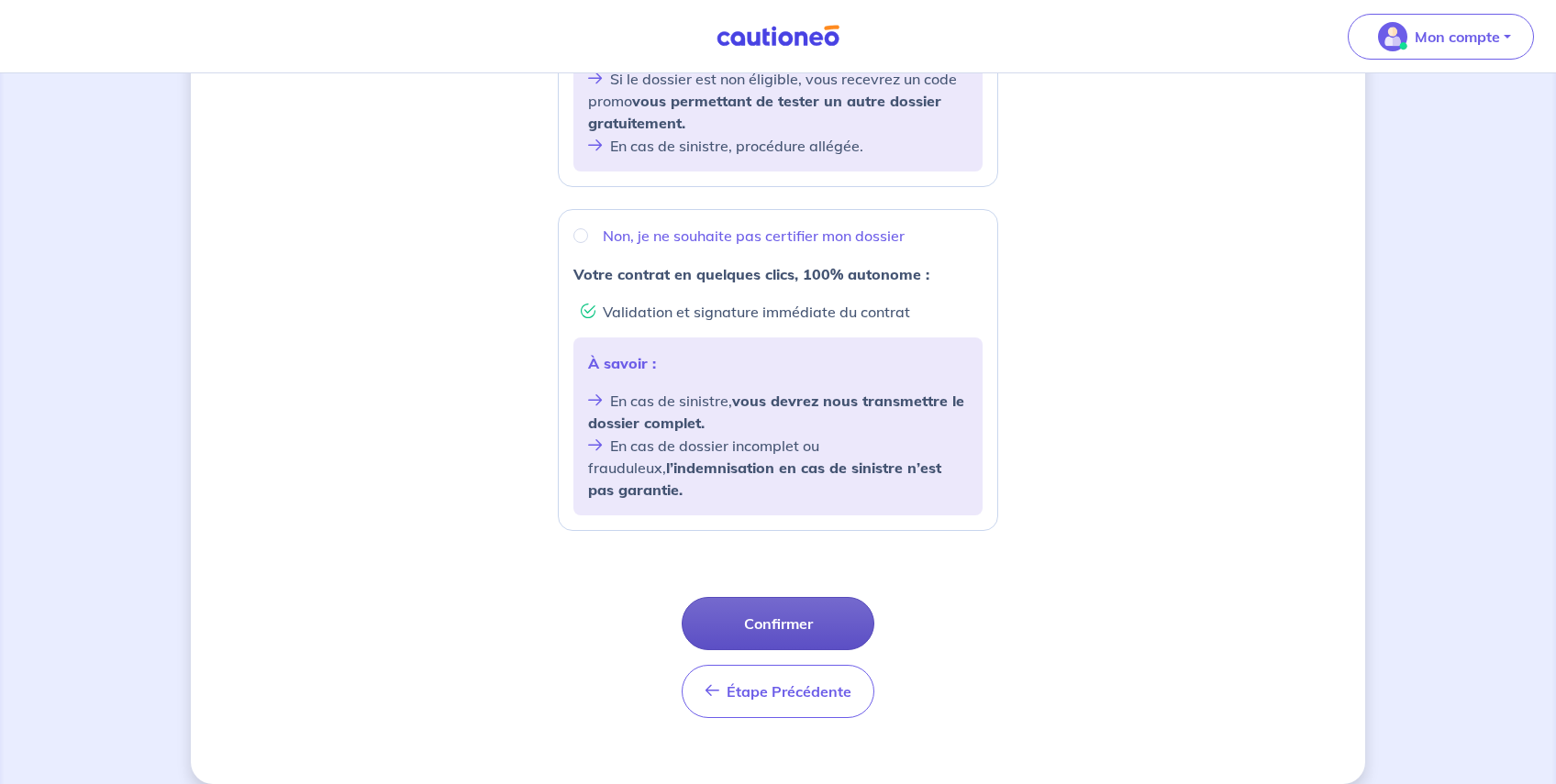
click at [777, 609] on button "Confirmer" at bounding box center [778, 623] width 193 height 53
click at [797, 597] on button "Confirmer" at bounding box center [778, 623] width 193 height 53
click at [793, 601] on button "Confirmer" at bounding box center [778, 623] width 193 height 53
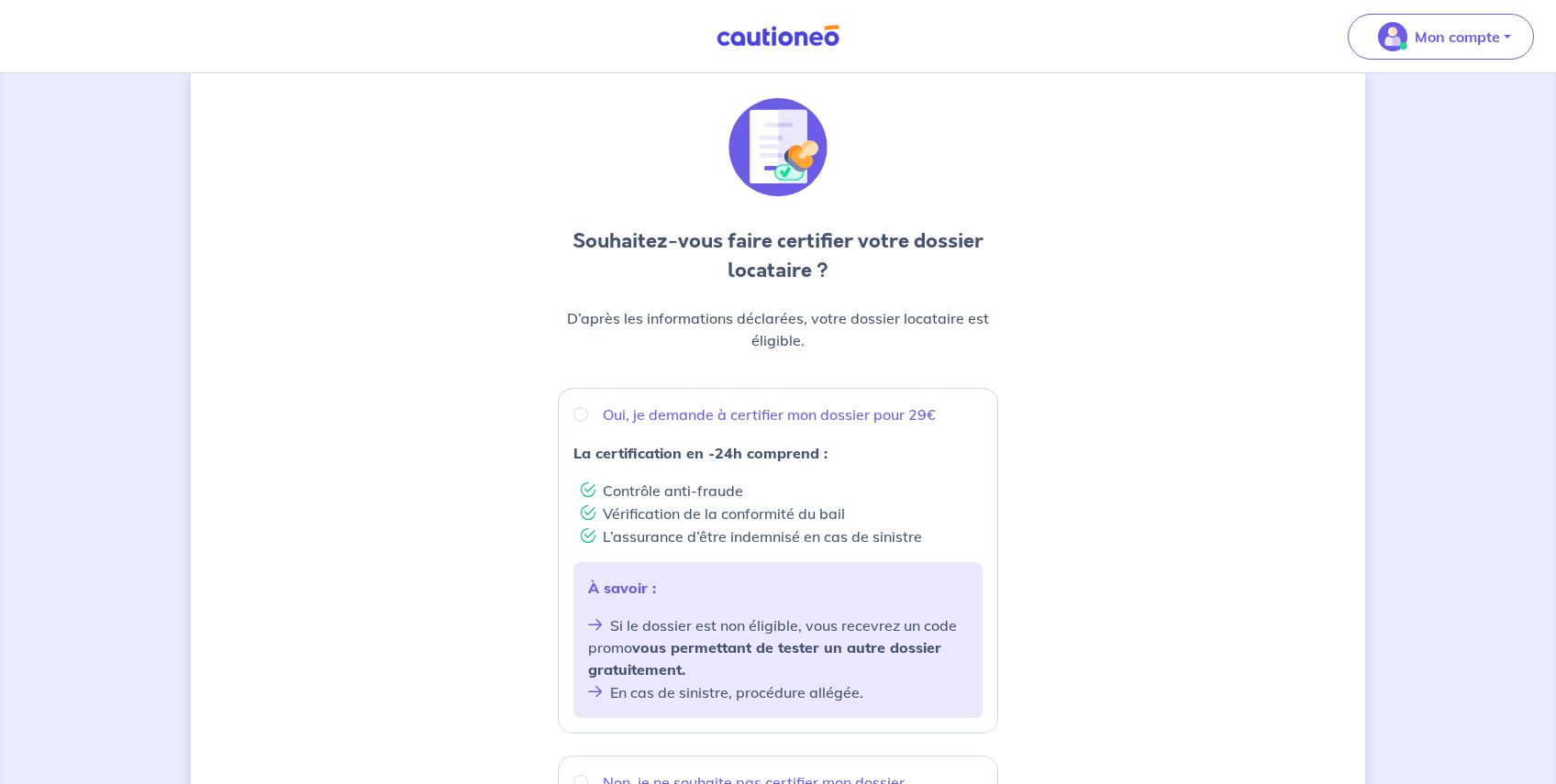
scroll to position [0, 0]
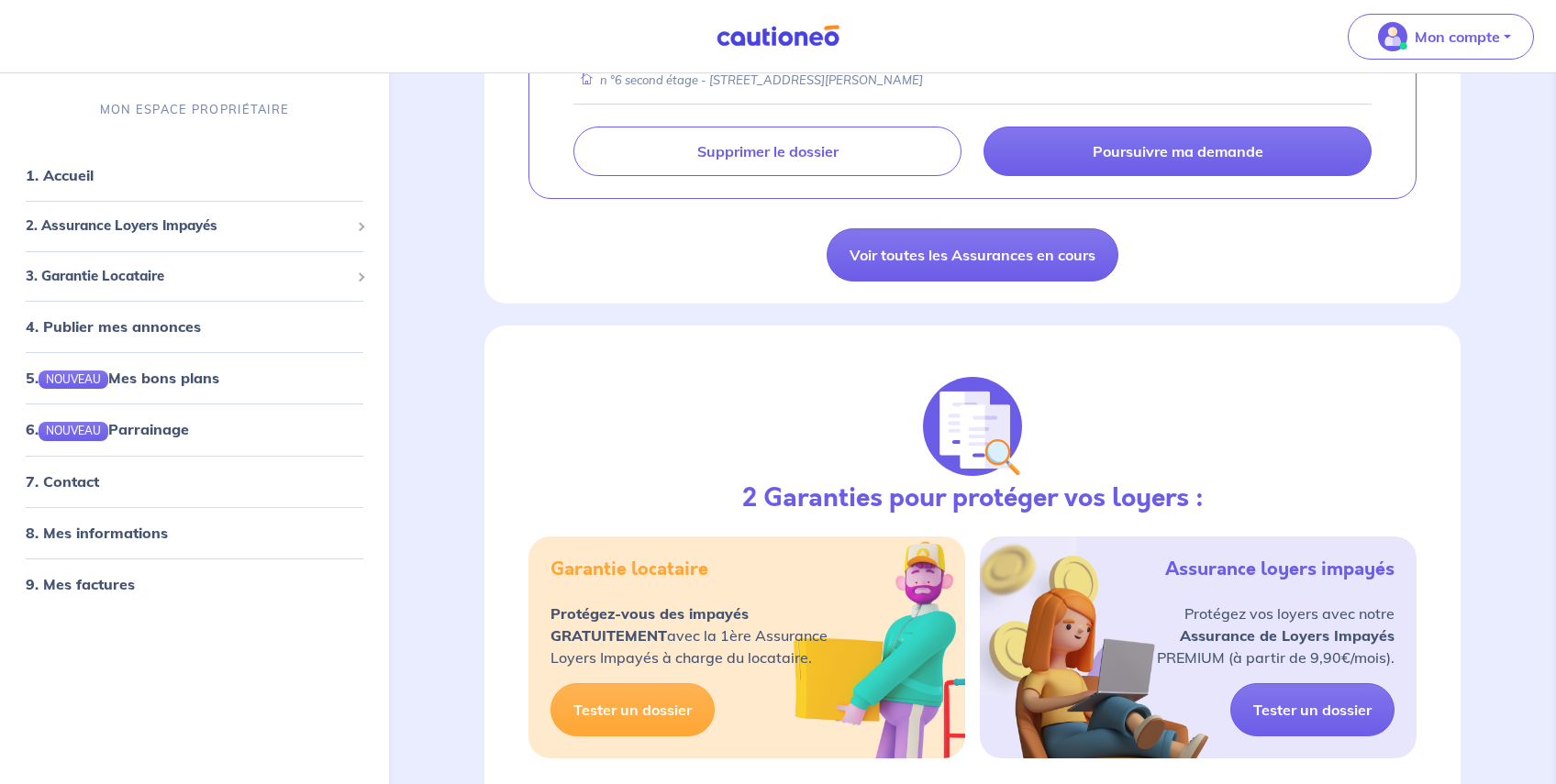
scroll to position [459, 0]
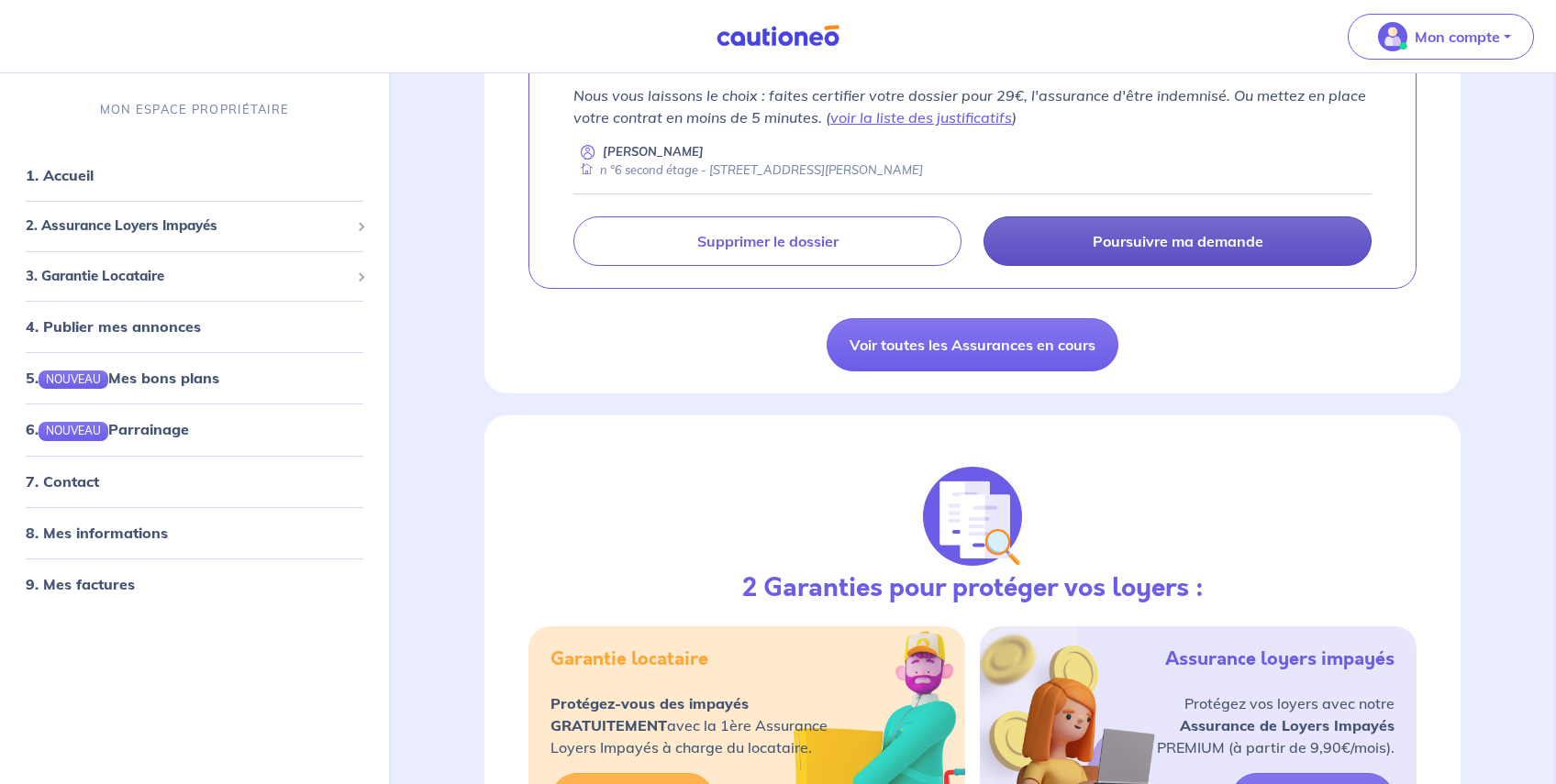
click at [1233, 247] on p "Poursuivre ma demande" at bounding box center [1178, 240] width 170 height 18
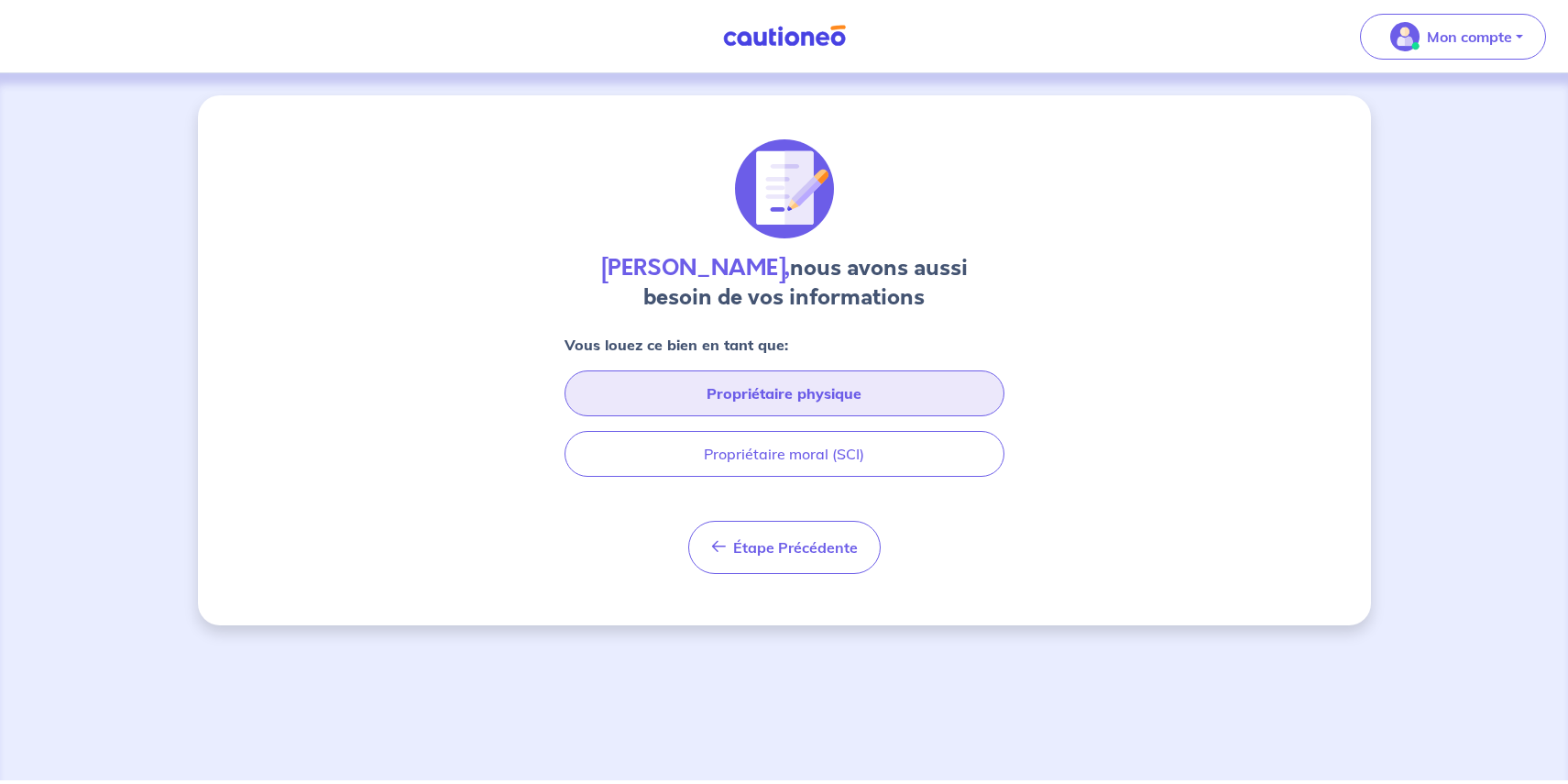
click at [910, 397] on button "Propriétaire physique" at bounding box center [784, 393] width 439 height 45
select select "FR"
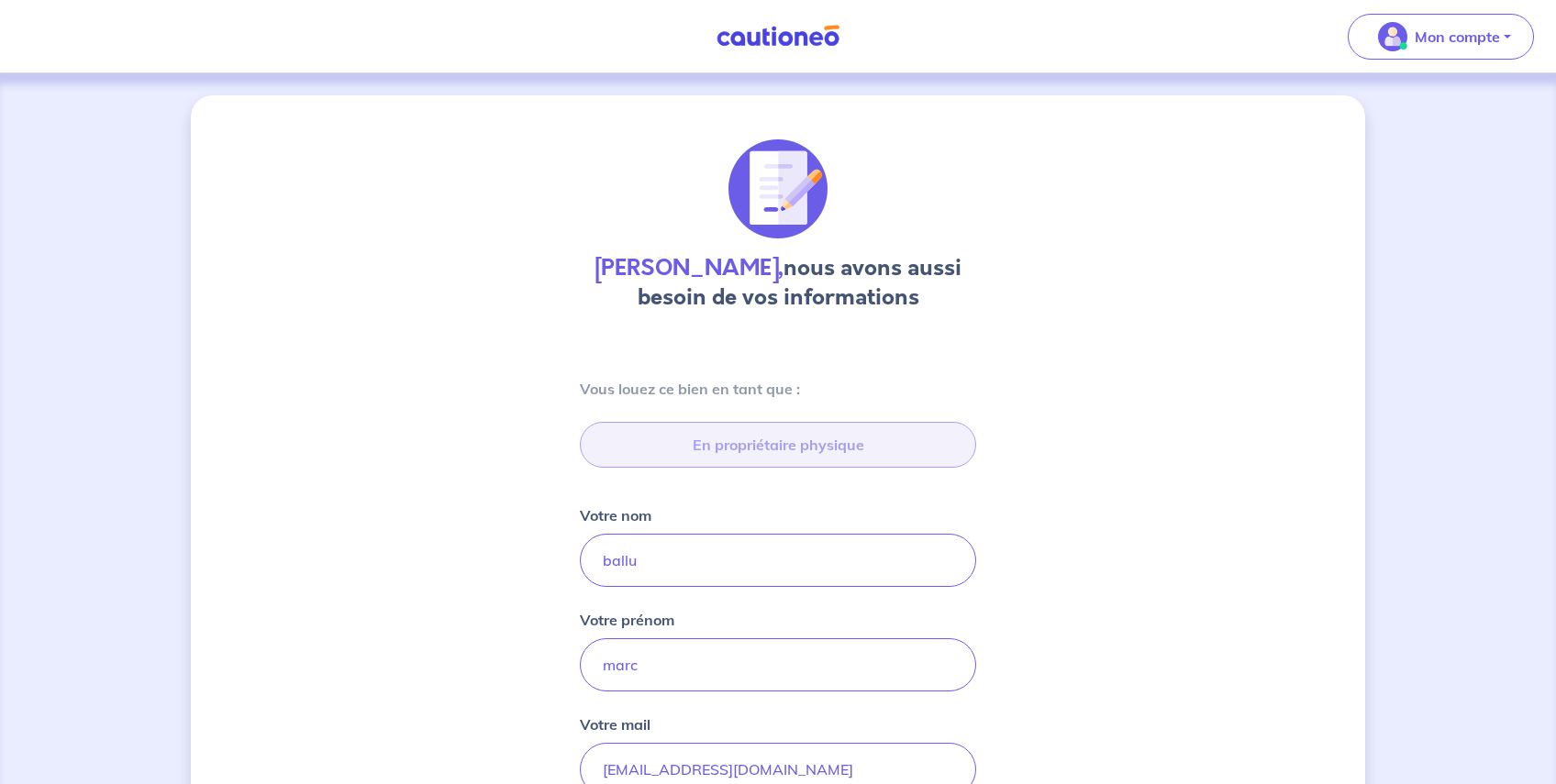
type input "[STREET_ADDRESS]"
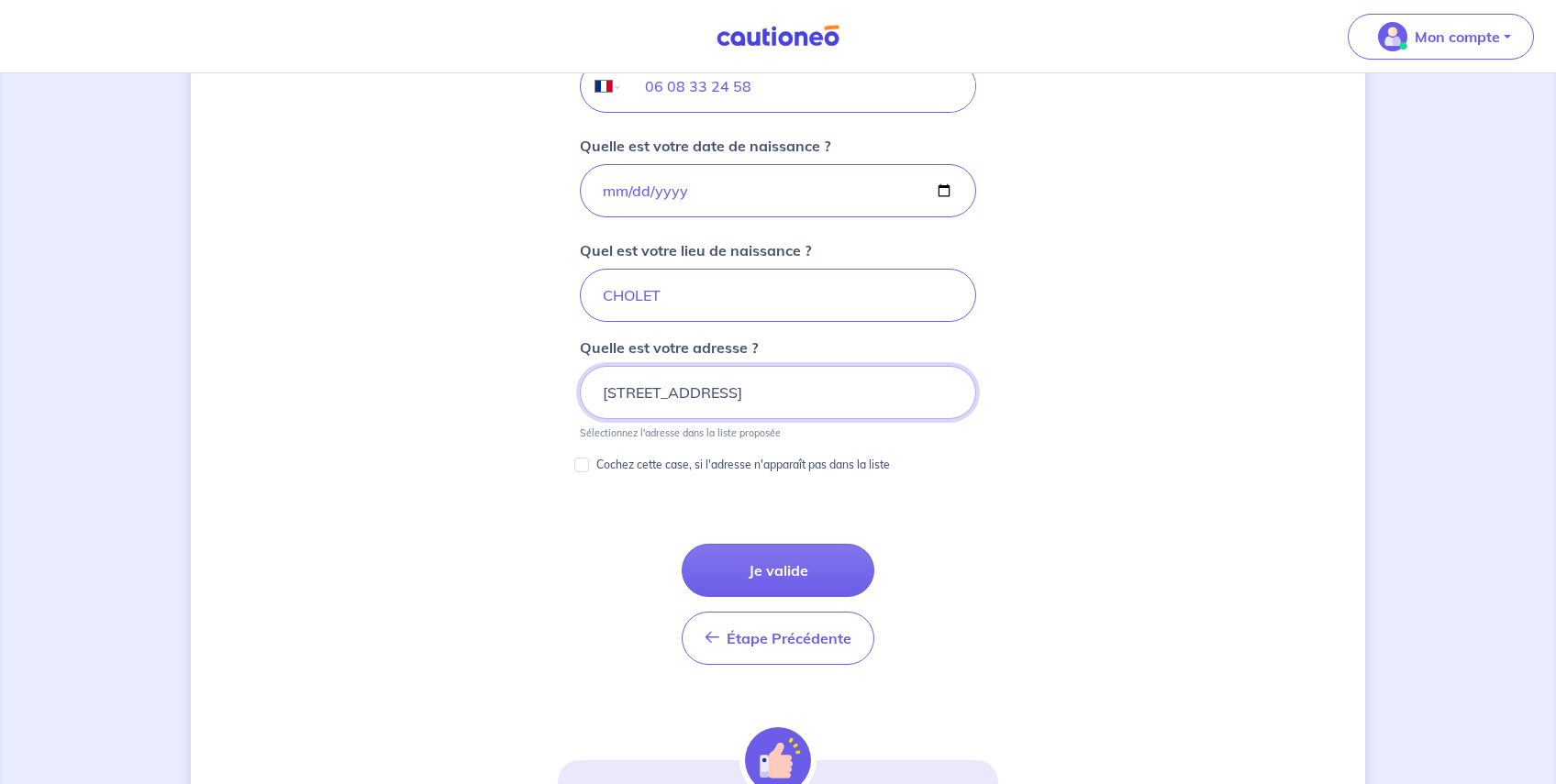
scroll to position [789, 0]
click at [819, 572] on button "Je valide" at bounding box center [778, 569] width 193 height 53
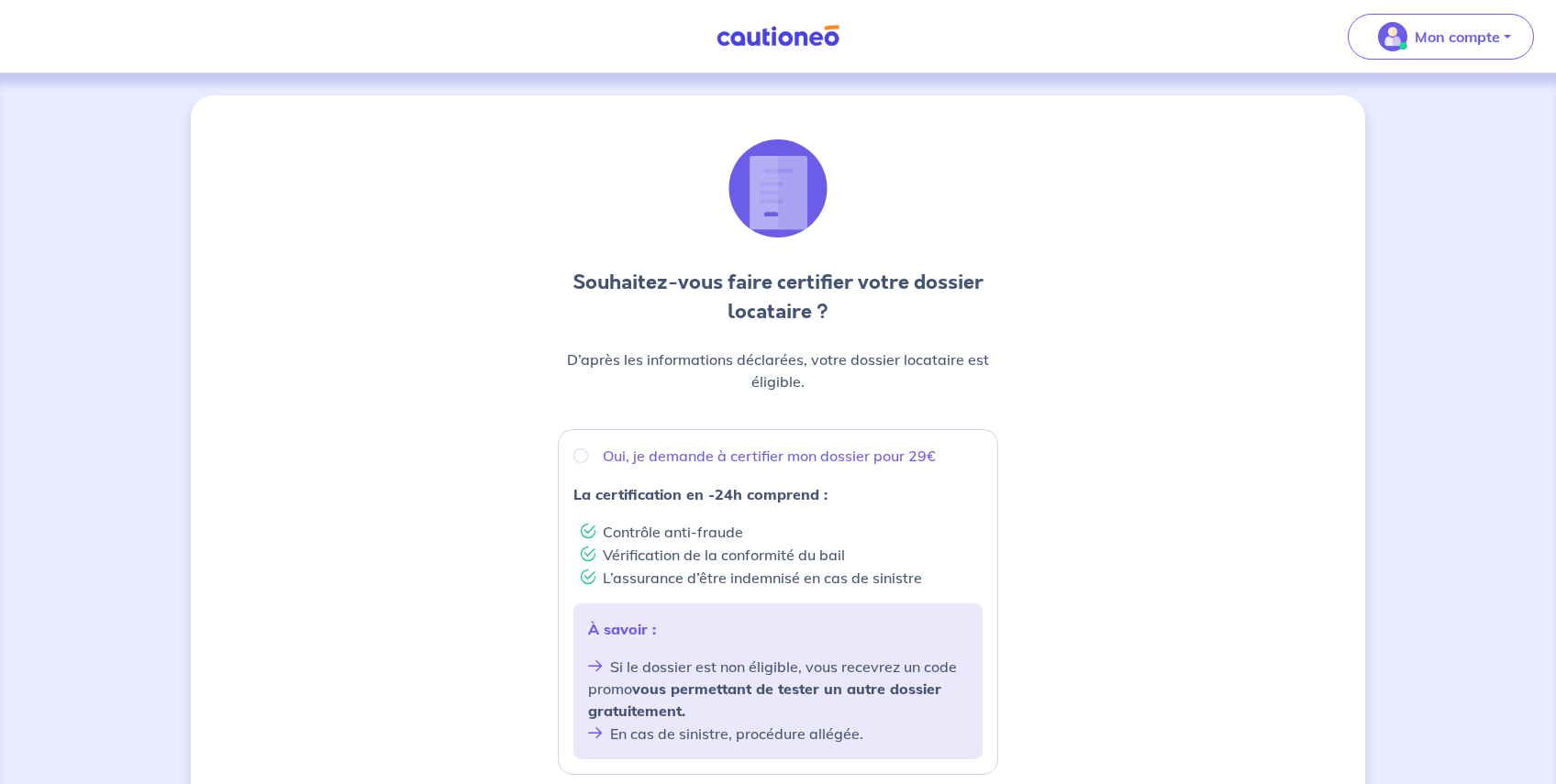
scroll to position [550, 0]
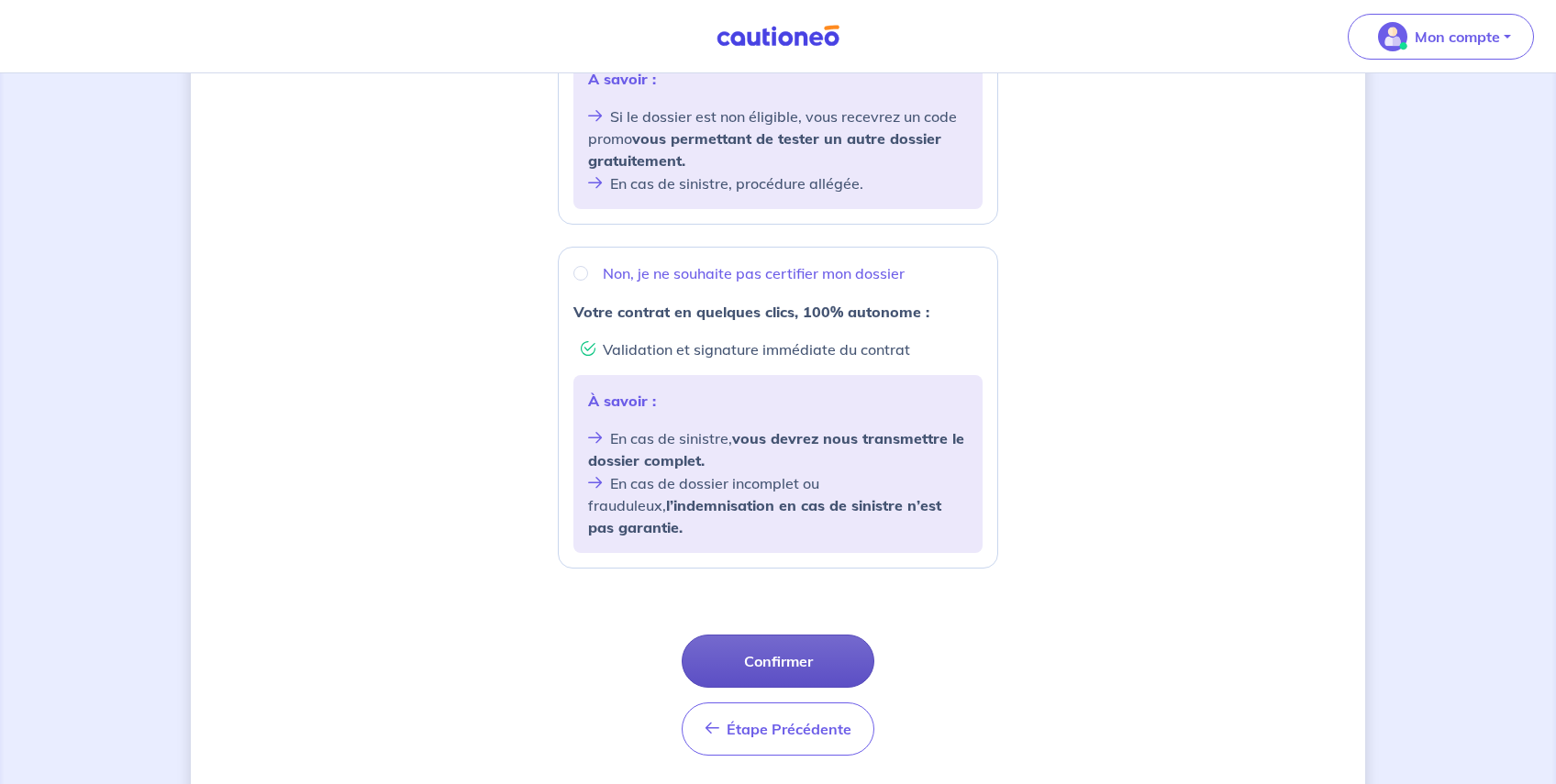
click at [825, 635] on button "Confirmer" at bounding box center [778, 661] width 193 height 53
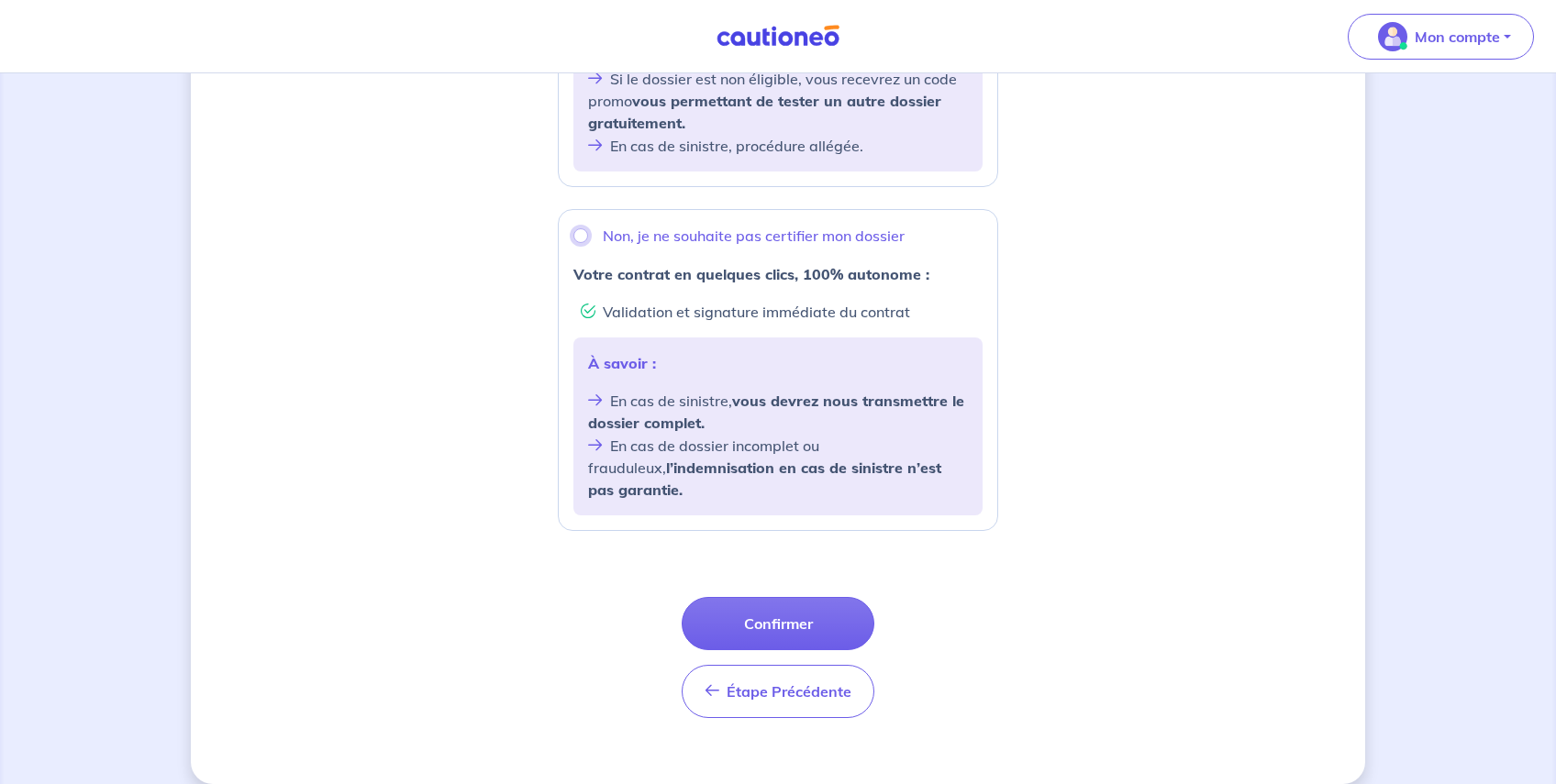
drag, startPoint x: 575, startPoint y: 241, endPoint x: 586, endPoint y: 241, distance: 11.0
click at [577, 241] on input "Non, je ne souhaite pas certifier mon dossier" at bounding box center [581, 235] width 15 height 15
radio input "true"
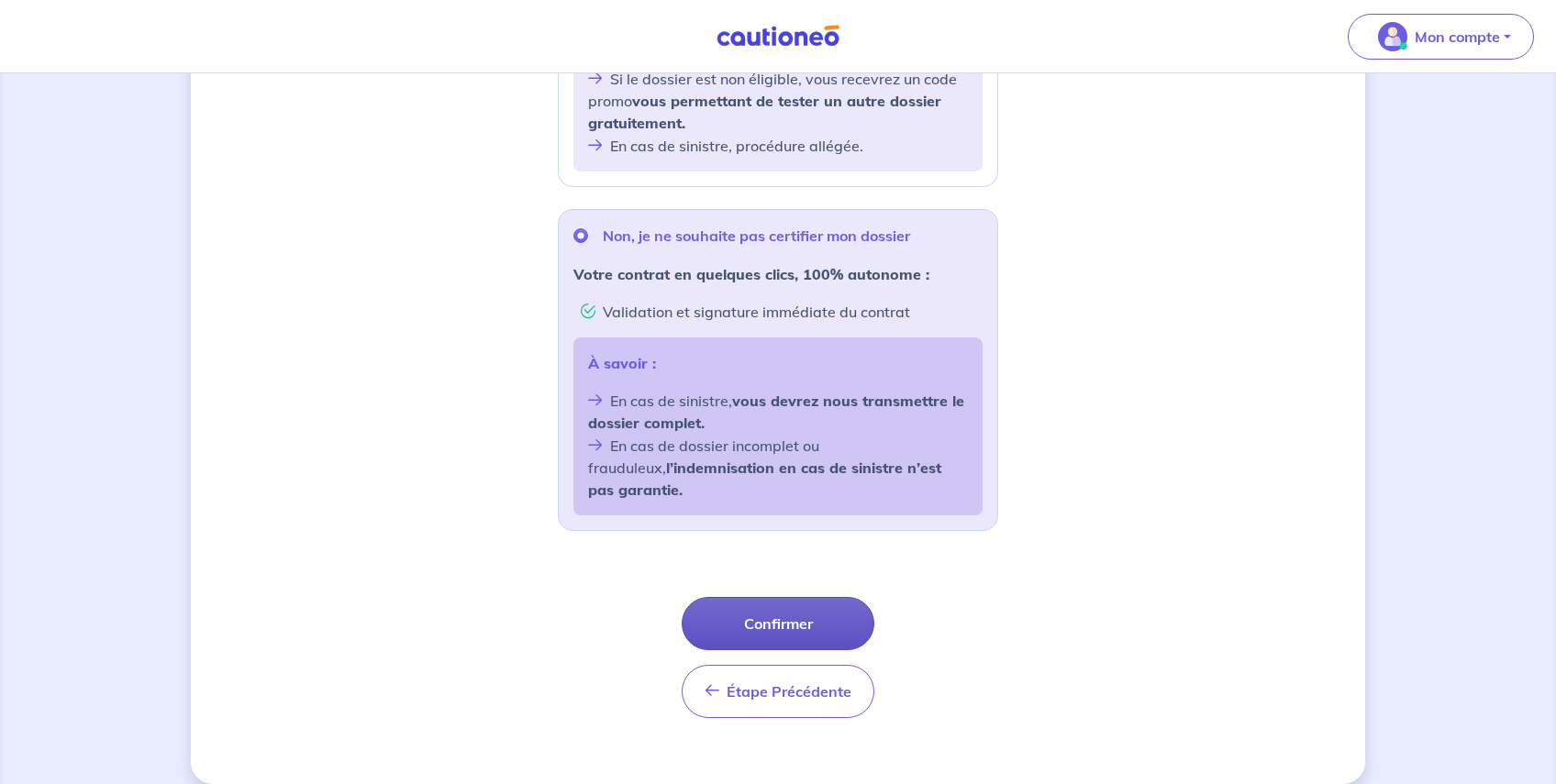
click at [842, 597] on button "Confirmer" at bounding box center [778, 623] width 193 height 53
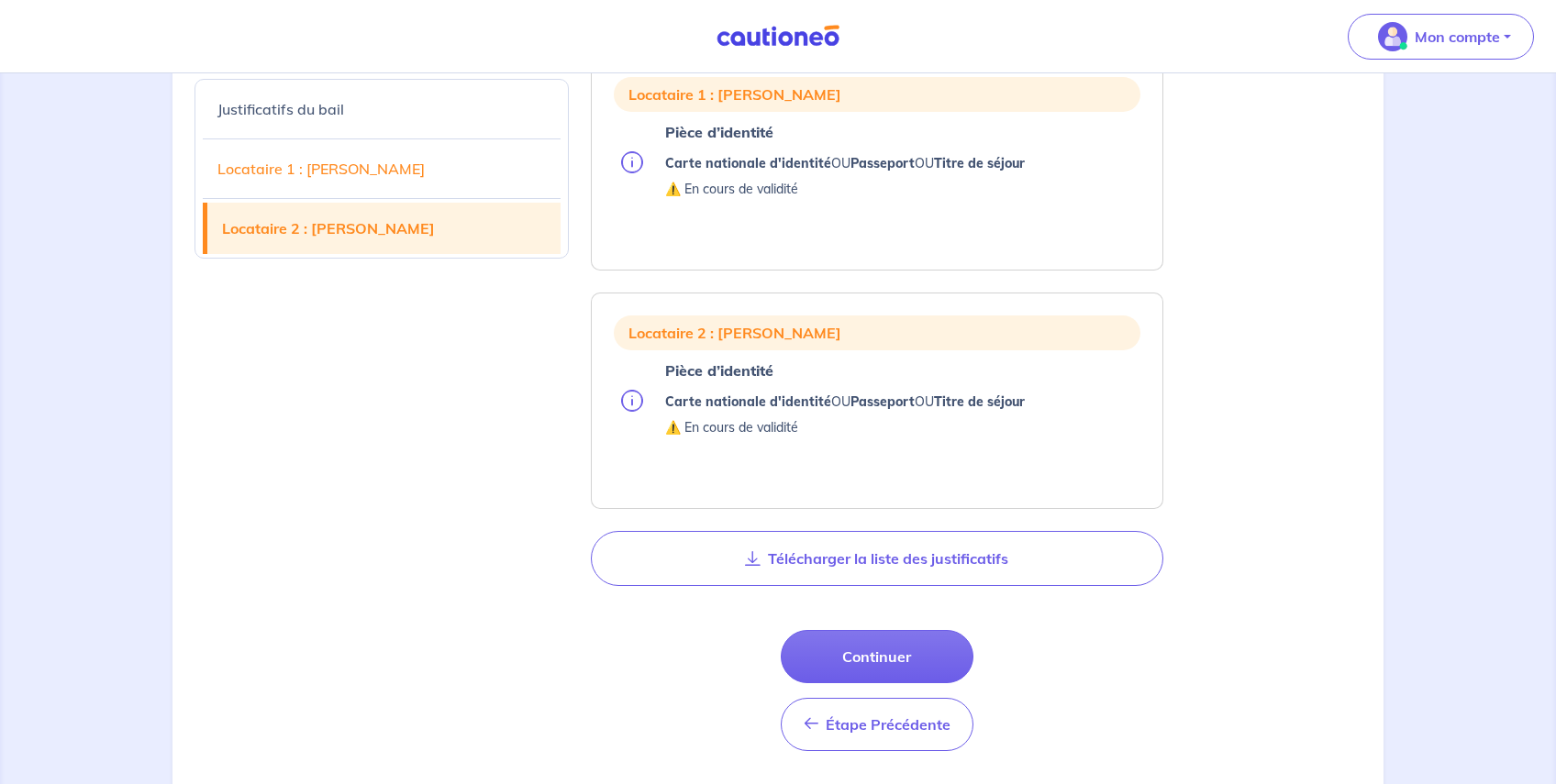
scroll to position [1284, 0]
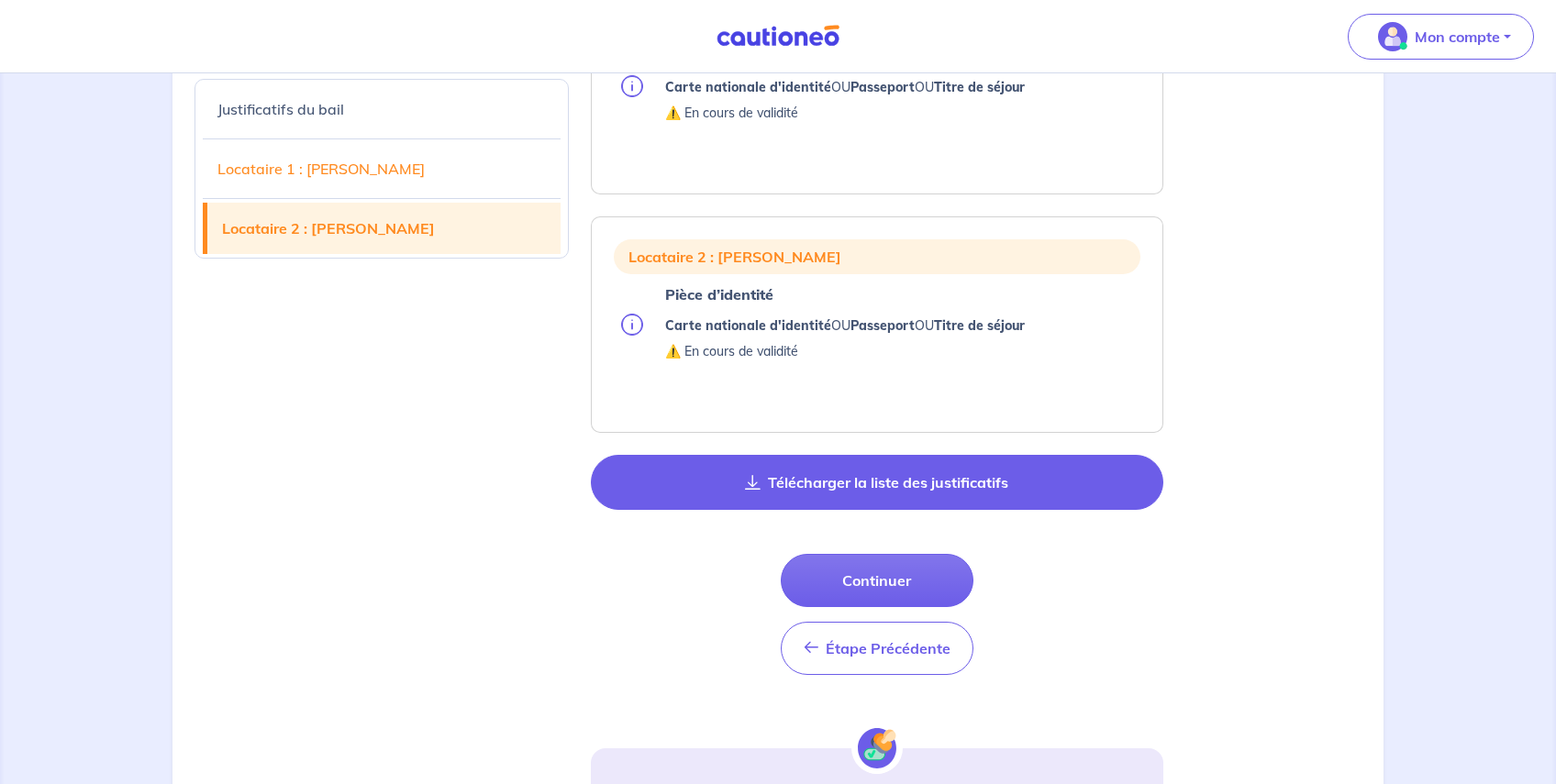
click at [848, 486] on button "Télécharger la liste des justificatifs" at bounding box center [876, 482] width 572 height 55
